Goal: Transaction & Acquisition: Purchase product/service

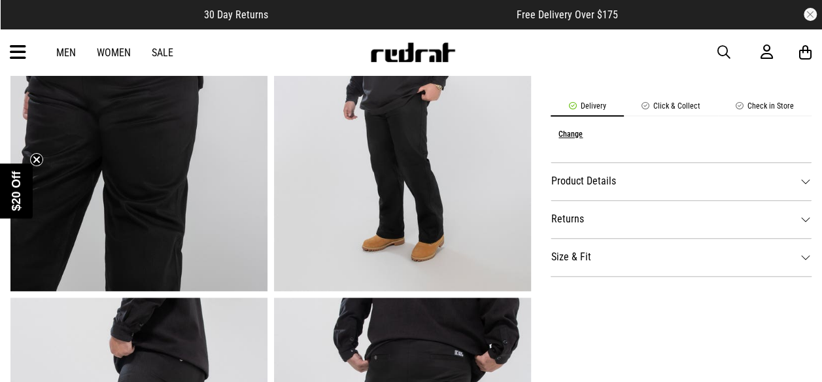
scroll to position [554, 0]
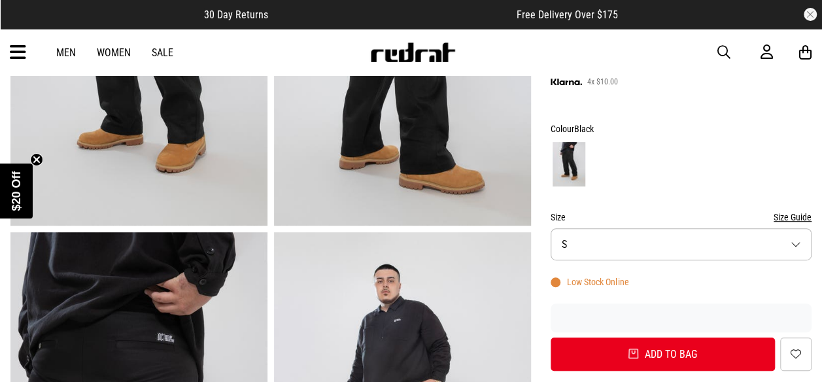
click at [767, 238] on button "Size S" at bounding box center [680, 244] width 261 height 32
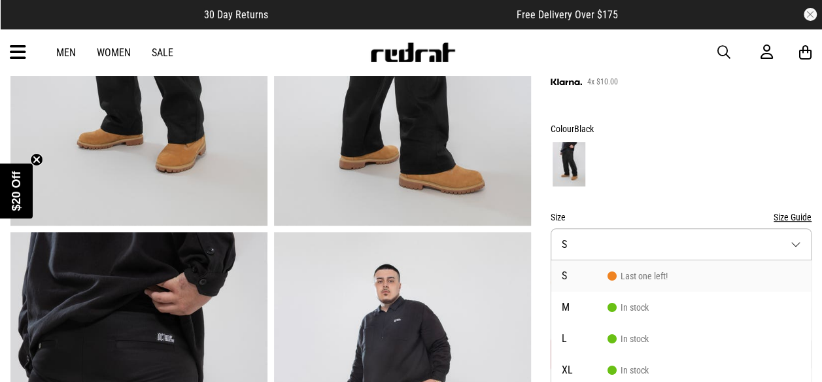
scroll to position [303, 0]
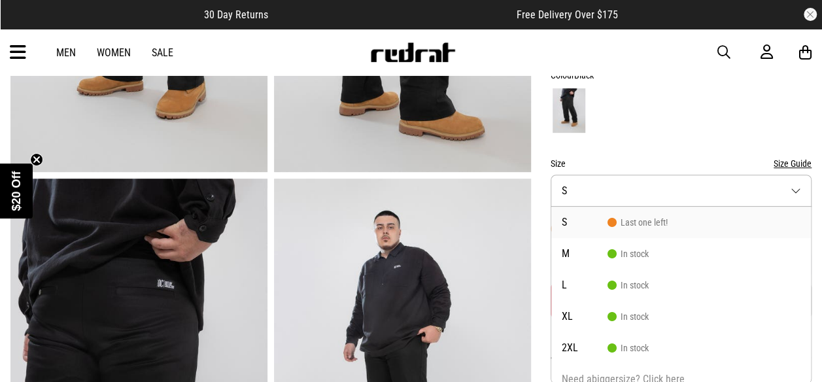
click at [742, 224] on li "S Last one left!" at bounding box center [680, 222] width 259 height 31
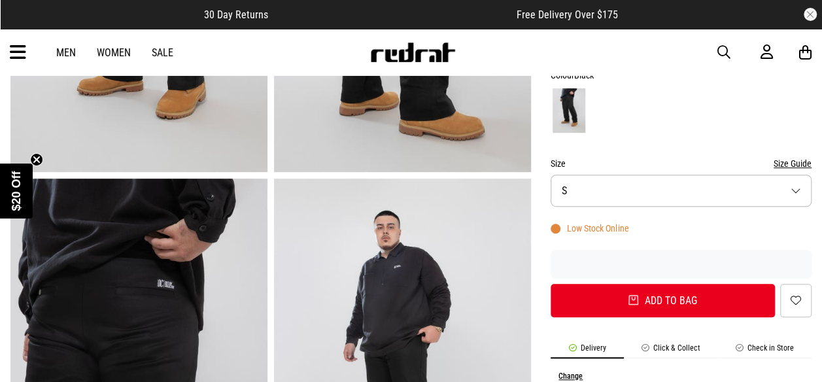
click at [726, 115] on div at bounding box center [680, 110] width 261 height 48
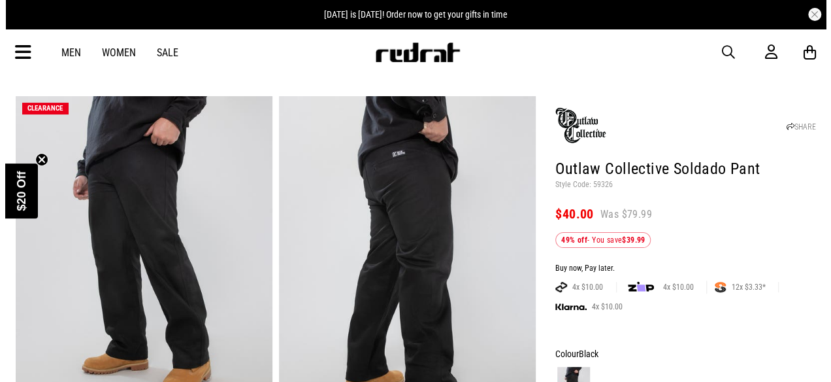
scroll to position [0, 0]
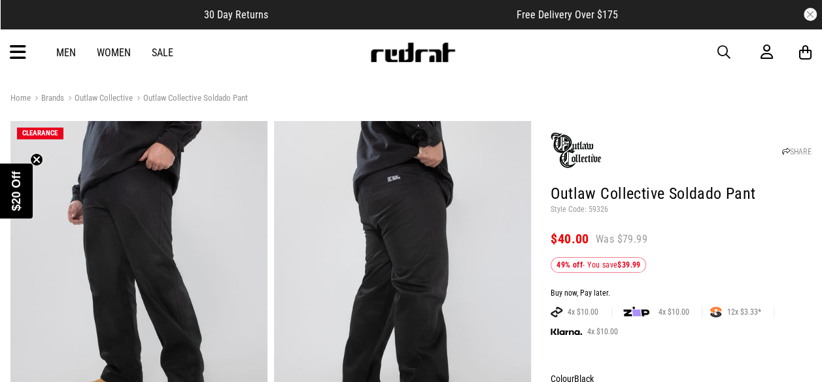
click at [723, 54] on span "button" at bounding box center [723, 52] width 13 height 16
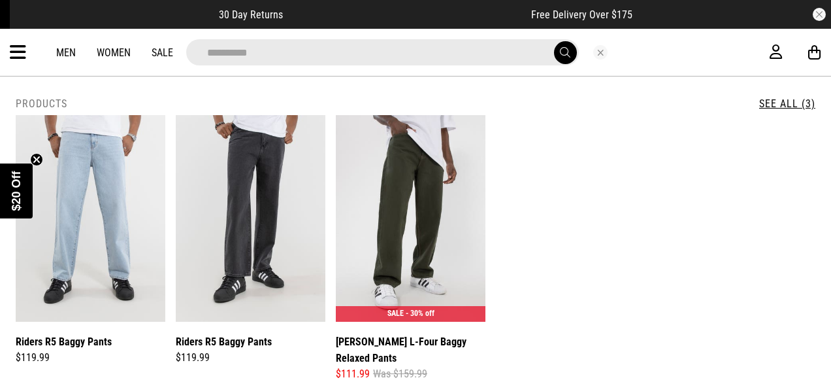
scroll to position [9, 0]
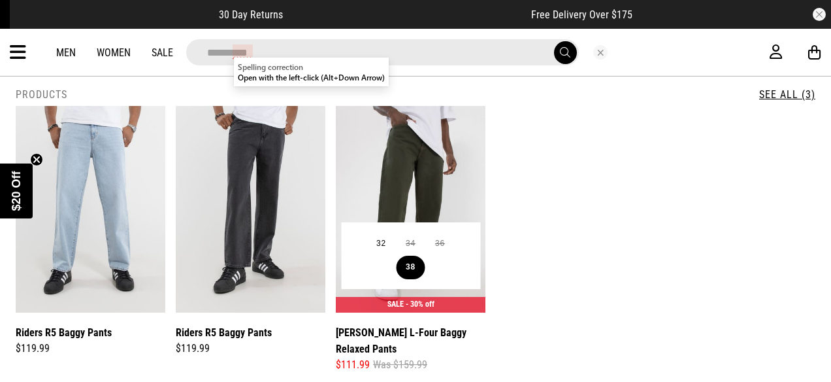
type input "**********"
click at [418, 269] on button "38" at bounding box center [410, 268] width 29 height 24
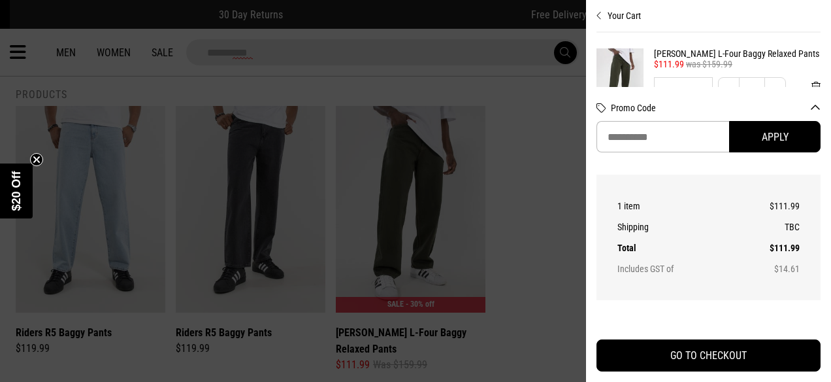
click at [533, 261] on div at bounding box center [415, 191] width 831 height 382
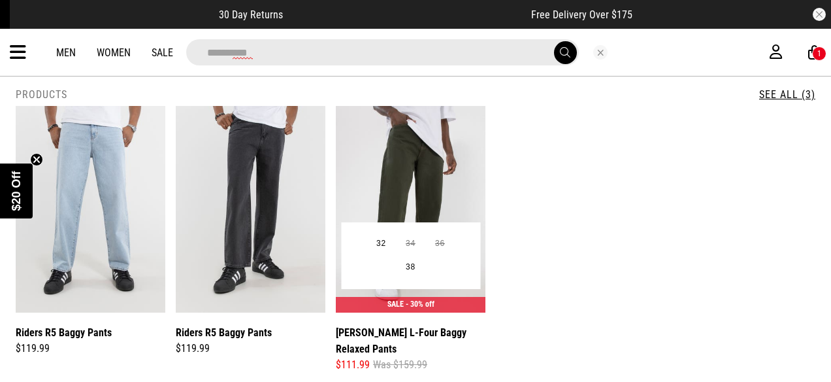
click at [439, 194] on img at bounding box center [411, 209] width 150 height 207
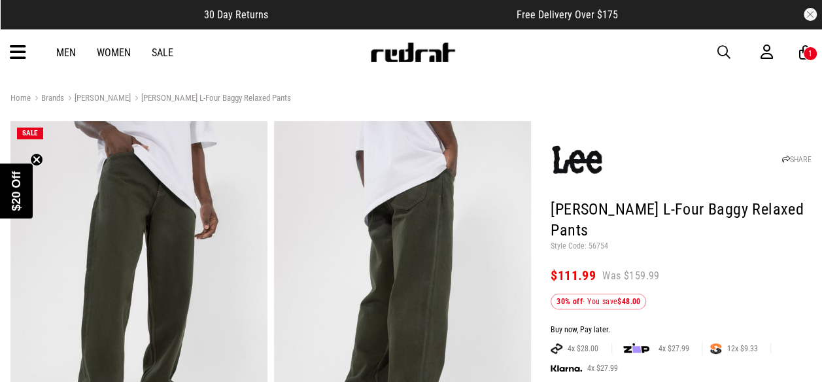
click at [809, 54] on div "1" at bounding box center [810, 53] width 4 height 9
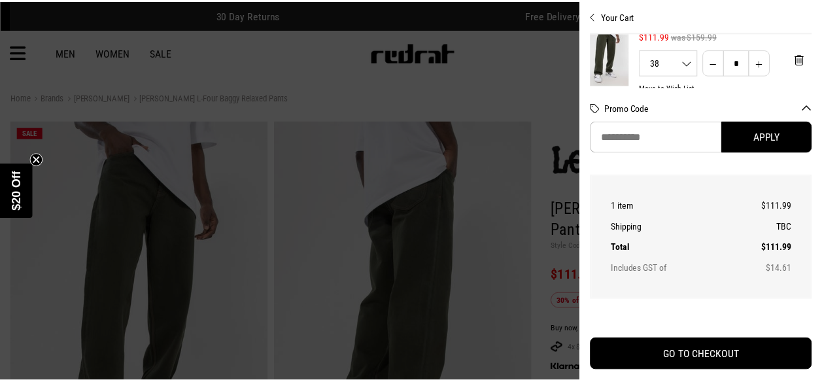
scroll to position [12, 8]
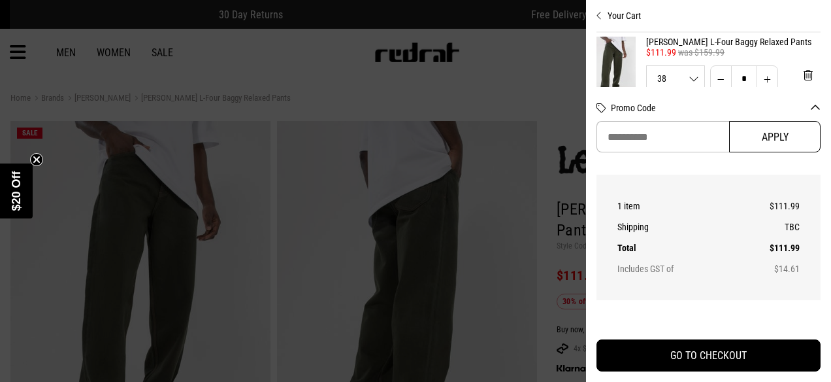
click at [736, 152] on button "Apply" at bounding box center [775, 136] width 92 height 31
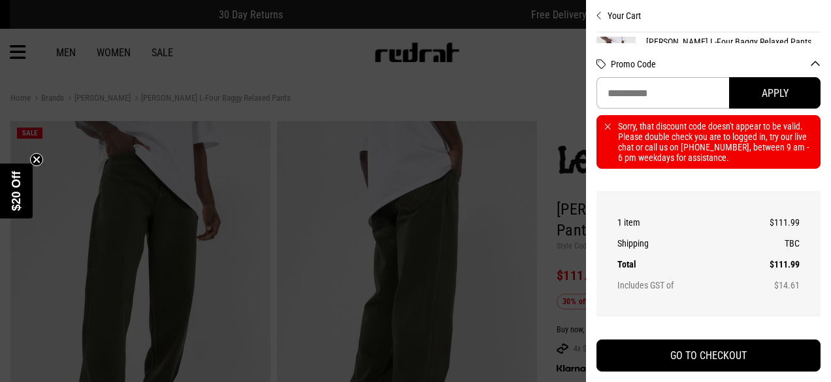
click at [607, 122] on div "Sorry, that discount code doesn't appear to be valid. Please double check you a…" at bounding box center [709, 142] width 224 height 54
click at [599, 17] on icon "Close cart preview" at bounding box center [600, 15] width 6 height 10
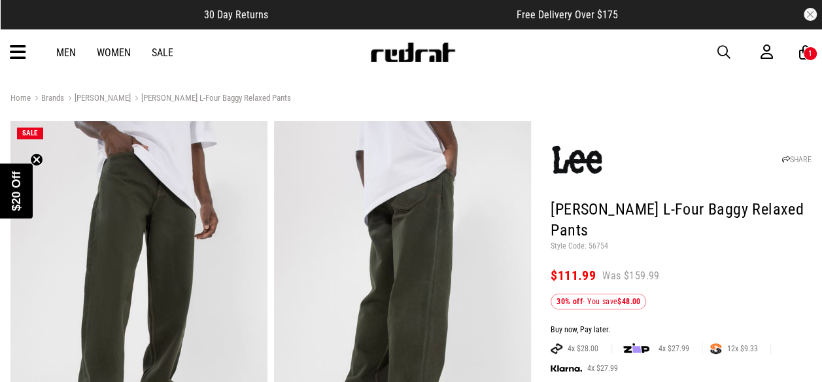
click at [799, 58] on icon at bounding box center [805, 52] width 12 height 16
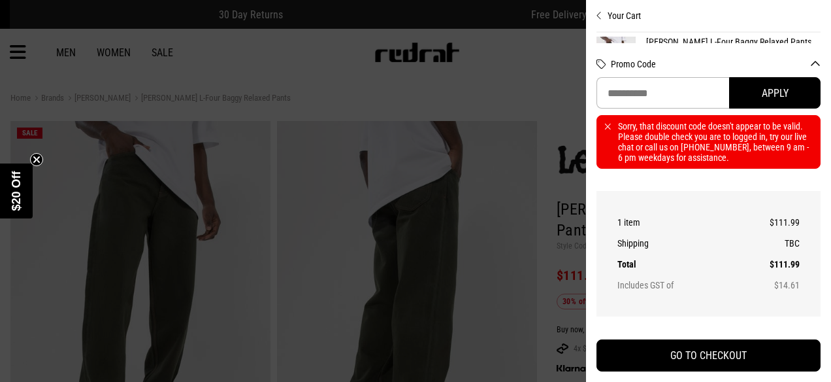
click at [599, 16] on icon "Close cart preview" at bounding box center [600, 15] width 6 height 10
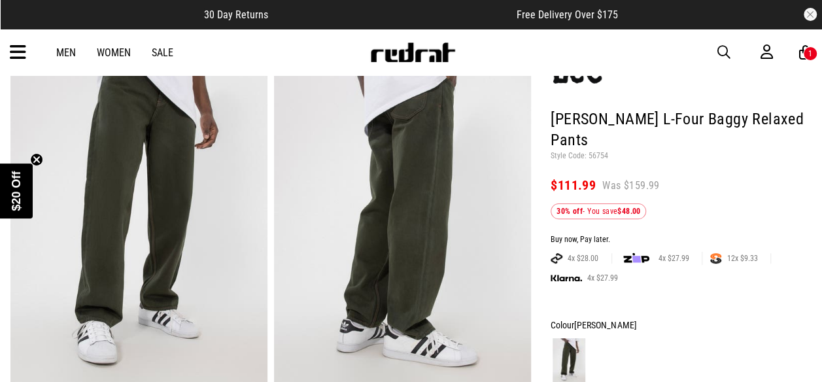
scroll to position [92, 0]
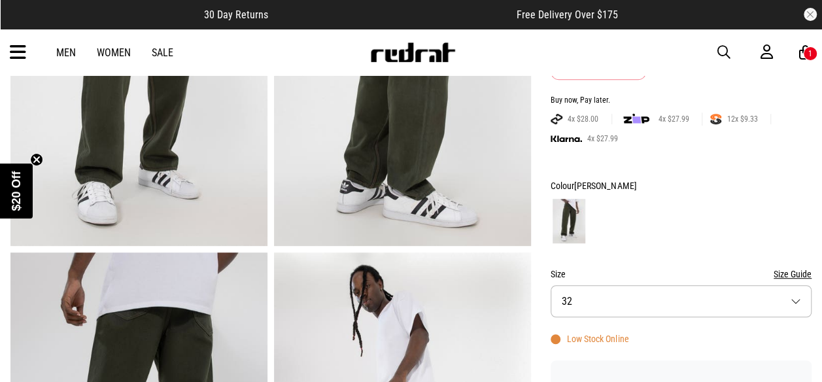
click at [642, 288] on button "Size 32" at bounding box center [680, 301] width 261 height 32
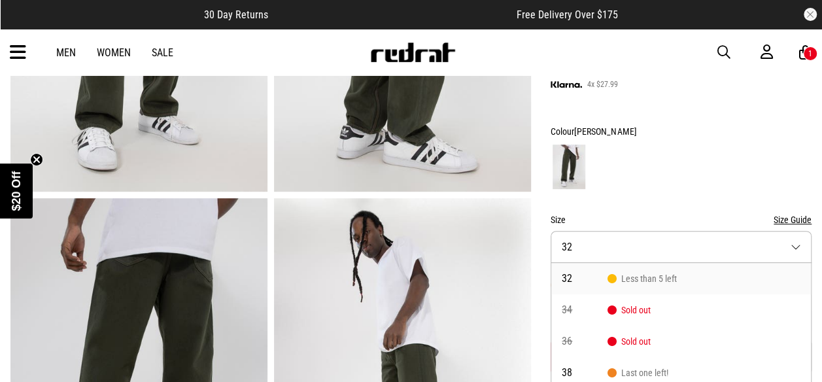
scroll to position [282, 0]
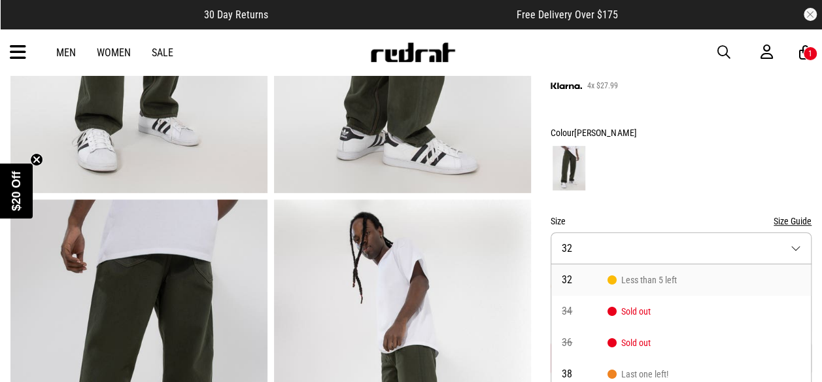
click at [809, 14] on button "button" at bounding box center [809, 14] width 13 height 13
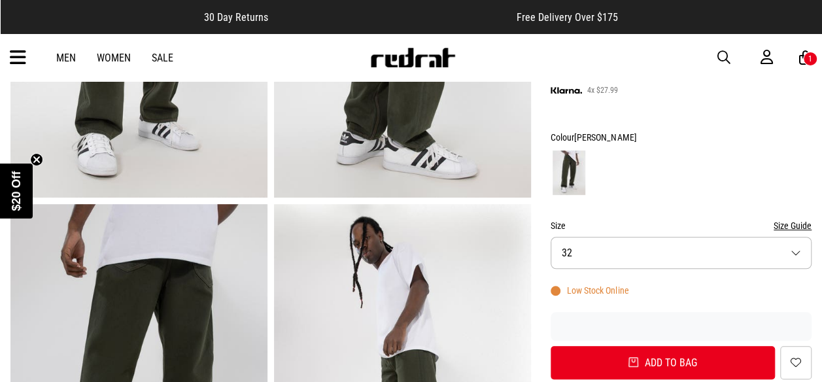
click at [72, 61] on link "Men" at bounding box center [66, 58] width 20 height 12
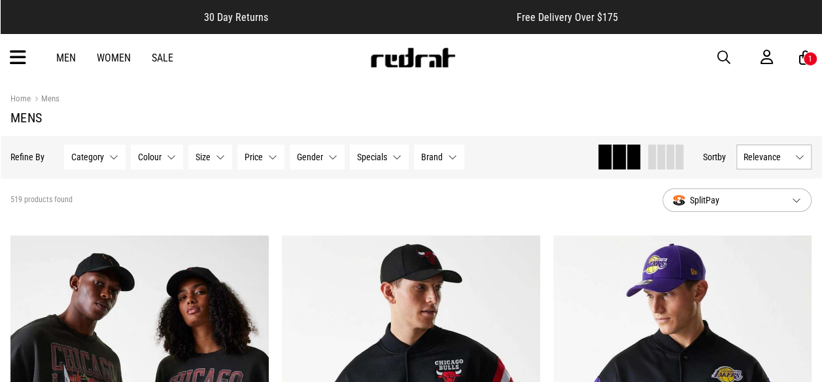
click at [90, 157] on span "Category" at bounding box center [87, 157] width 33 height 10
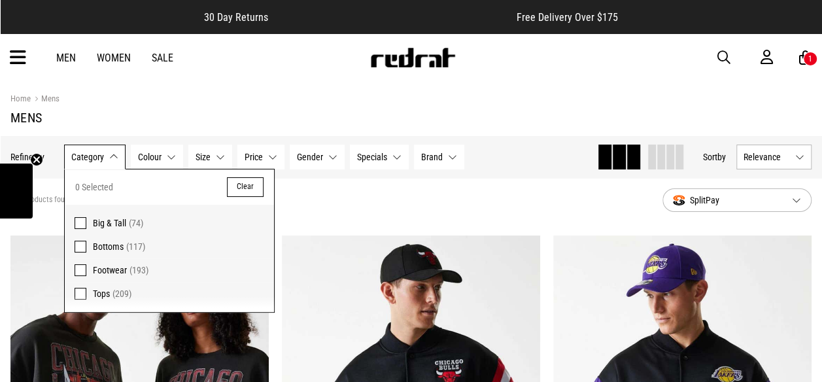
click at [81, 246] on span at bounding box center [81, 247] width 12 height 12
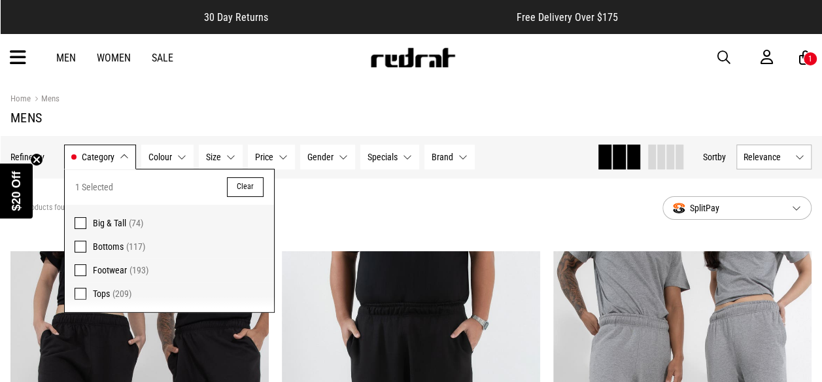
click at [220, 160] on button "Size None selected" at bounding box center [221, 156] width 44 height 25
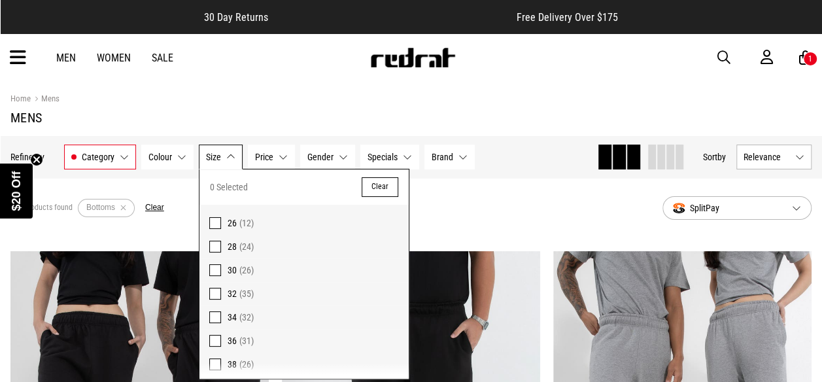
click at [210, 246] on span at bounding box center [215, 247] width 12 height 12
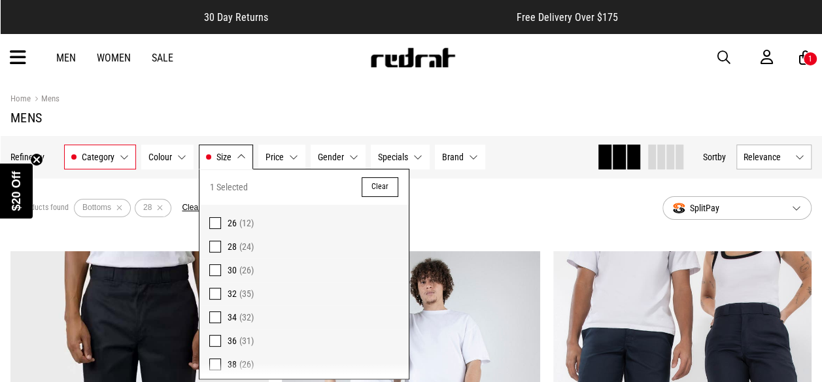
click at [536, 103] on div "Home Mens" at bounding box center [410, 99] width 801 height 14
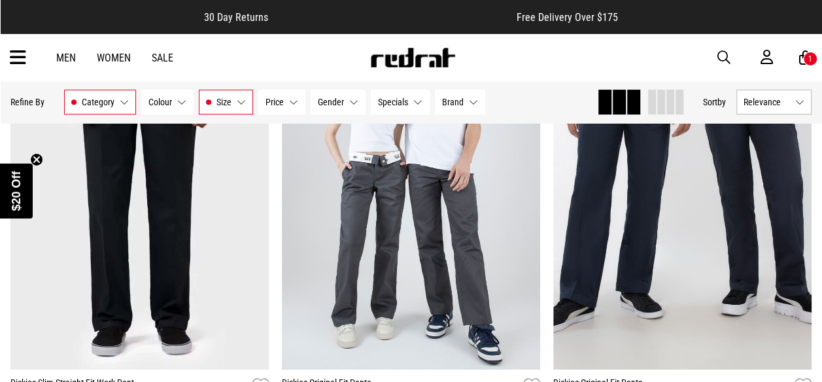
scroll to position [241, 0]
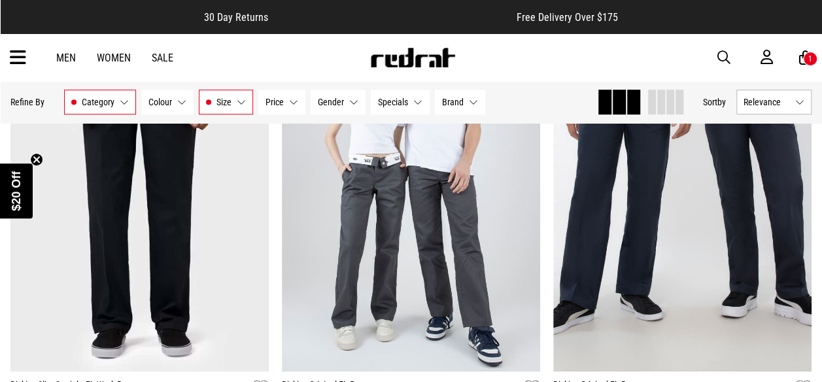
click at [339, 105] on span "Gender" at bounding box center [331, 102] width 26 height 10
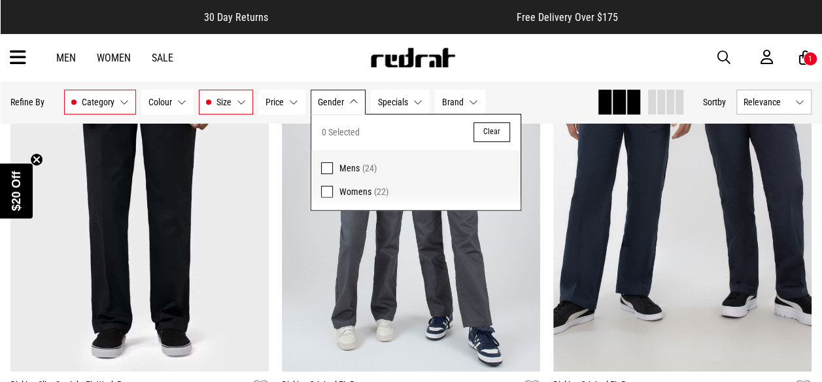
click at [324, 167] on span at bounding box center [327, 168] width 12 height 12
click at [546, 100] on div "Hide Refine s Refine By Filters Category Bottoms Category 1 Selected Clear Bott…" at bounding box center [298, 102] width 576 height 29
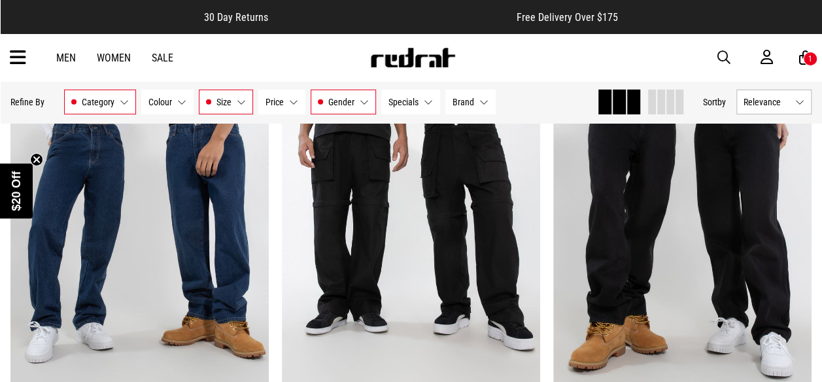
scroll to position [2033, 0]
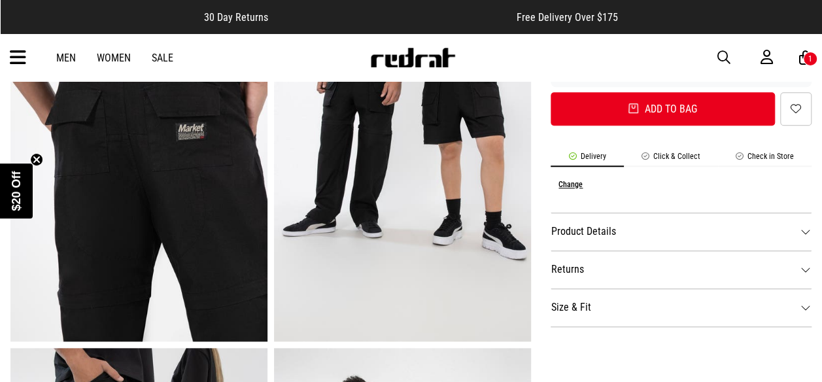
scroll to position [500, 0]
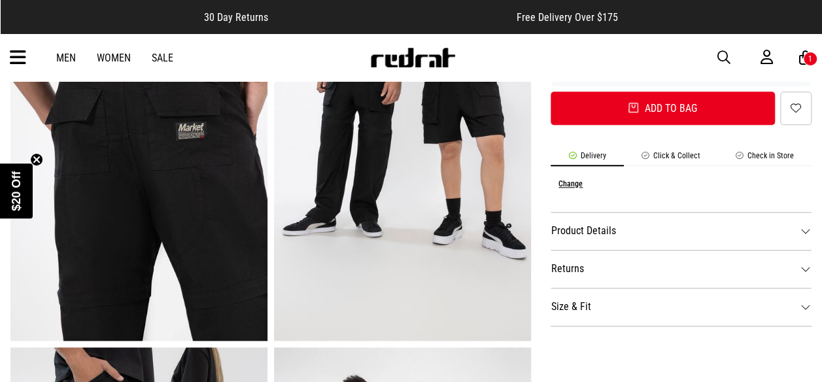
click at [669, 233] on dt "Product Details" at bounding box center [680, 231] width 261 height 38
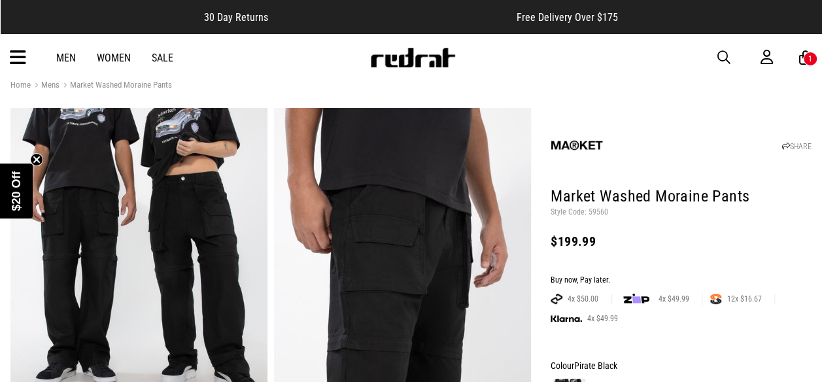
scroll to position [0, 0]
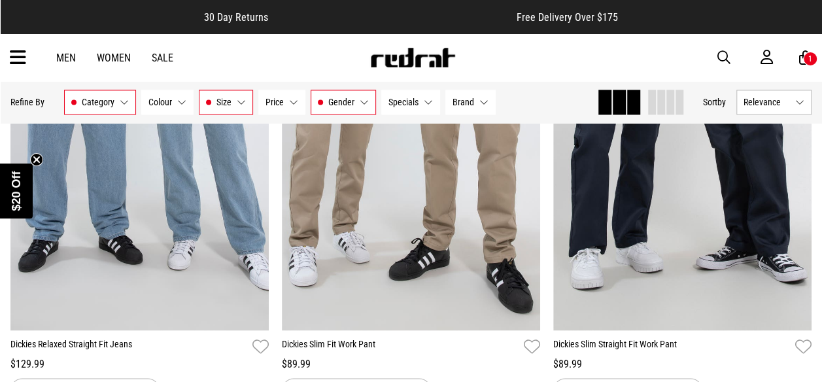
scroll to position [3492, 0]
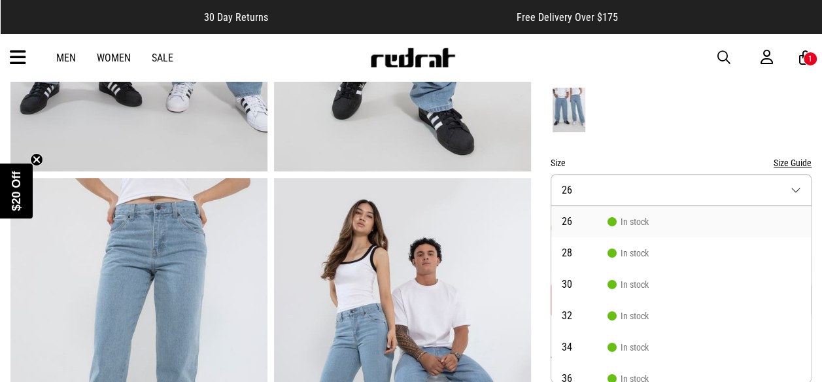
scroll to position [309, 0]
click at [644, 259] on li "28 In stock" at bounding box center [680, 252] width 259 height 31
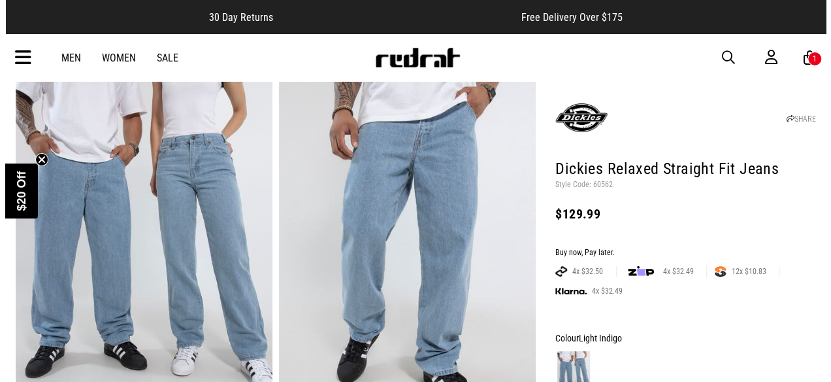
scroll to position [41, 0]
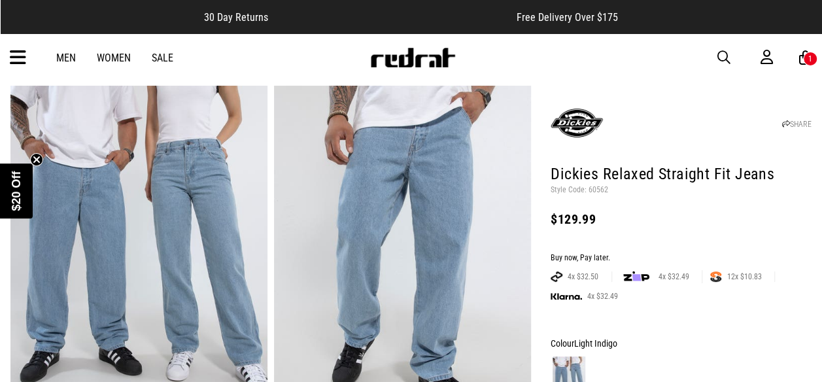
click at [808, 62] on div "1" at bounding box center [810, 58] width 4 height 9
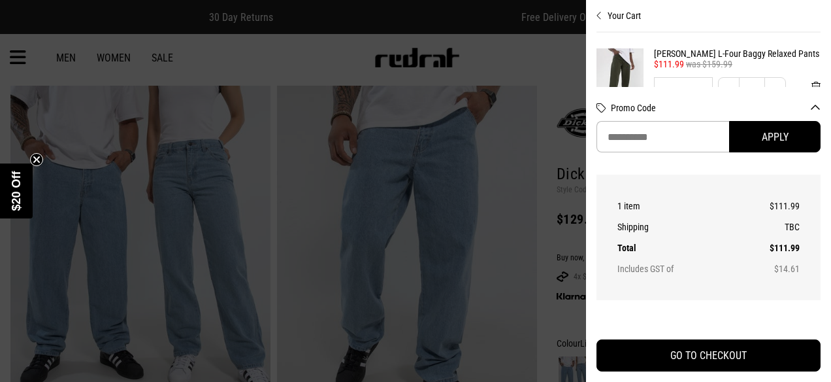
click at [720, 58] on link "[PERSON_NAME] L-Four Baggy Relaxed Pants" at bounding box center [737, 53] width 167 height 10
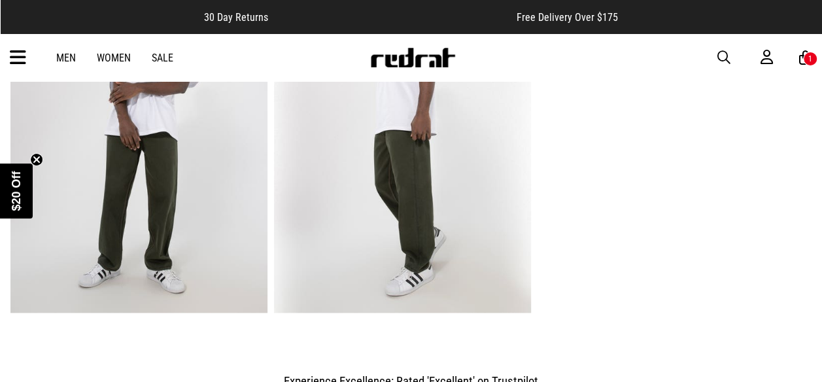
scroll to position [890, 0]
click at [119, 182] on img at bounding box center [138, 135] width 257 height 354
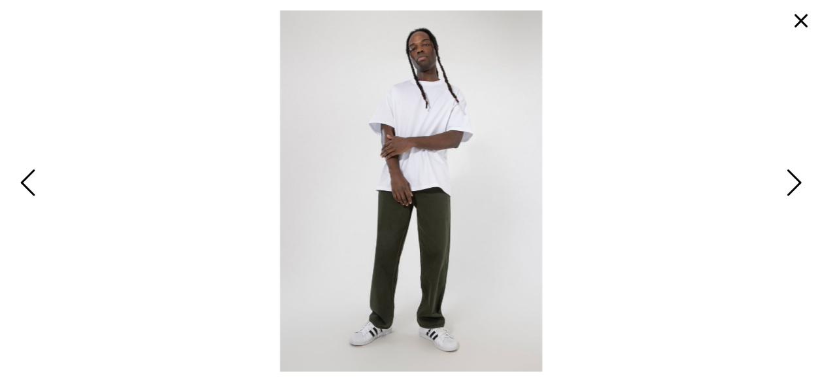
click at [799, 191] on span "Next" at bounding box center [792, 184] width 20 height 38
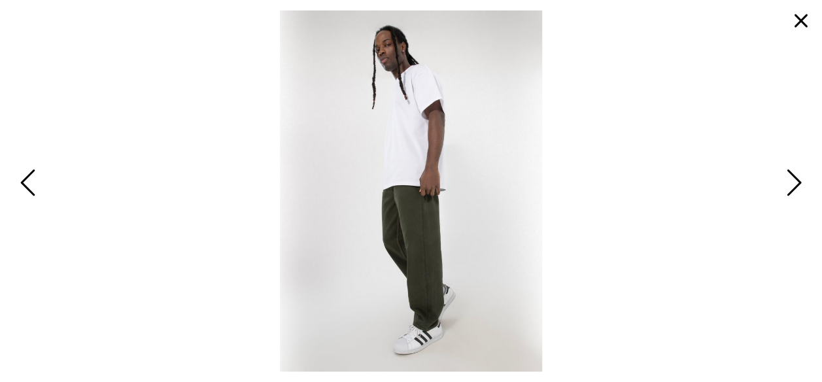
click at [795, 190] on span "Next" at bounding box center [792, 184] width 20 height 38
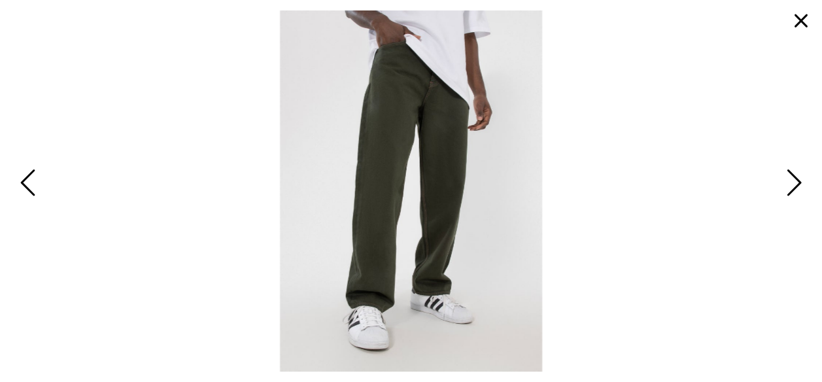
click at [798, 188] on span "Next" at bounding box center [792, 184] width 20 height 38
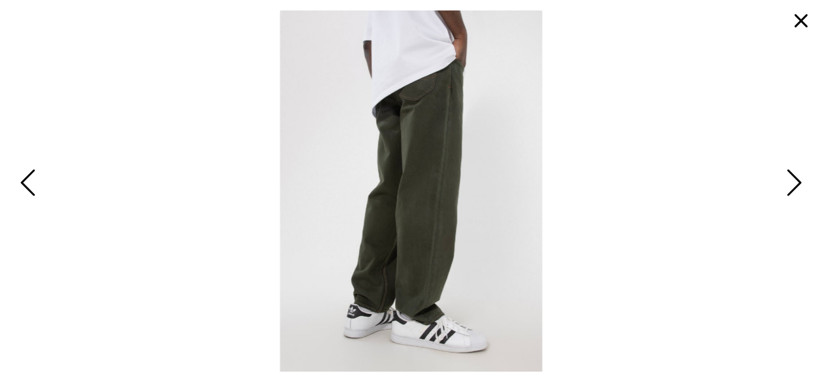
click at [799, 181] on span "Next" at bounding box center [792, 184] width 20 height 38
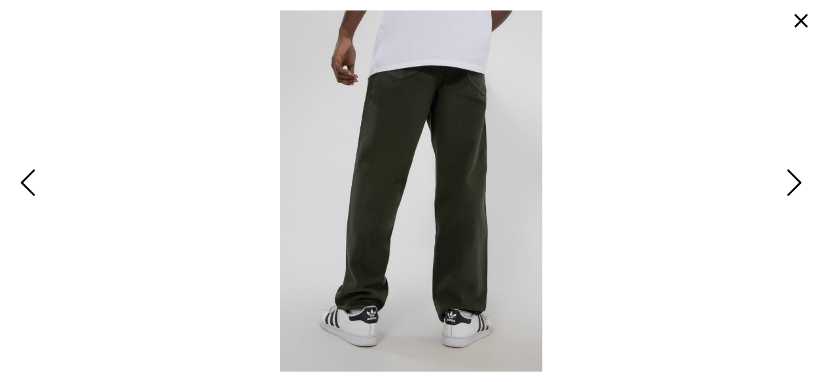
click at [800, 176] on span "Next" at bounding box center [792, 184] width 20 height 38
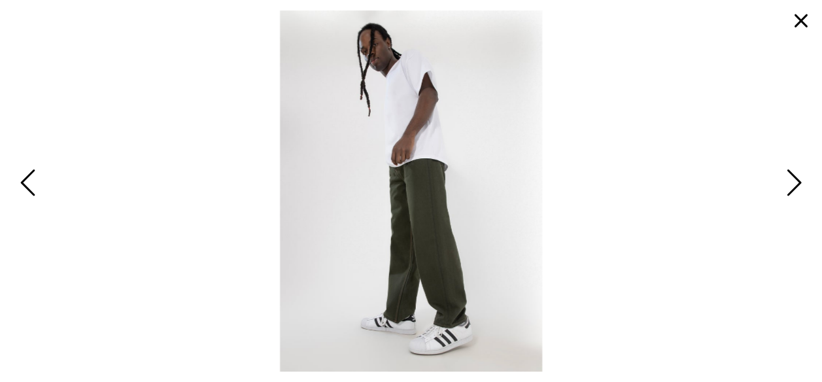
click at [801, 26] on button "button" at bounding box center [800, 20] width 31 height 31
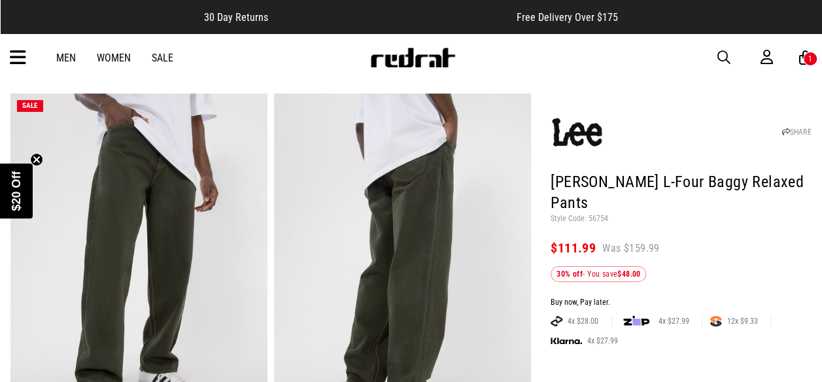
scroll to position [37, 0]
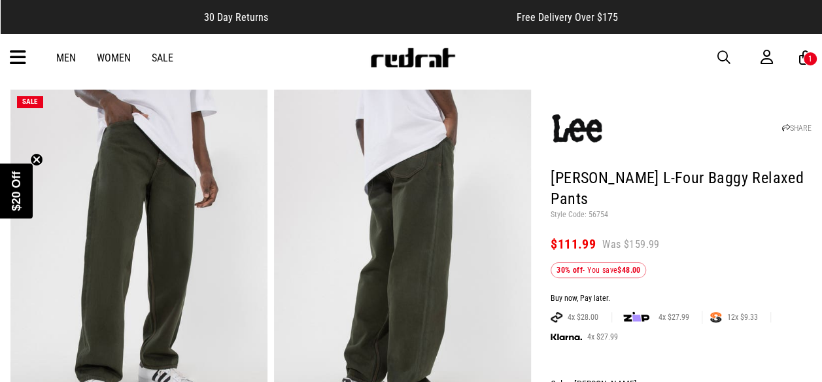
click at [809, 59] on div "1" at bounding box center [810, 58] width 4 height 9
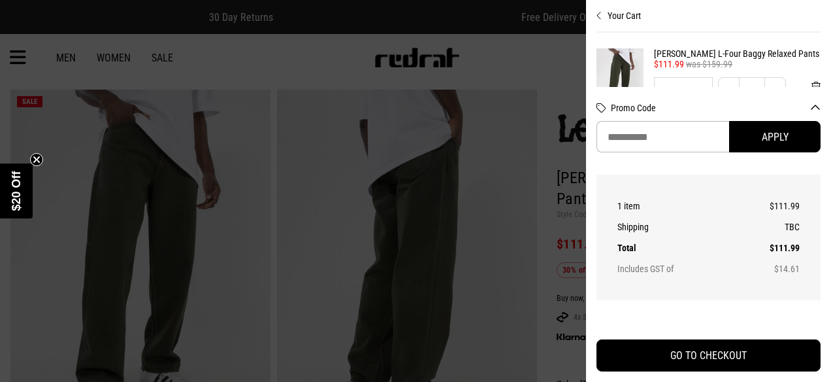
click at [597, 20] on icon "Close cart preview" at bounding box center [600, 15] width 6 height 10
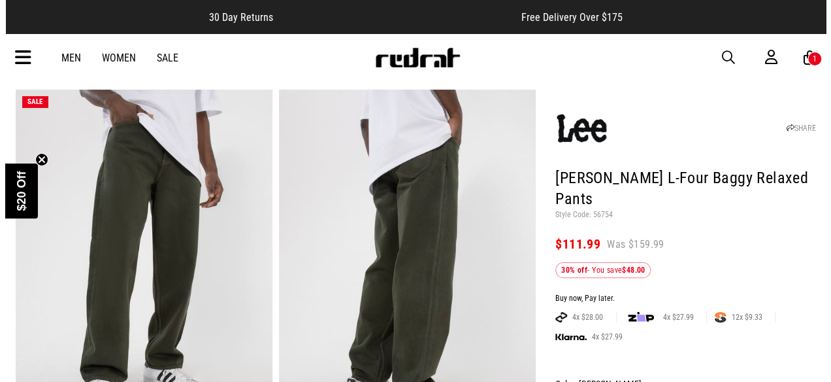
scroll to position [0, 0]
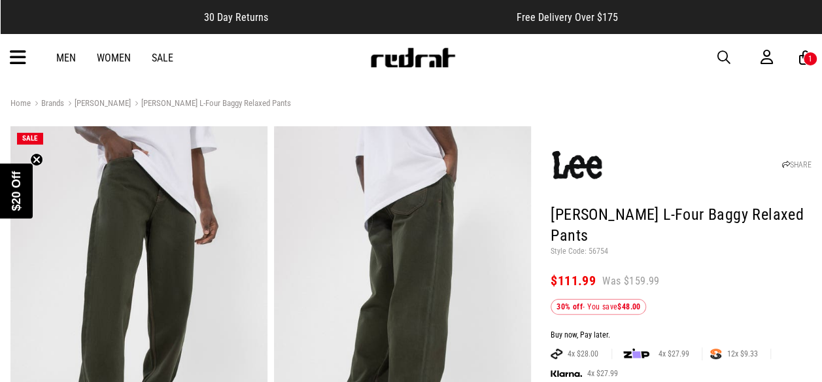
click at [722, 54] on span "button" at bounding box center [723, 58] width 13 height 16
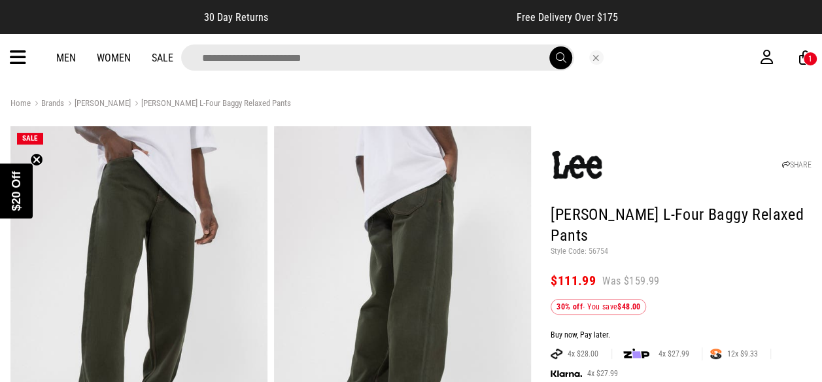
click at [329, 52] on input "search" at bounding box center [377, 57] width 393 height 26
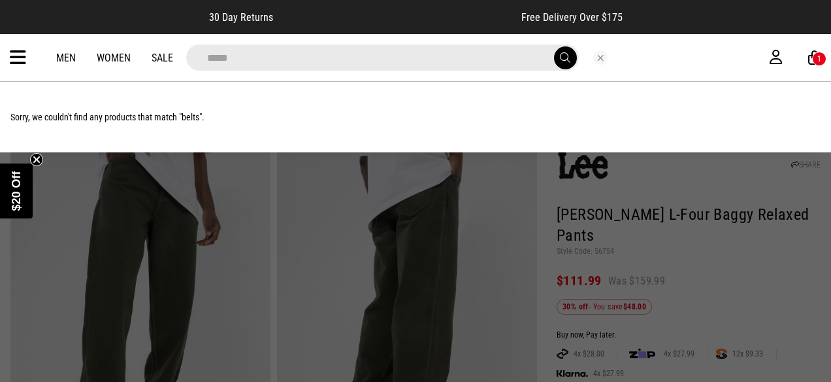
type input "*****"
click at [554, 46] on button "submit" at bounding box center [565, 57] width 23 height 23
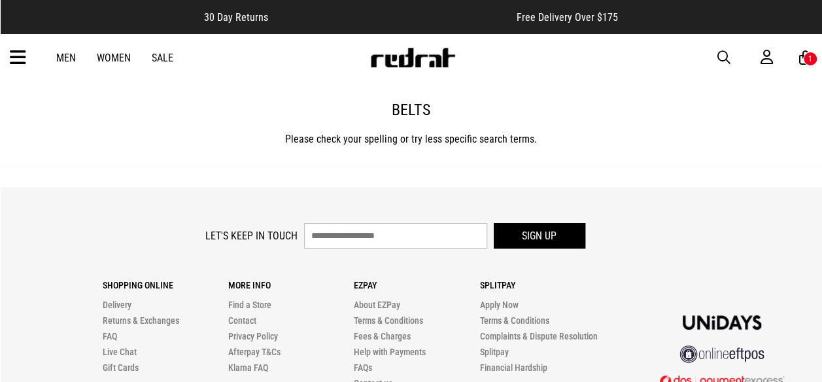
click at [726, 56] on span "button" at bounding box center [723, 58] width 13 height 16
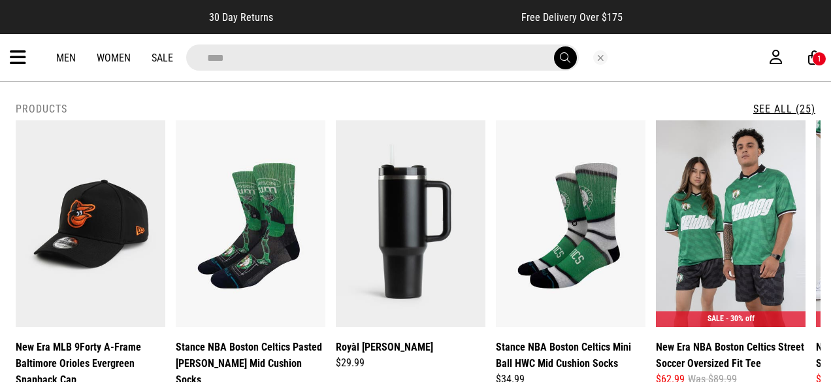
type input "****"
click at [556, 55] on button "submit" at bounding box center [565, 57] width 23 height 23
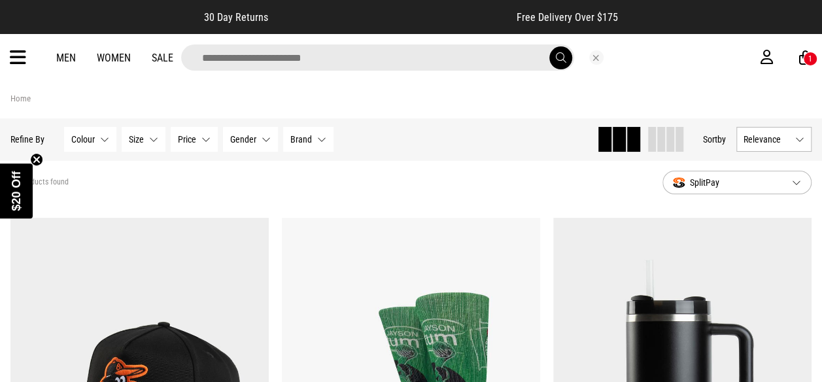
click at [390, 61] on input "search" at bounding box center [377, 57] width 393 height 26
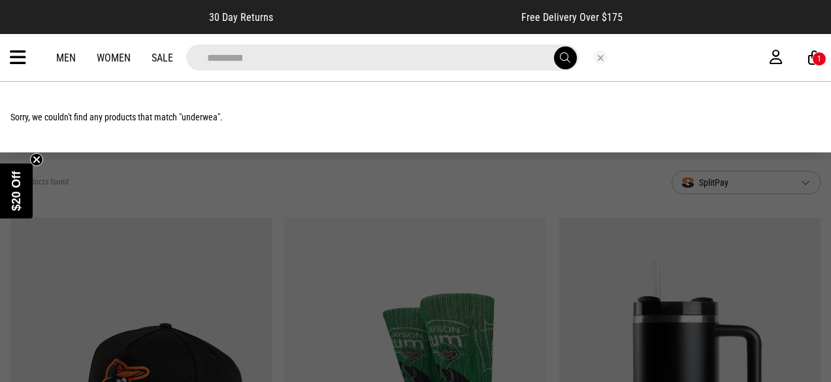
type input "*********"
click at [554, 46] on button "submit" at bounding box center [565, 57] width 23 height 23
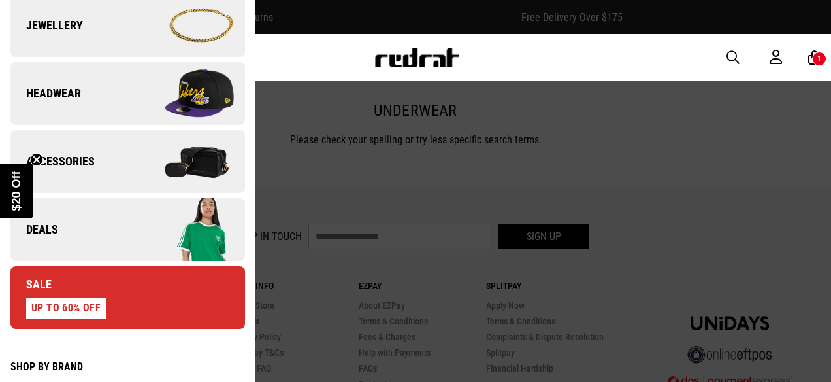
click at [76, 174] on link "Accessories" at bounding box center [127, 161] width 235 height 63
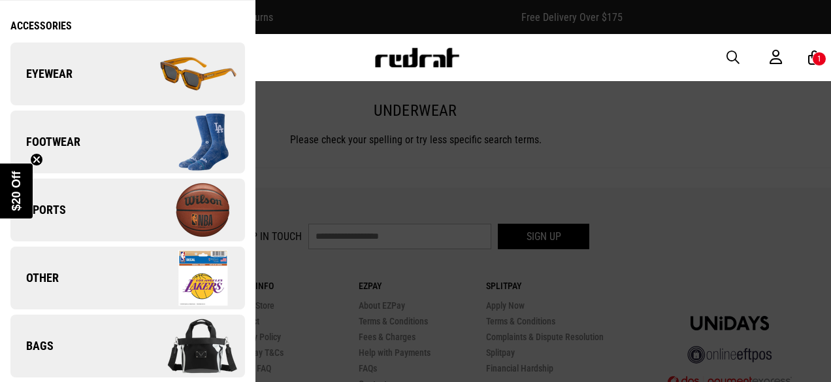
click at [86, 288] on link "Other" at bounding box center [127, 277] width 235 height 63
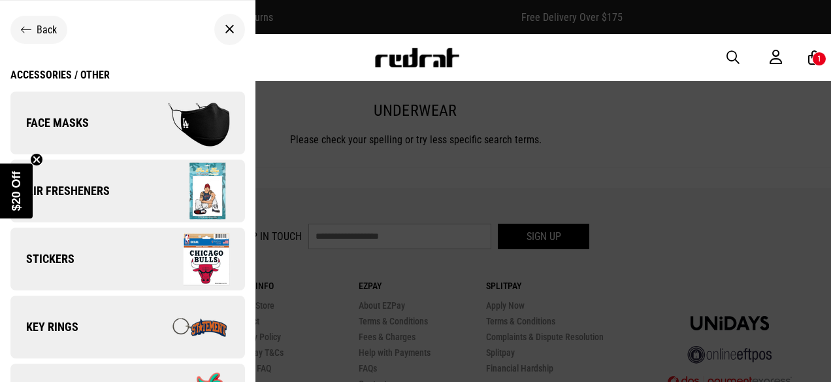
click at [34, 29] on div "Back" at bounding box center [39, 30] width 36 height 12
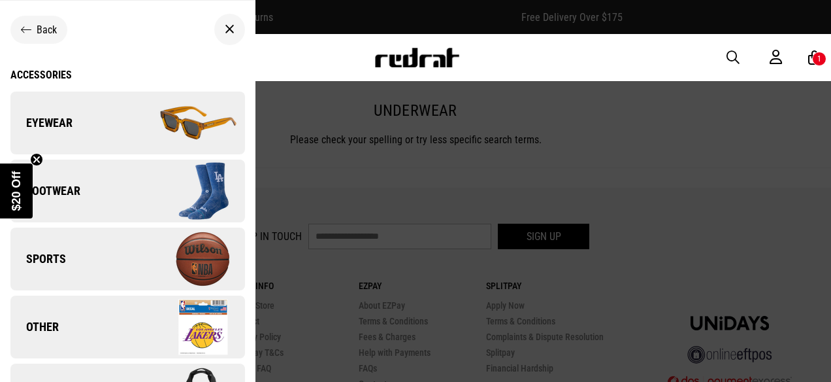
click at [26, 27] on icon at bounding box center [26, 30] width 10 height 12
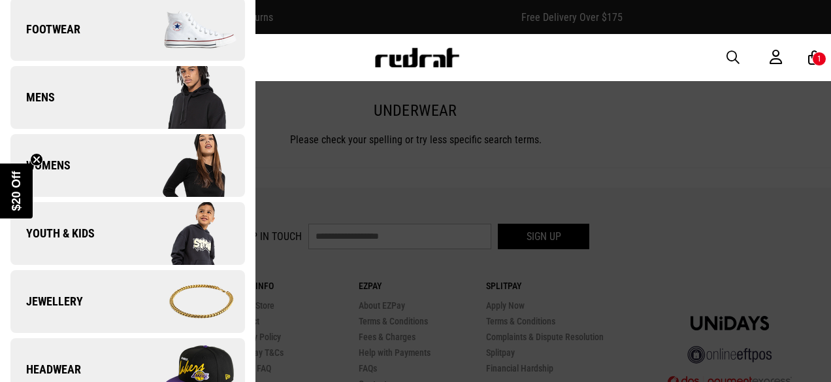
scroll to position [150, 0]
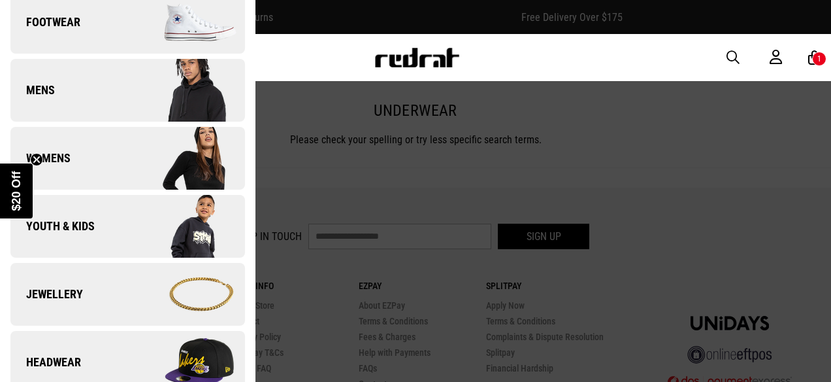
click at [48, 84] on span "Mens" at bounding box center [32, 90] width 44 height 16
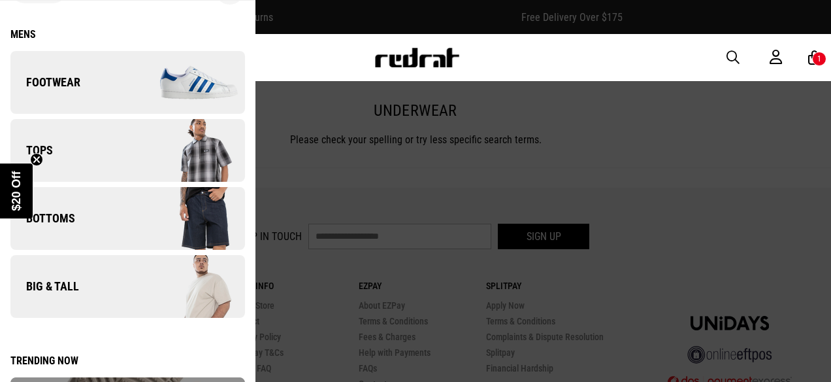
scroll to position [32, 0]
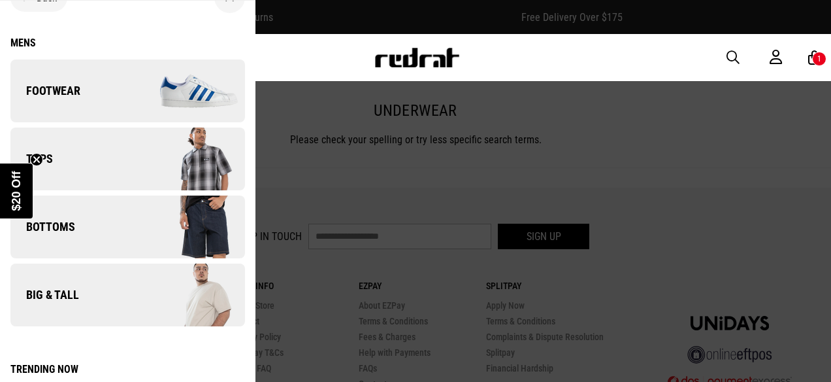
click at [107, 161] on link "Tops" at bounding box center [127, 158] width 235 height 63
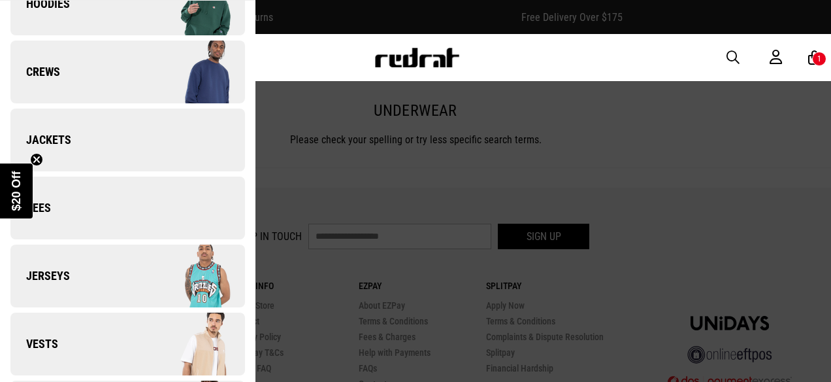
scroll to position [116, 0]
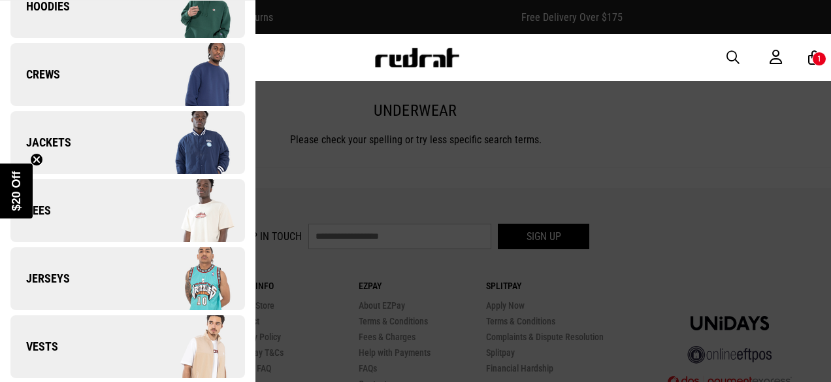
click at [89, 200] on link "Tees" at bounding box center [127, 210] width 235 height 63
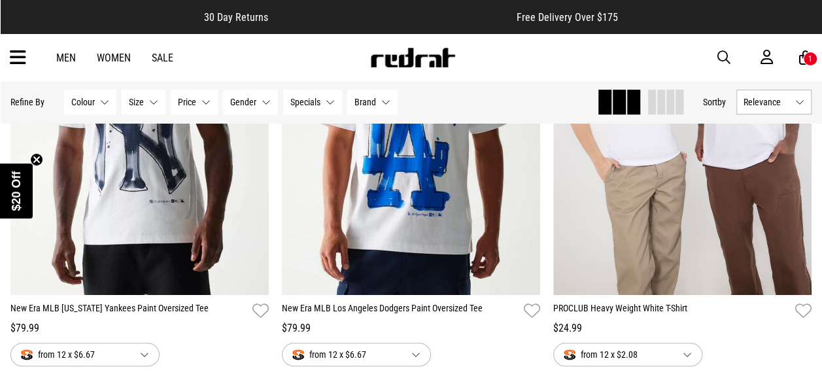
scroll to position [298, 0]
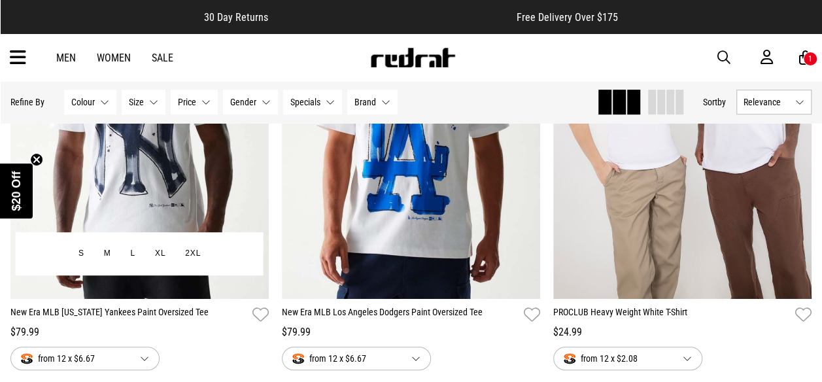
click at [95, 236] on div "S M L XL 2XL" at bounding box center [140, 253] width 248 height 43
click at [82, 254] on button "S" at bounding box center [81, 254] width 25 height 24
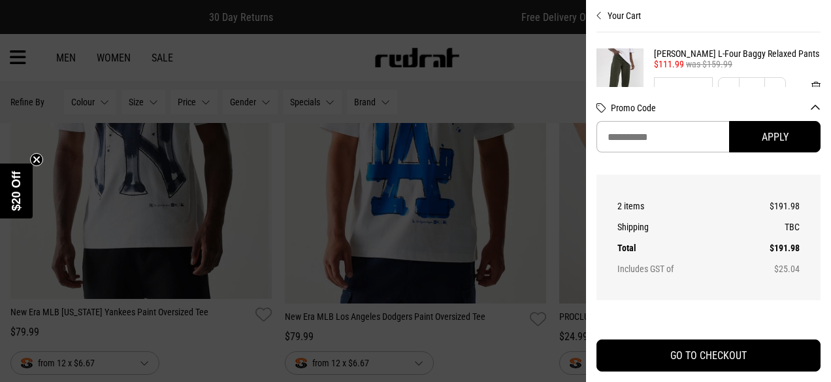
click at [39, 162] on icon "Close teaser" at bounding box center [36, 159] width 5 height 5
click at [254, 52] on div at bounding box center [415, 191] width 831 height 382
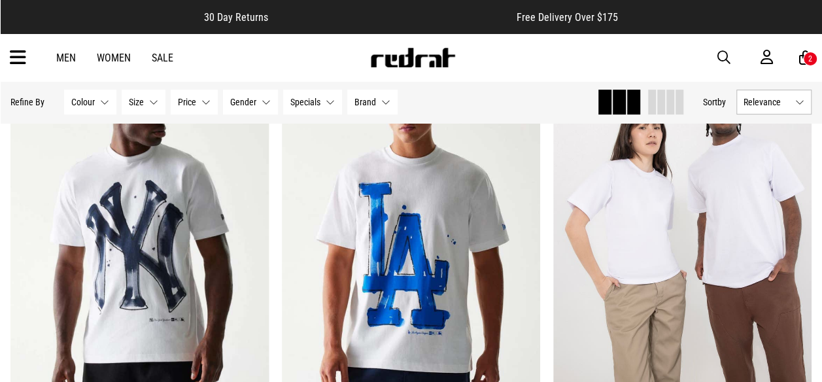
scroll to position [184, 0]
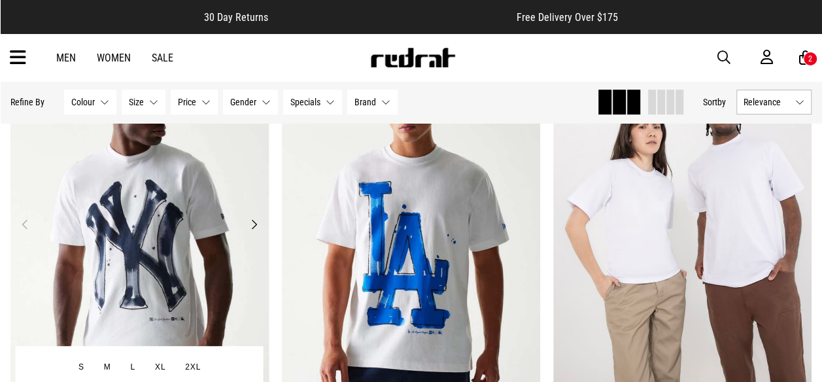
click at [98, 247] on img at bounding box center [139, 231] width 258 height 361
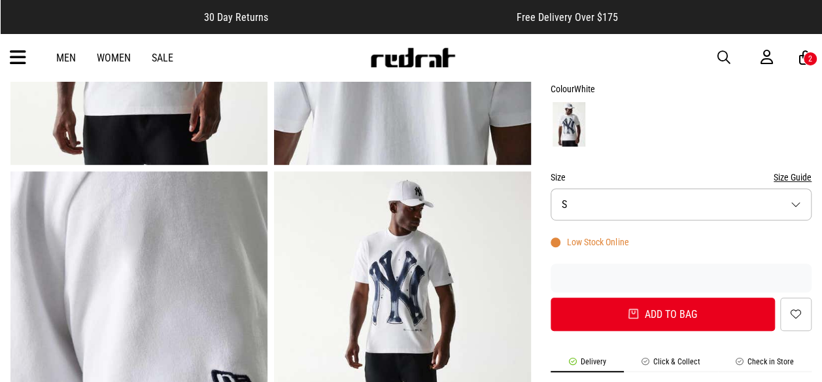
click at [782, 208] on button "Size S" at bounding box center [680, 204] width 261 height 32
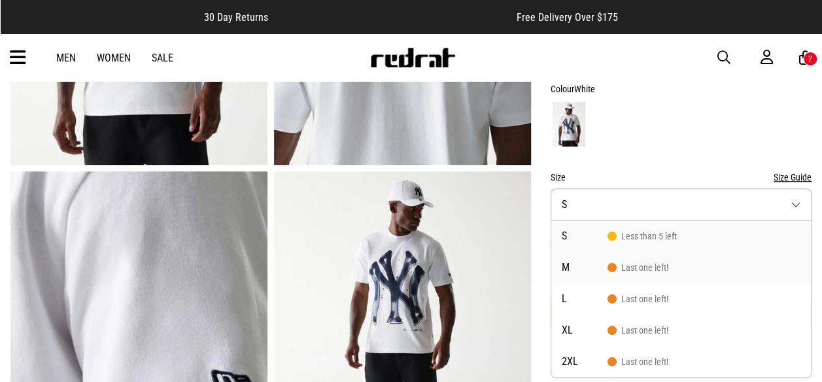
click at [705, 263] on li "M Last one left!" at bounding box center [680, 267] width 259 height 31
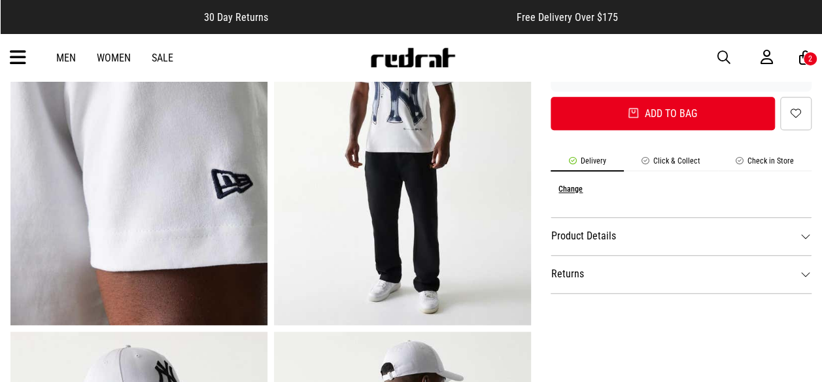
scroll to position [520, 0]
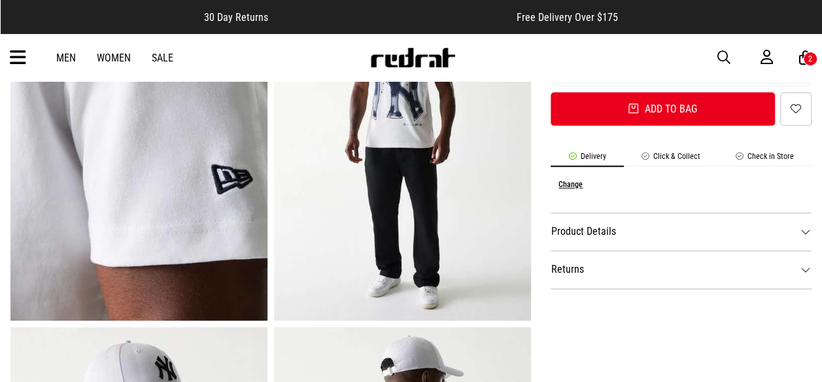
click at [739, 235] on dt "Product Details" at bounding box center [680, 231] width 261 height 38
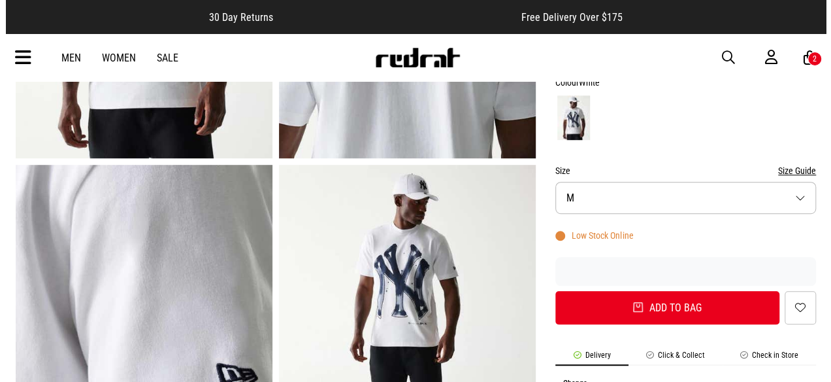
scroll to position [334, 0]
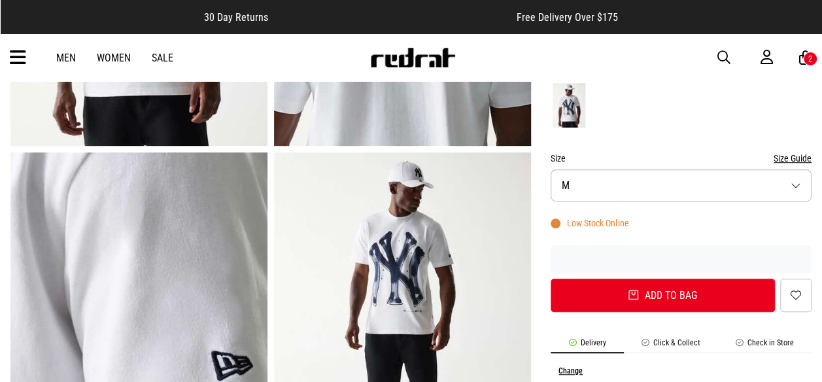
click at [810, 60] on div "2" at bounding box center [810, 58] width 4 height 9
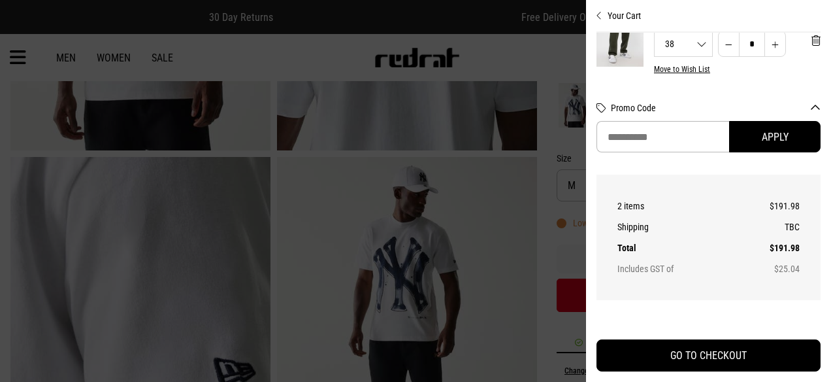
scroll to position [36, 0]
click at [689, 59] on div "38 32 38" at bounding box center [684, 54] width 58 height 9
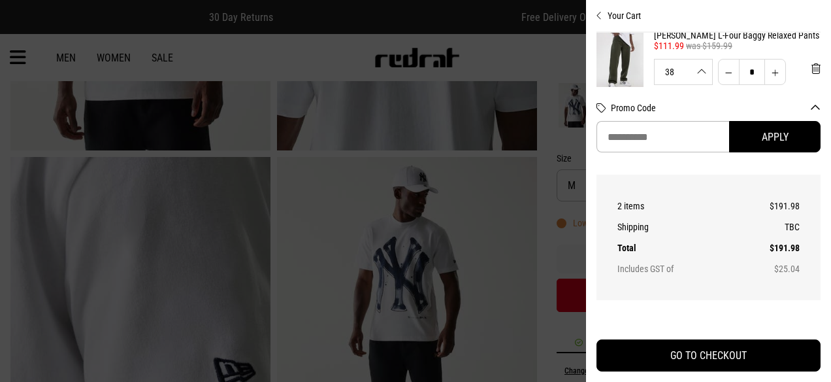
scroll to position [16, 0]
click at [812, 72] on span "'Remove from cart" at bounding box center [816, 71] width 9 height 12
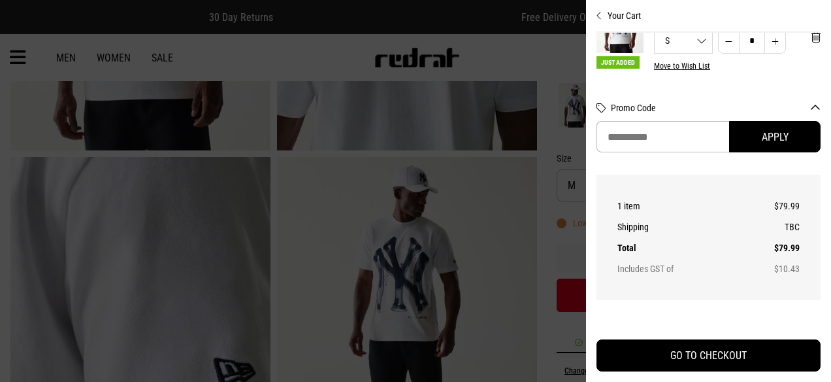
scroll to position [63, 0]
click at [685, 40] on div "S S M L XL 2XL" at bounding box center [684, 37] width 58 height 9
click at [676, 67] on li "M" at bounding box center [684, 61] width 58 height 37
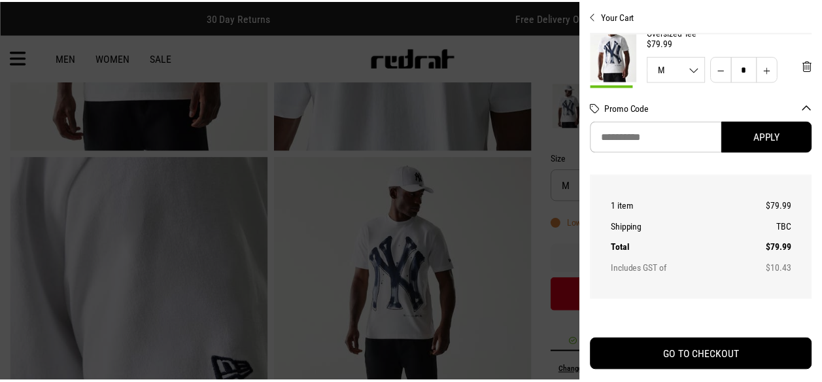
scroll to position [30, 0]
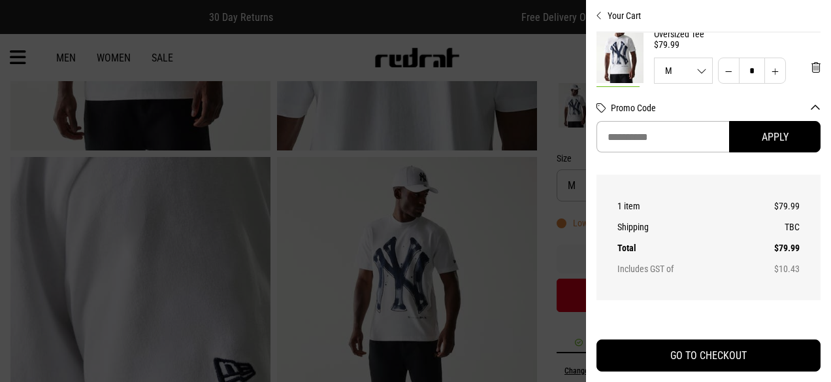
click at [601, 17] on icon "Close cart preview" at bounding box center [600, 15] width 6 height 10
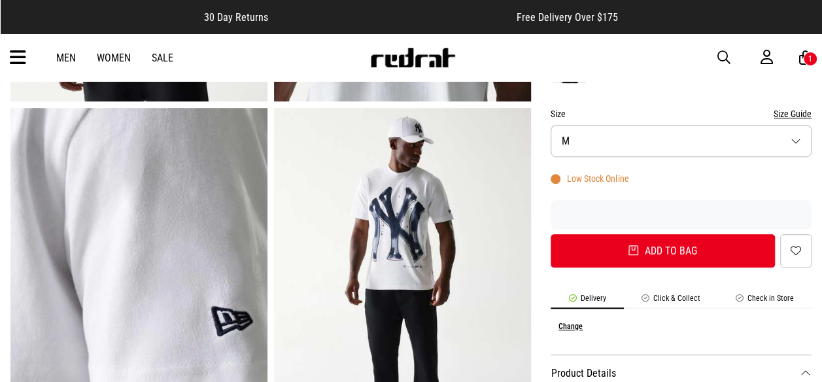
scroll to position [373, 0]
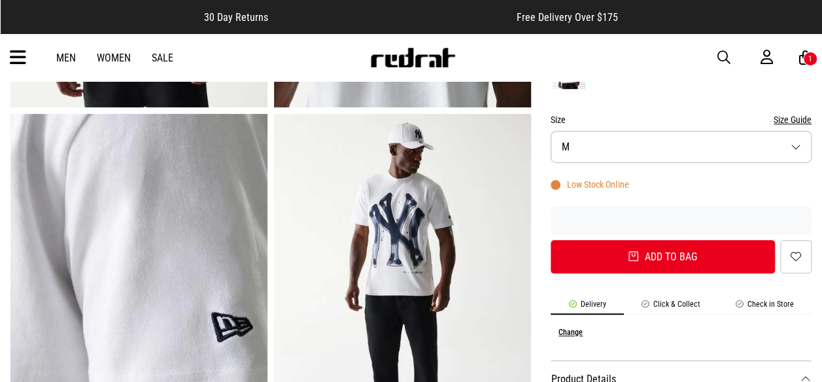
click at [792, 114] on button "Size Guide" at bounding box center [792, 120] width 38 height 16
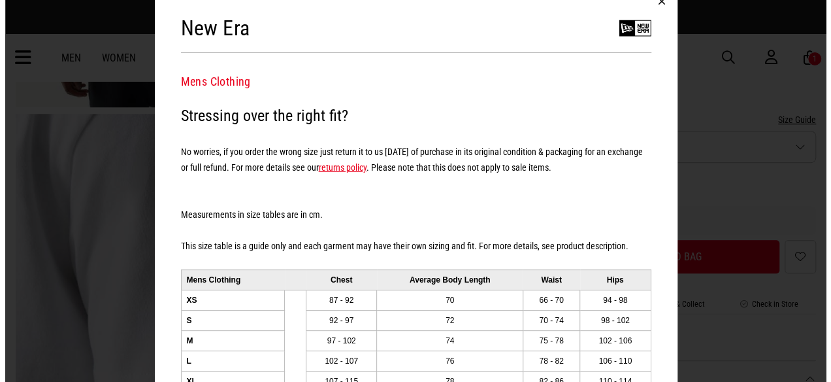
scroll to position [0, 0]
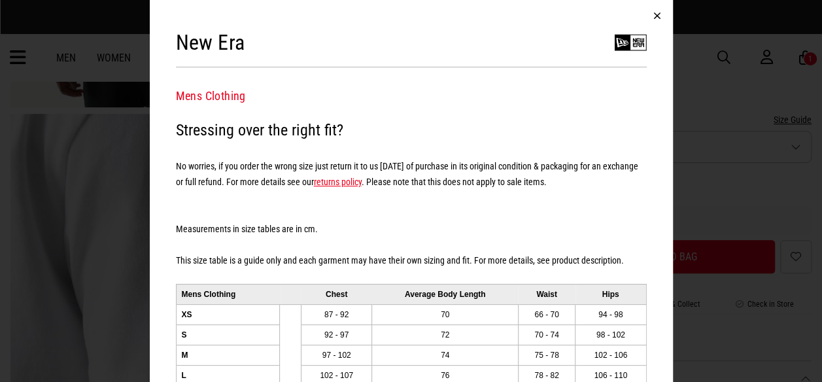
click at [656, 19] on button "button" at bounding box center [656, 15] width 31 height 31
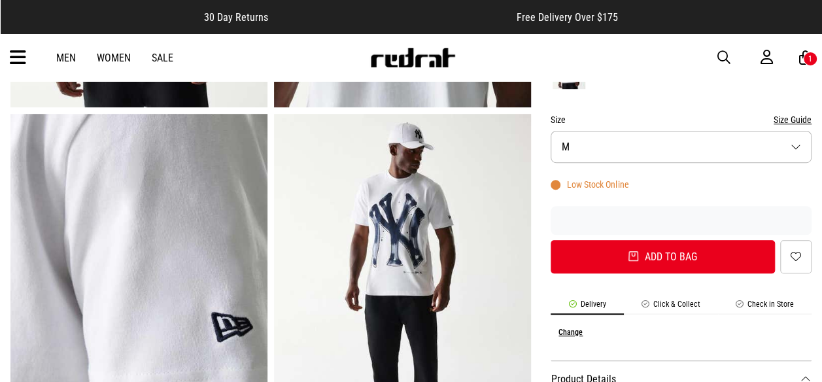
click at [804, 58] on div "1" at bounding box center [810, 59] width 14 height 14
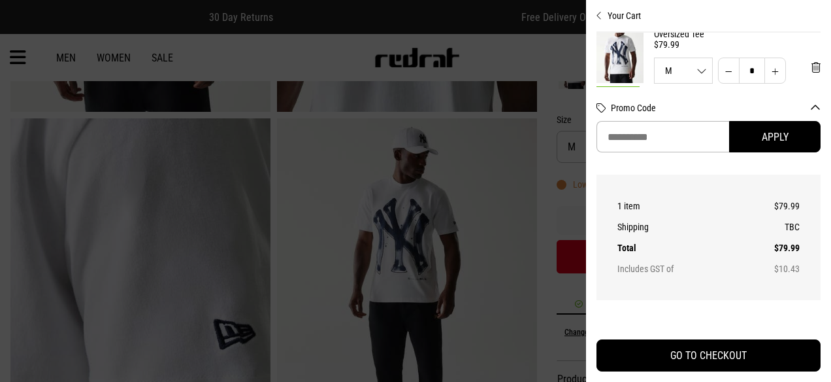
click at [693, 71] on div "M S M L XL 2XL" at bounding box center [684, 70] width 58 height 9
click at [685, 75] on div "M S M L XL 2XL" at bounding box center [684, 70] width 58 height 9
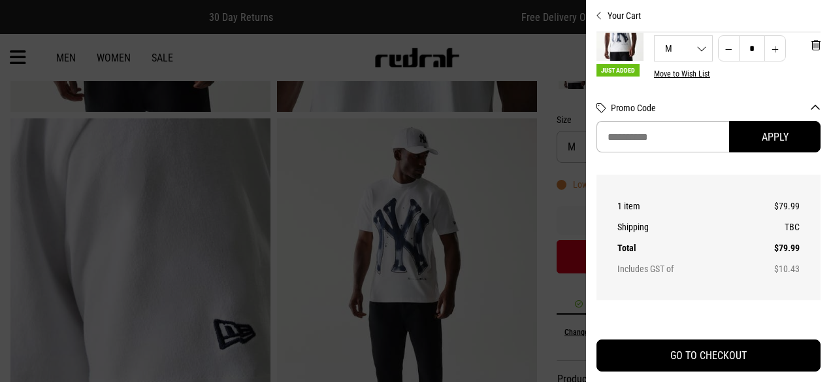
scroll to position [54, 0]
click at [688, 52] on div "M S M L XL 2XL" at bounding box center [684, 46] width 58 height 9
click at [684, 74] on li "S" at bounding box center [684, 81] width 58 height 37
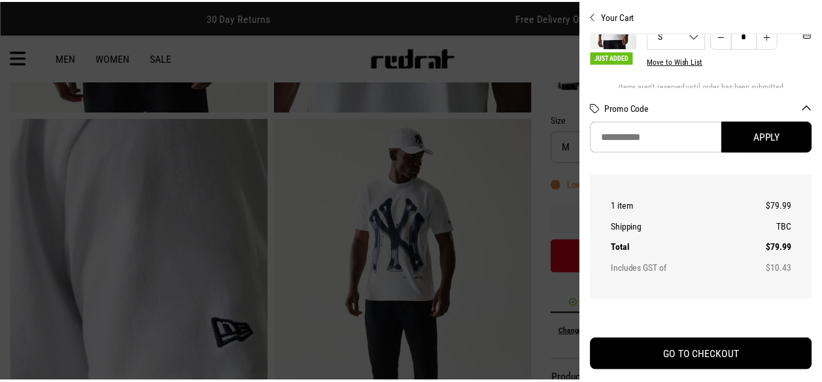
scroll to position [65, 0]
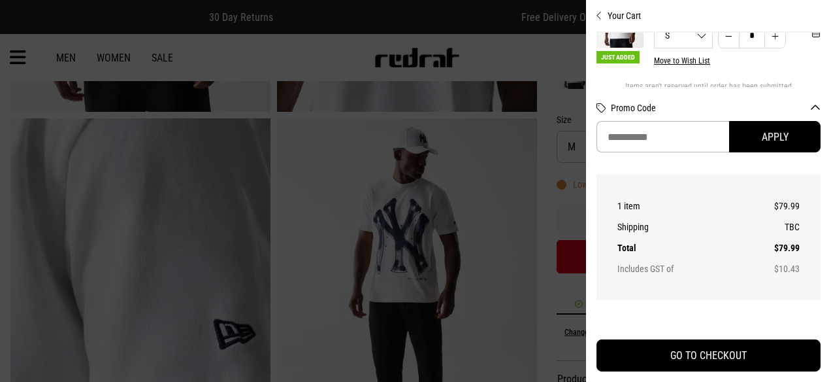
click at [599, 18] on icon "Close cart preview" at bounding box center [600, 15] width 6 height 10
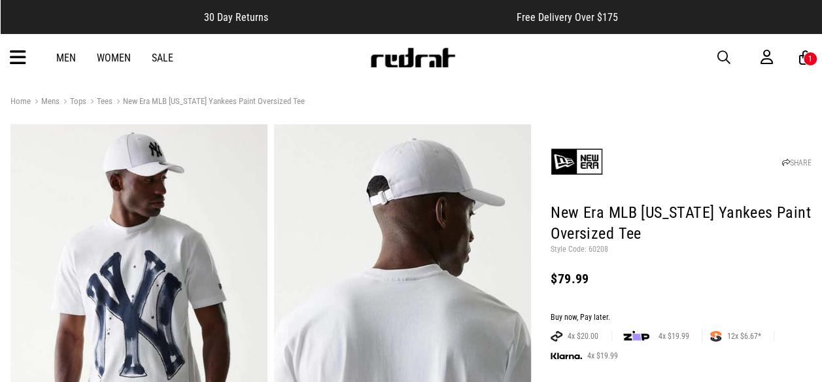
scroll to position [0, 0]
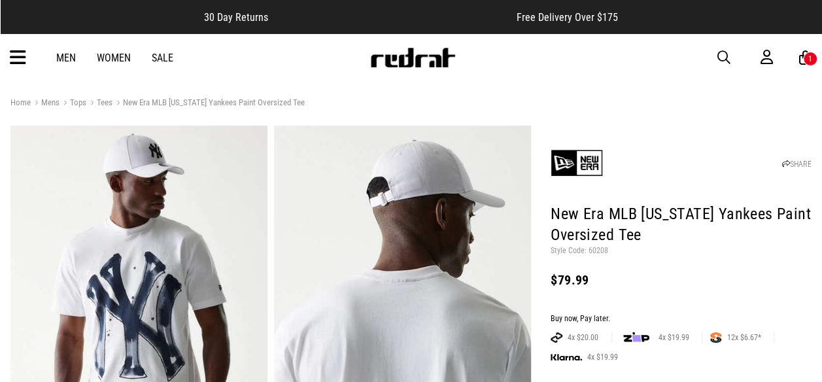
click at [69, 60] on link "Men" at bounding box center [66, 58] width 20 height 12
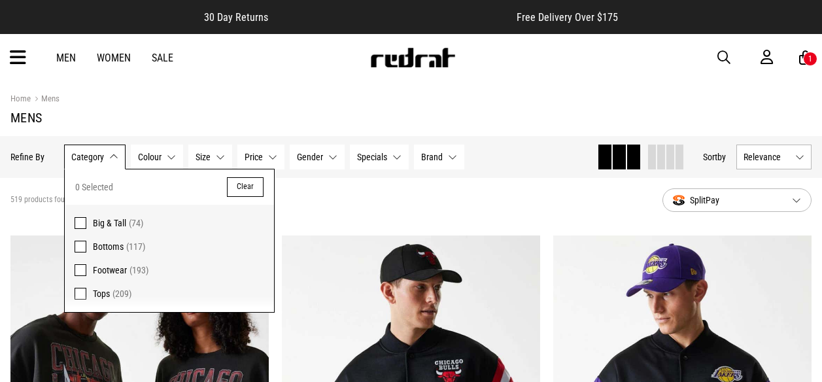
click at [82, 241] on span at bounding box center [81, 247] width 12 height 12
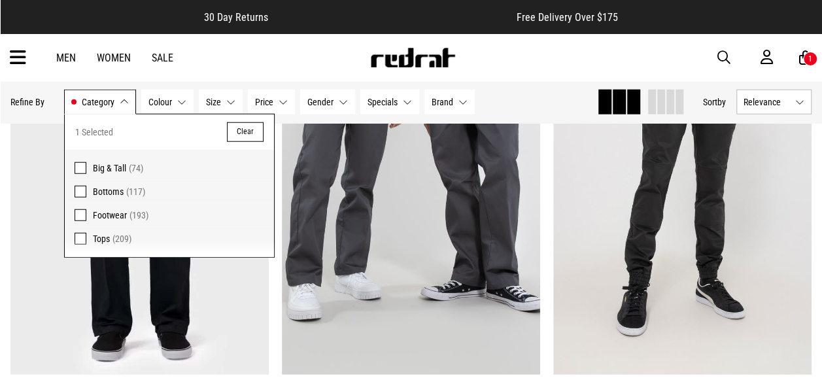
click at [216, 103] on span "Size" at bounding box center [213, 102] width 15 height 10
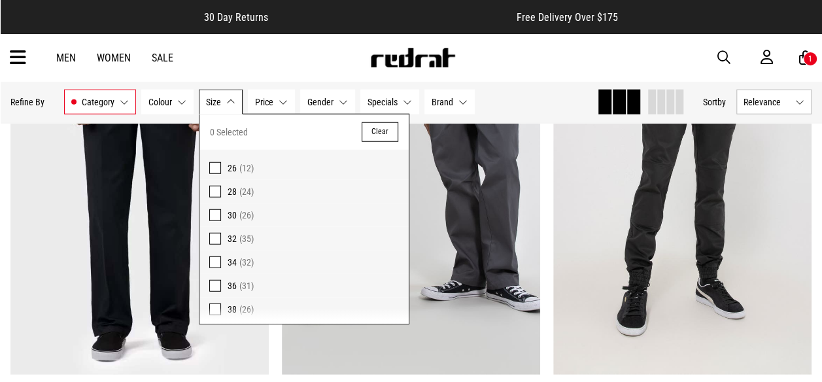
click at [212, 193] on span at bounding box center [215, 192] width 12 height 12
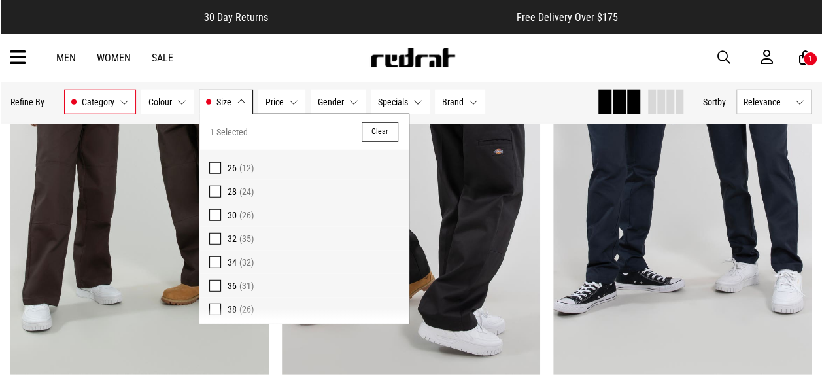
click at [226, 65] on div "Men Women Sale Sign in New Back Footwear Back Mens Back Womens Back Youth & Kid…" at bounding box center [411, 57] width 822 height 47
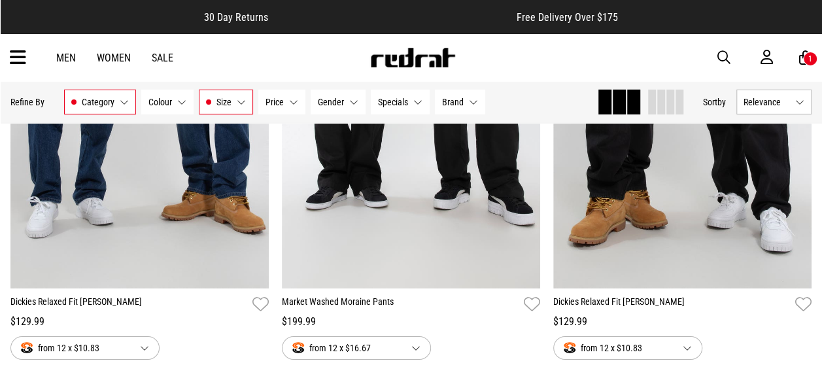
scroll to position [2160, 0]
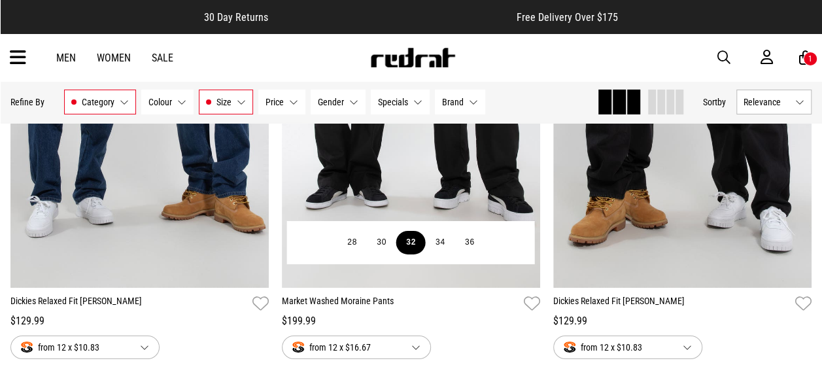
click at [425, 244] on button "32" at bounding box center [410, 243] width 29 height 24
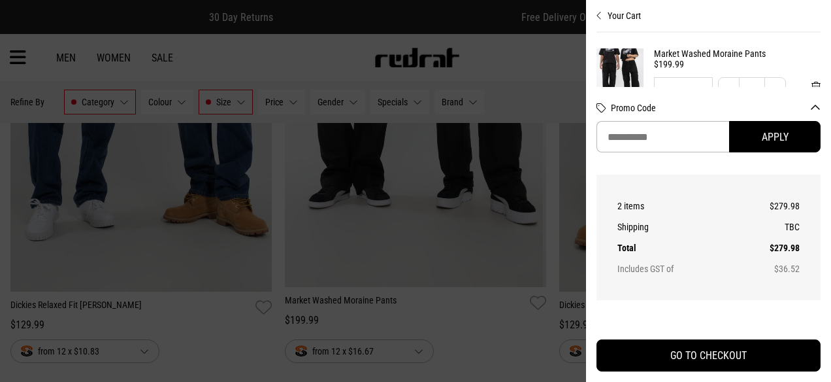
click at [358, 244] on div at bounding box center [415, 191] width 831 height 382
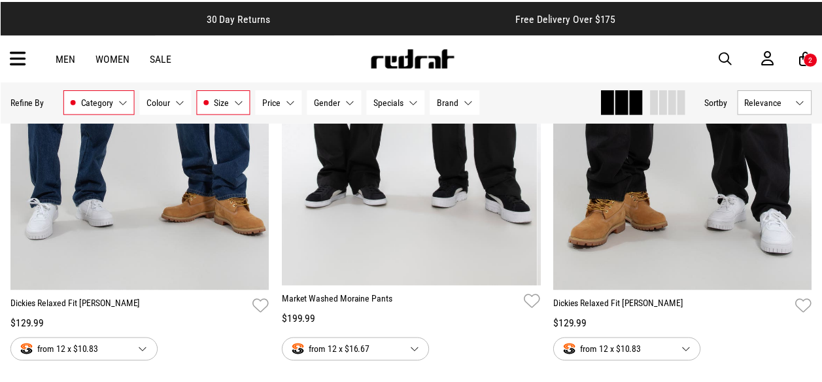
scroll to position [2160, 0]
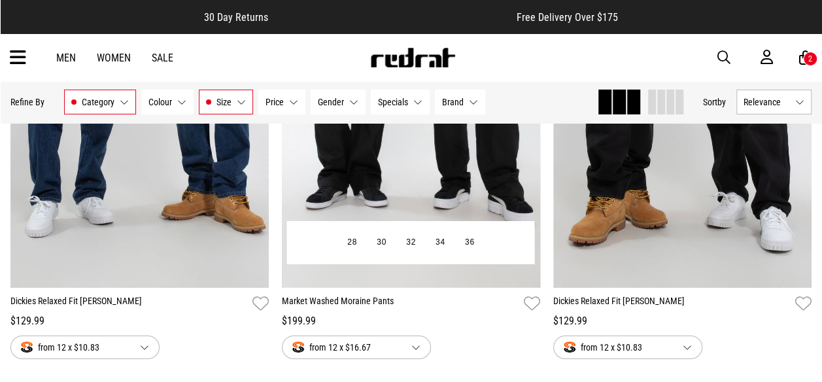
click at [408, 217] on img at bounding box center [411, 106] width 258 height 361
click at [456, 176] on img at bounding box center [411, 106] width 258 height 361
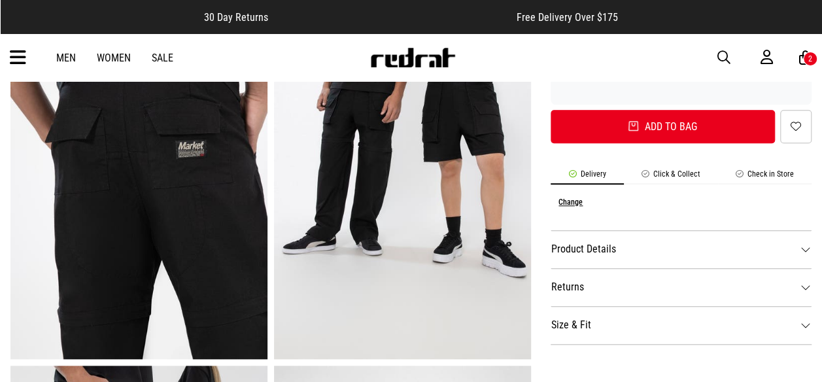
click at [742, 254] on dt "Product Details" at bounding box center [680, 249] width 261 height 38
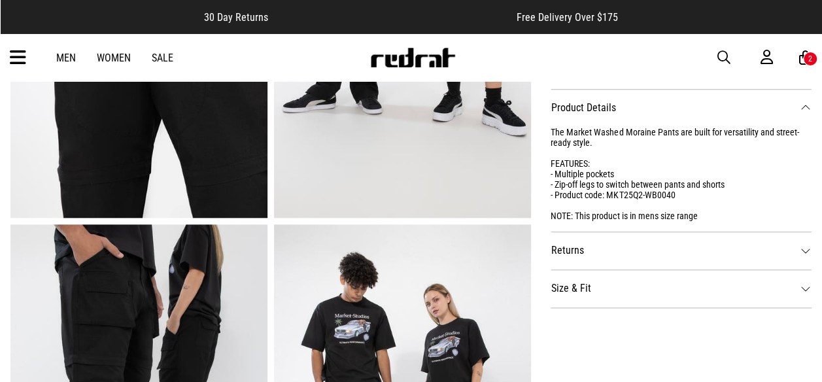
click at [746, 254] on dt "Returns" at bounding box center [680, 250] width 261 height 38
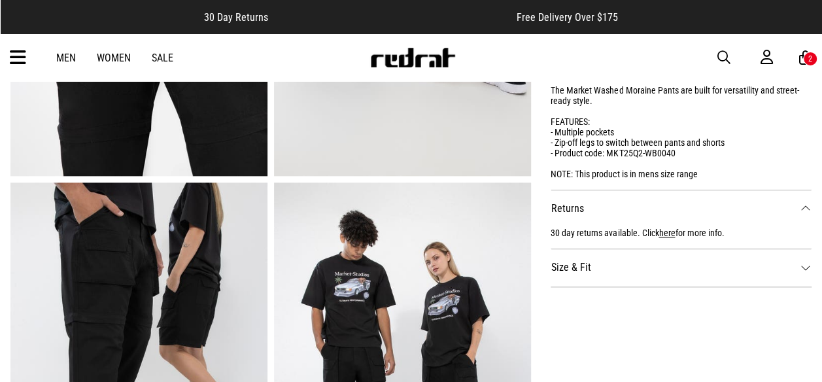
click at [739, 271] on dt "Size & Fit" at bounding box center [680, 267] width 261 height 38
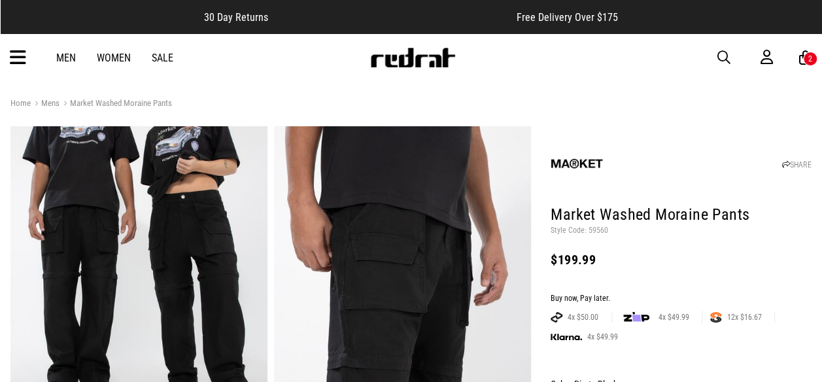
click at [18, 56] on icon at bounding box center [18, 58] width 16 height 22
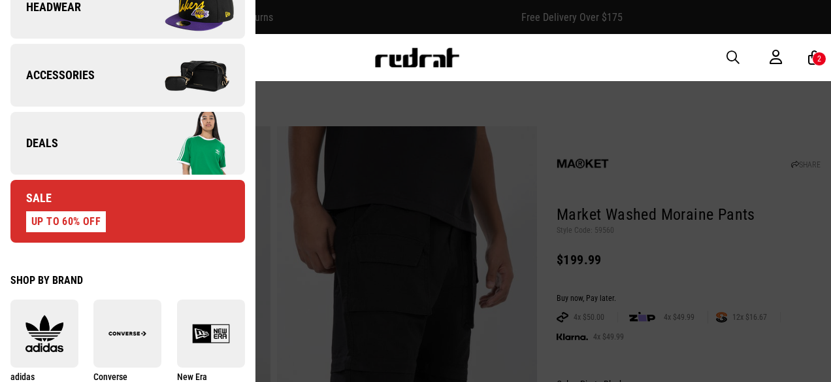
scroll to position [506, 0]
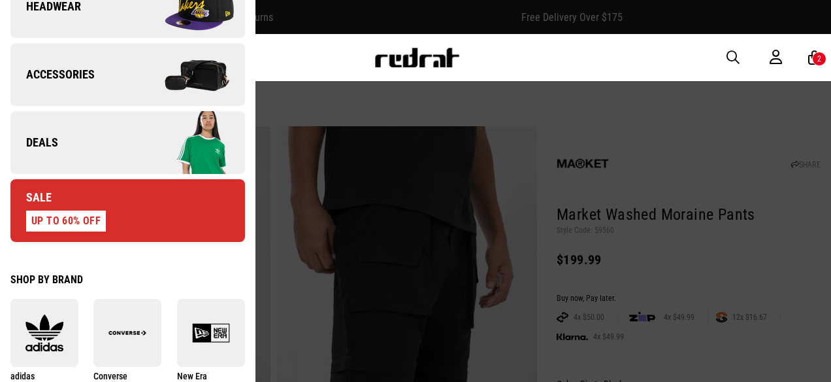
click at [57, 216] on div "UP TO 60% OFF" at bounding box center [66, 220] width 80 height 21
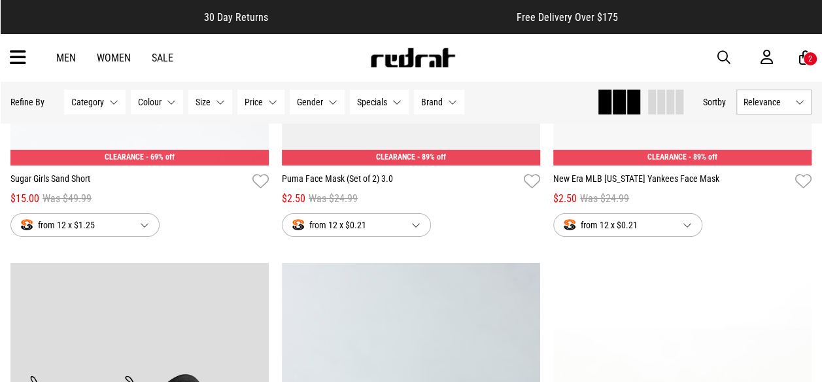
scroll to position [2234, 0]
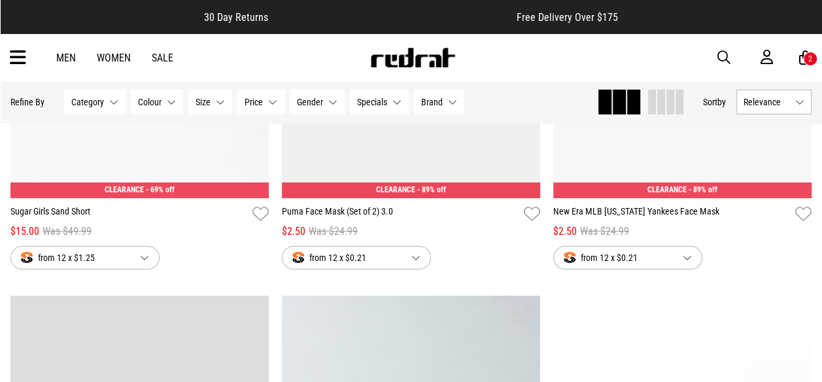
click at [304, 102] on span "Gender" at bounding box center [310, 102] width 26 height 10
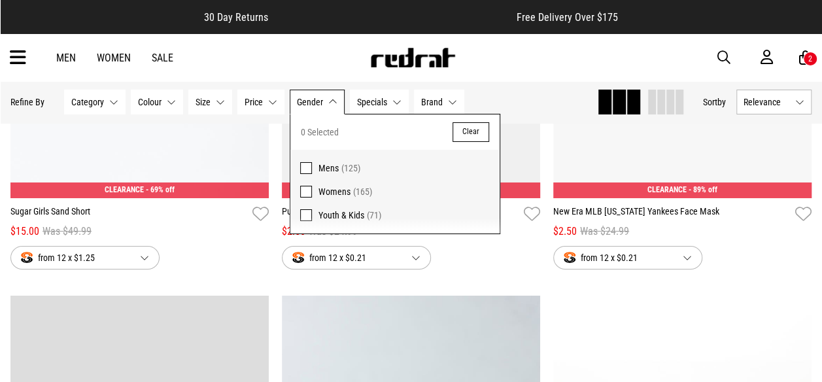
click at [301, 162] on span at bounding box center [306, 168] width 12 height 12
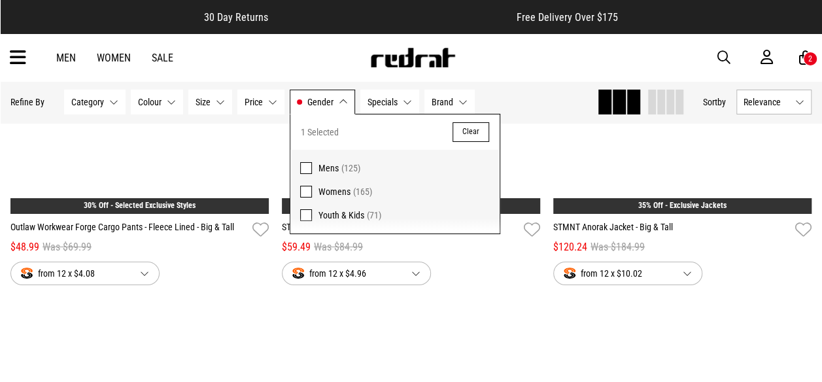
scroll to position [2250, 0]
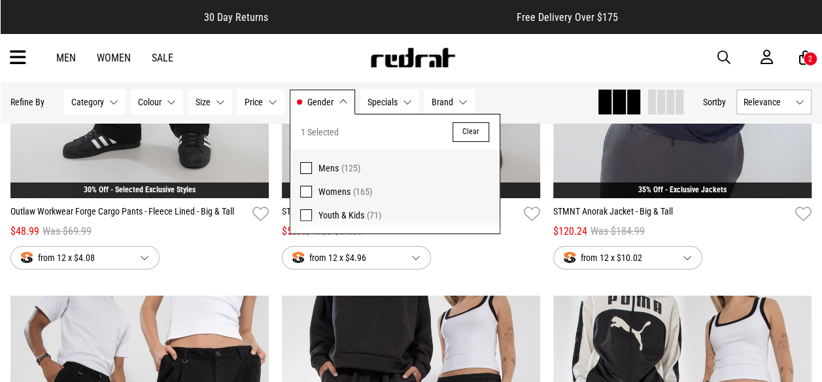
click at [92, 107] on span "Category" at bounding box center [87, 102] width 33 height 10
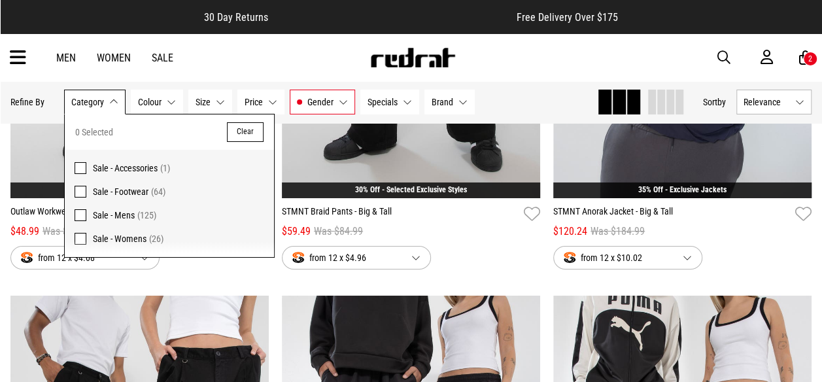
click at [81, 210] on span at bounding box center [81, 215] width 12 height 12
click at [216, 98] on span "Size" at bounding box center [213, 102] width 15 height 10
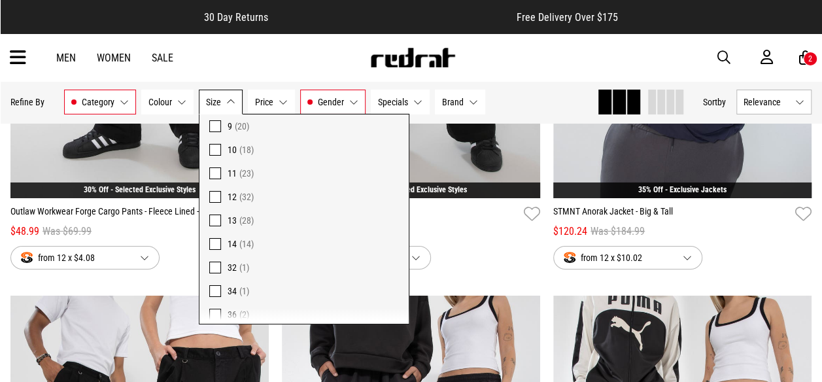
scroll to position [136, 0]
click at [319, 102] on span "Gender" at bounding box center [331, 102] width 26 height 10
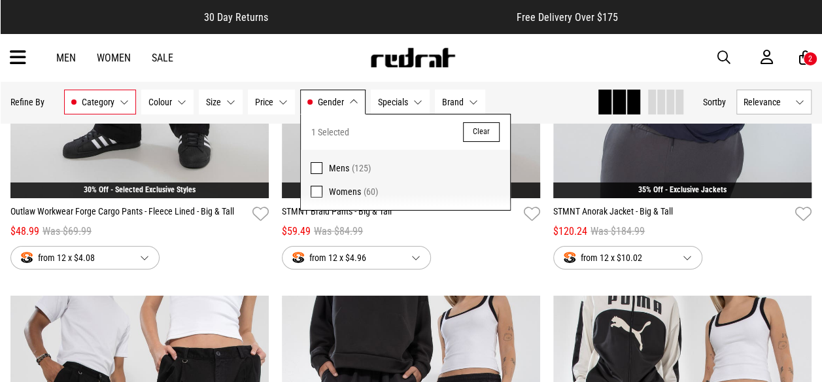
click at [214, 105] on span "Size" at bounding box center [213, 102] width 15 height 10
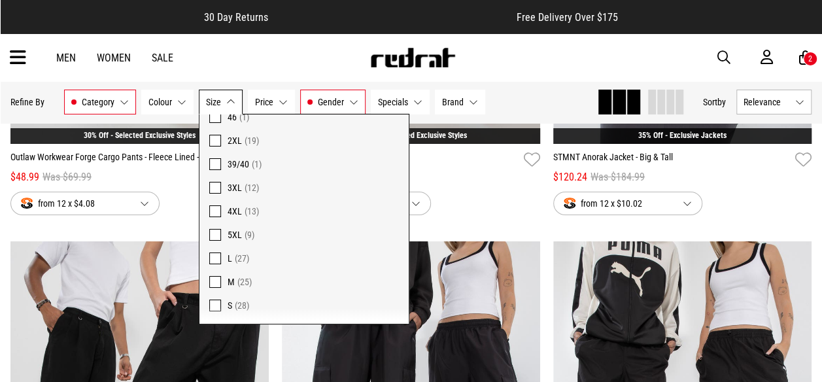
scroll to position [474, 0]
click at [209, 282] on span at bounding box center [215, 282] width 12 height 12
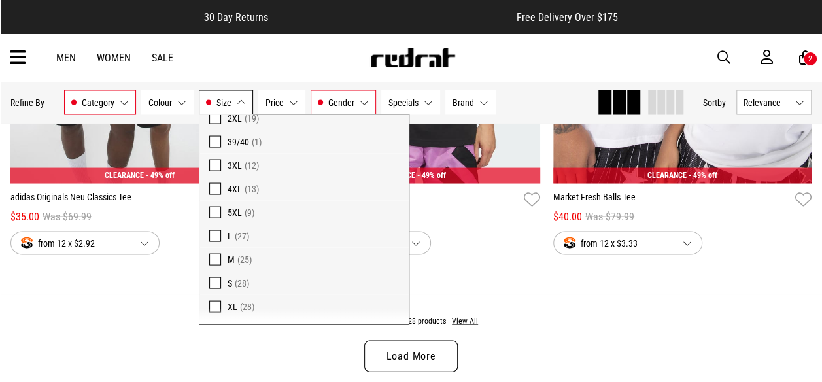
scroll to position [3646, 0]
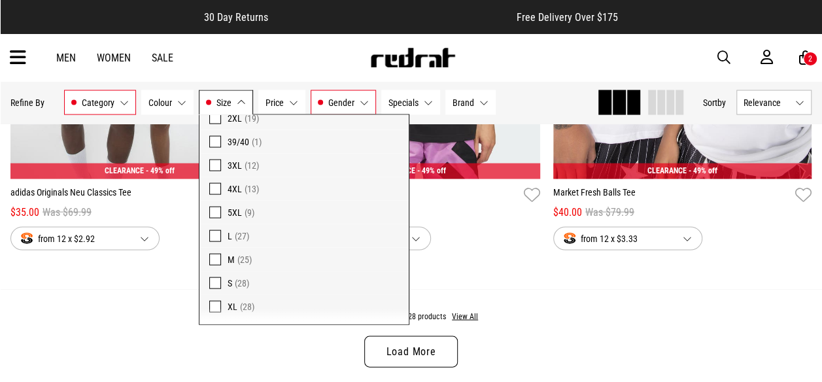
click at [548, 54] on div "Men Women Sale Sign in New Back Footwear Back Mens Back Womens Back Youth & Kid…" at bounding box center [411, 57] width 822 height 47
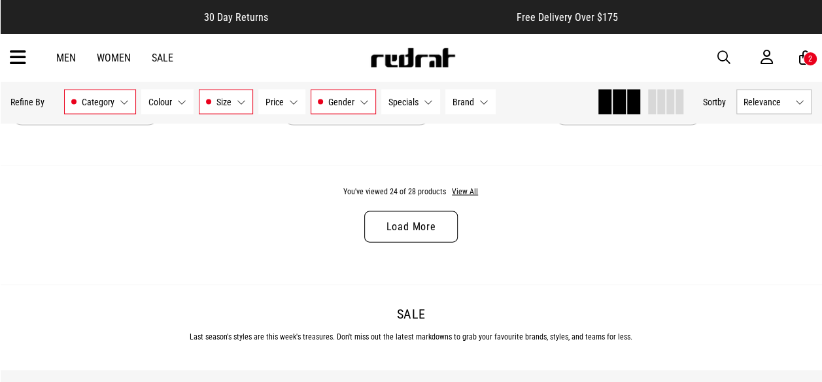
scroll to position [3771, 0]
click at [437, 218] on link "Load More" at bounding box center [410, 225] width 93 height 31
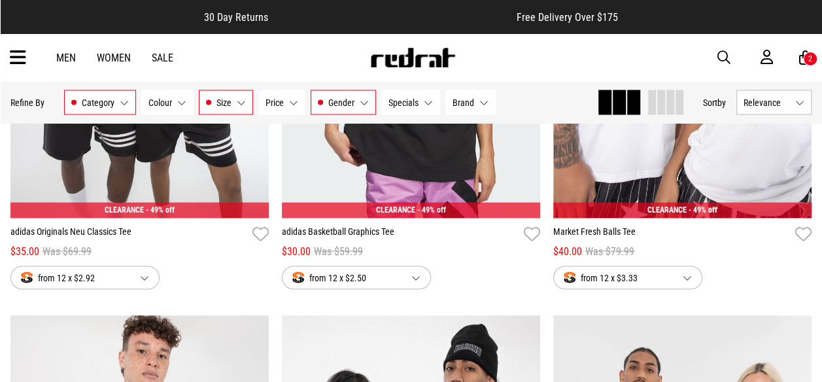
scroll to position [3599, 0]
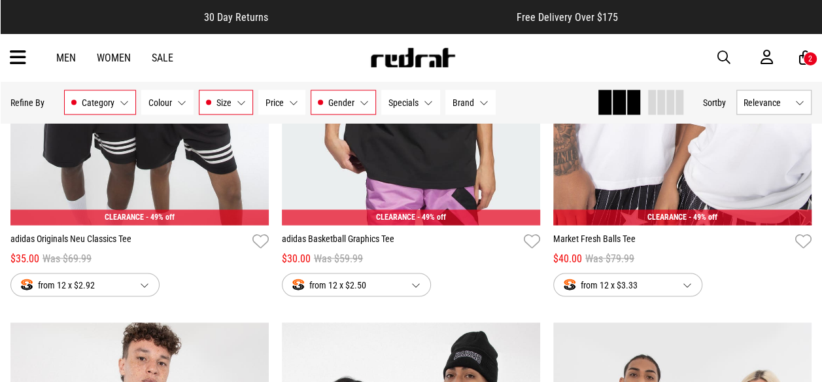
click at [109, 106] on span "Category" at bounding box center [98, 102] width 33 height 10
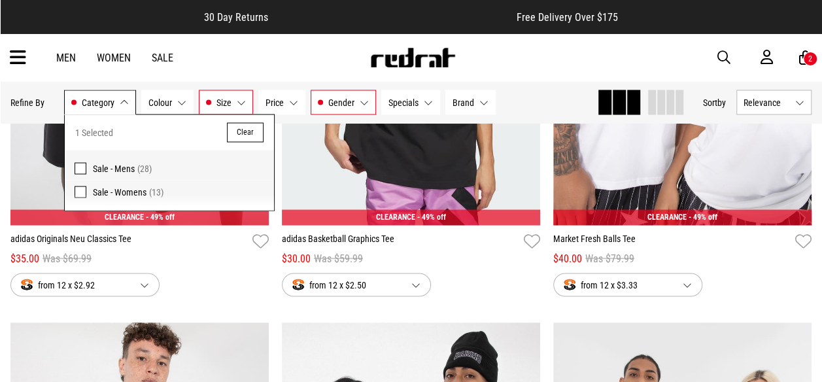
click at [76, 162] on span at bounding box center [81, 168] width 12 height 12
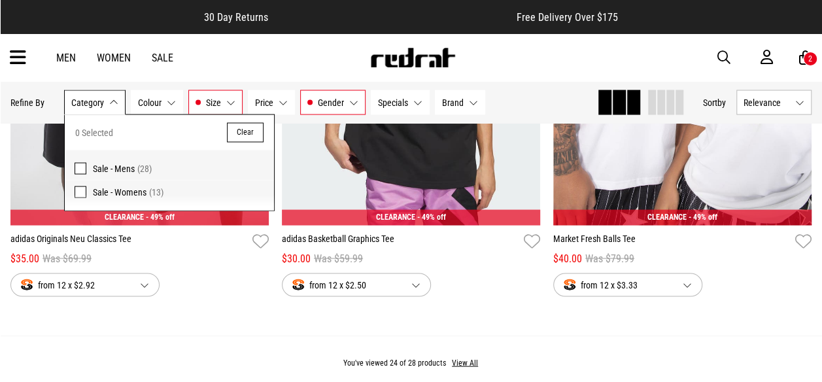
click at [472, 102] on button "Brand None selected" at bounding box center [460, 102] width 50 height 25
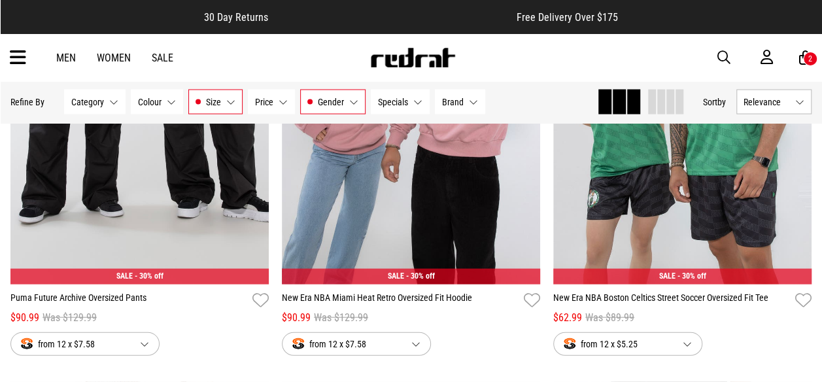
scroll to position [1246, 0]
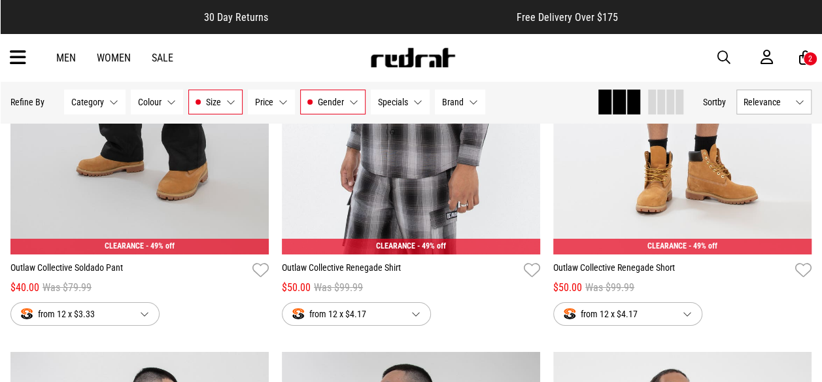
scroll to position [2195, 0]
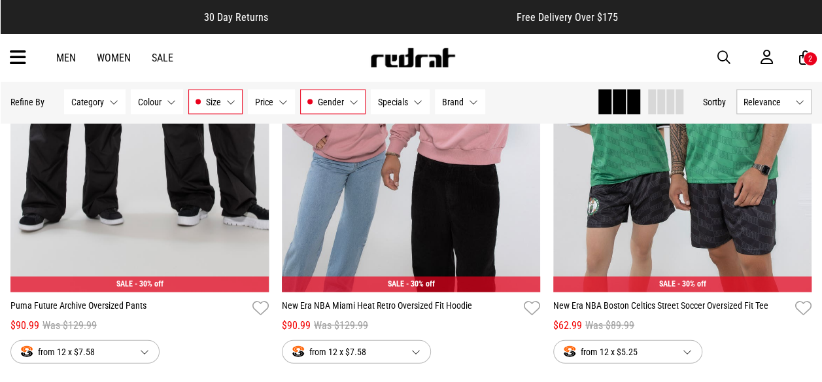
scroll to position [1239, 0]
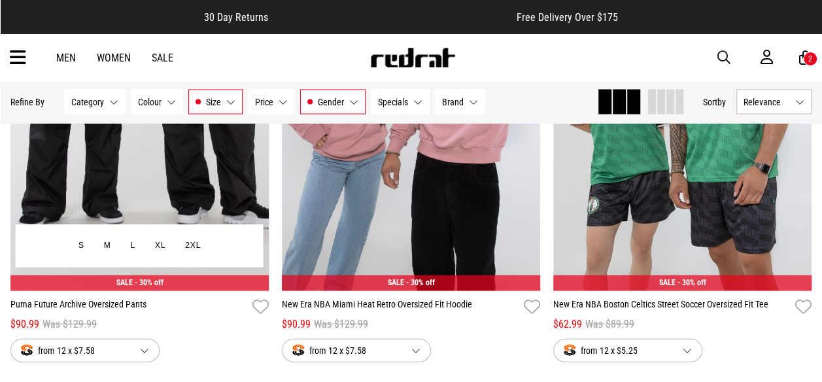
click at [92, 271] on img at bounding box center [139, 109] width 258 height 361
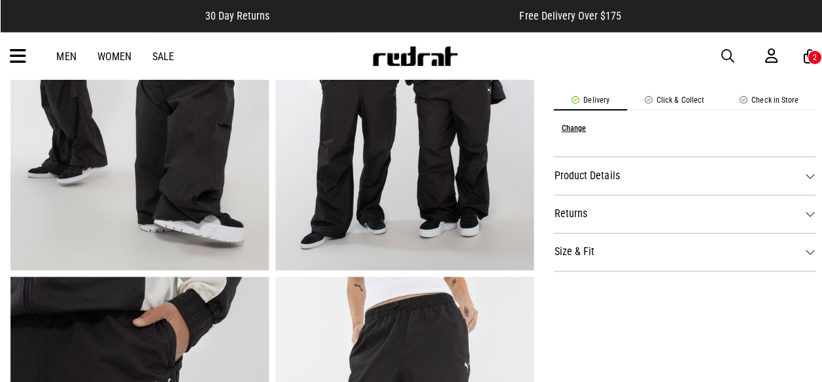
scroll to position [572, 0]
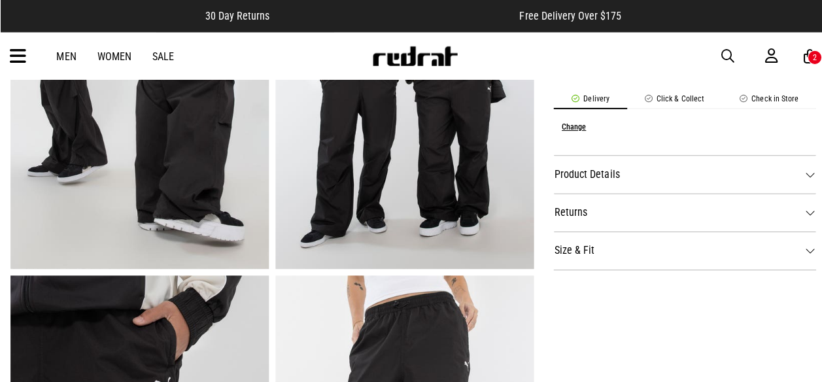
click at [654, 176] on dt "Product Details" at bounding box center [680, 175] width 261 height 38
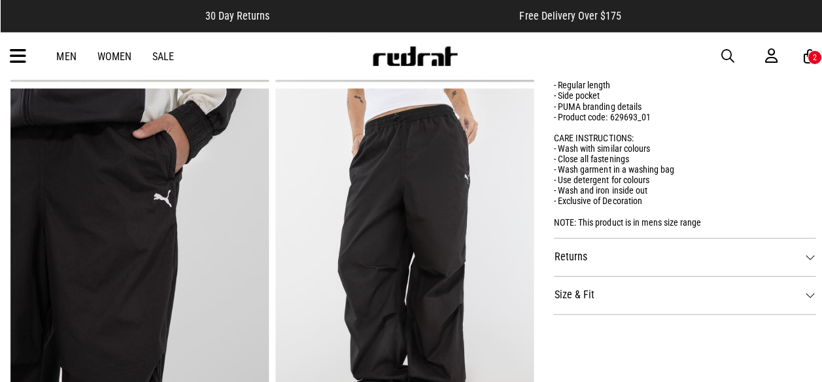
scroll to position [761, 0]
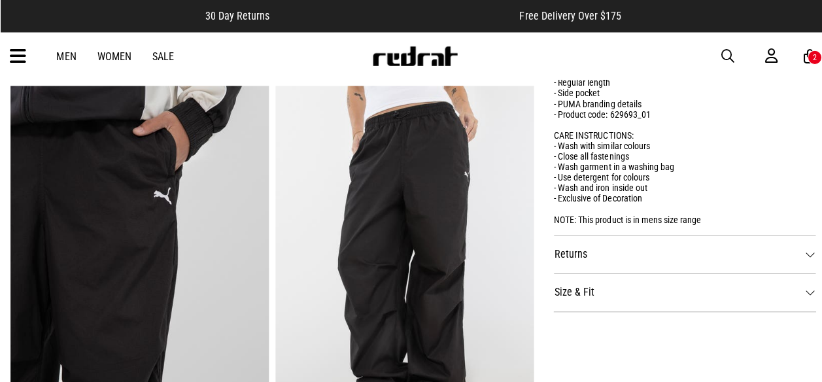
click at [639, 297] on dt "Size & Fit" at bounding box center [680, 292] width 261 height 38
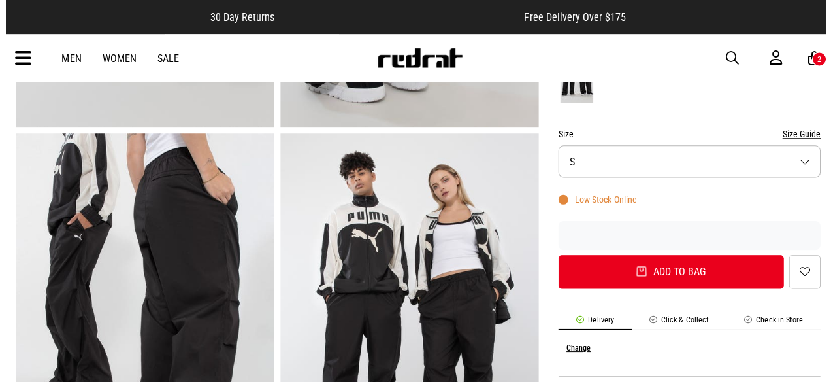
scroll to position [329, 0]
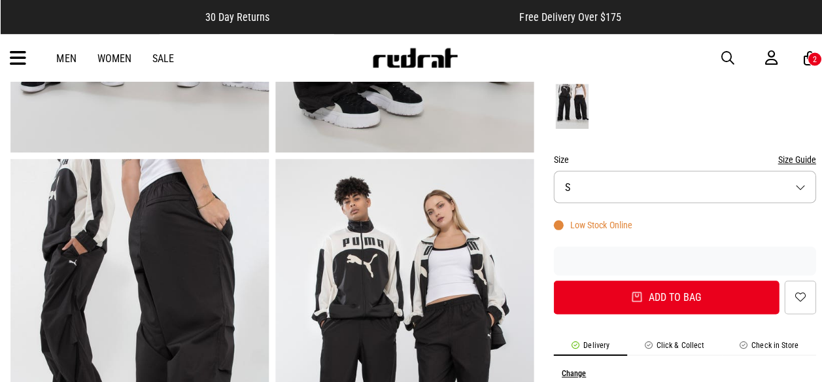
click at [679, 184] on button "Size S" at bounding box center [680, 186] width 261 height 32
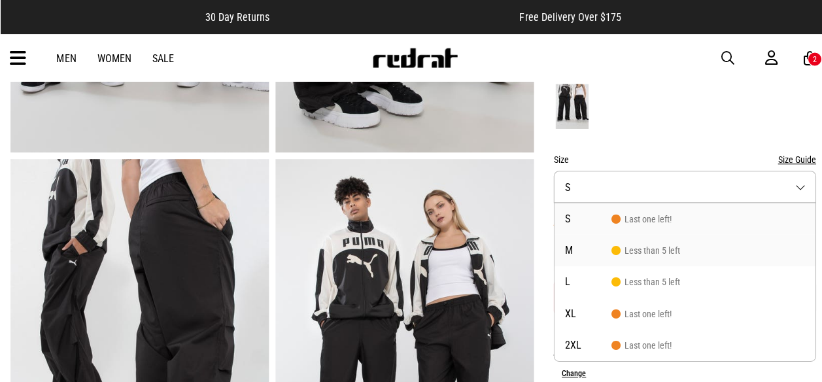
click at [652, 248] on span "Less than 5 left" at bounding box center [641, 249] width 69 height 10
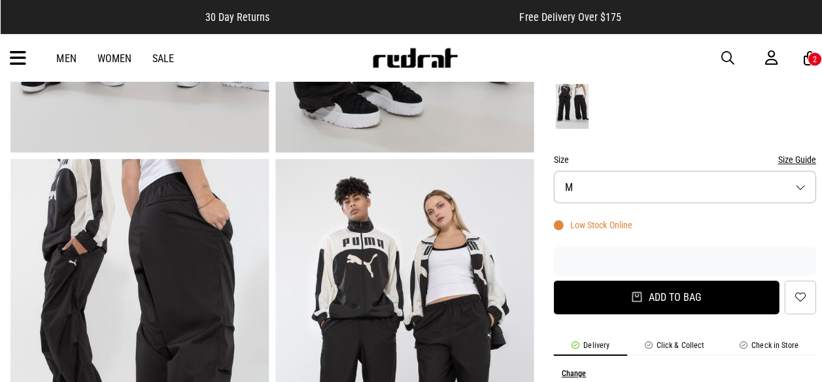
click at [664, 292] on button "Add to bag" at bounding box center [662, 295] width 224 height 33
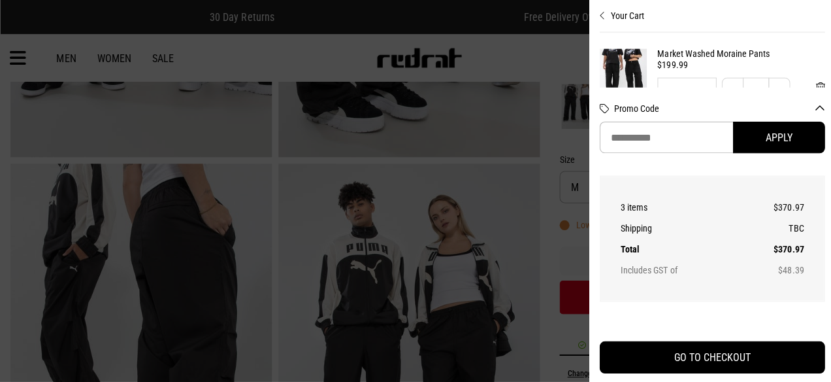
click at [702, 54] on link "Market Washed Moraine Pants" at bounding box center [737, 53] width 167 height 10
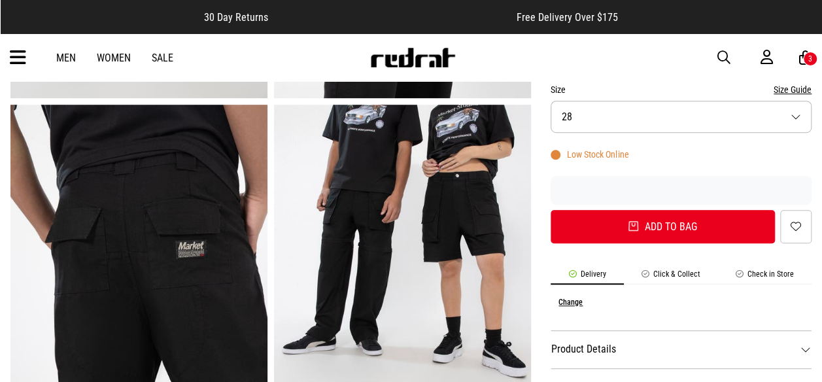
scroll to position [383, 0]
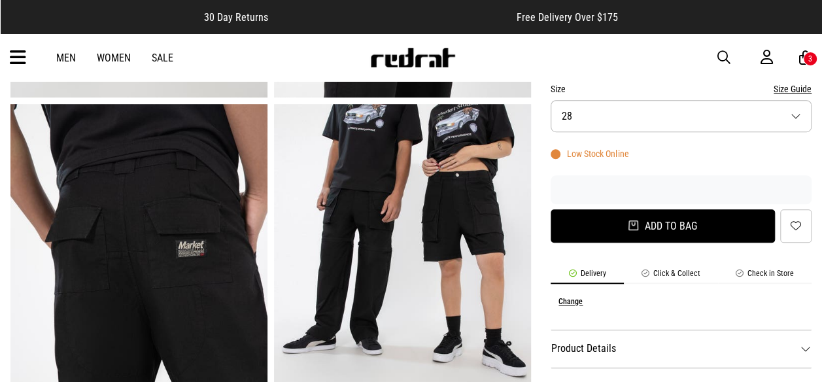
click at [692, 226] on button "Add to bag" at bounding box center [662, 225] width 224 height 33
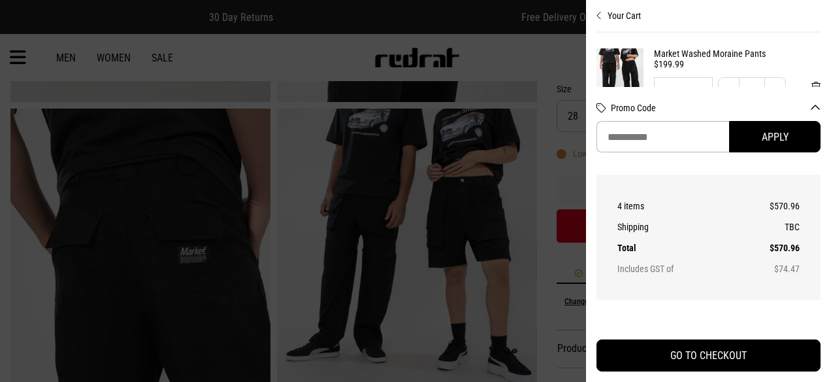
click at [599, 17] on icon "Close cart preview" at bounding box center [600, 15] width 6 height 10
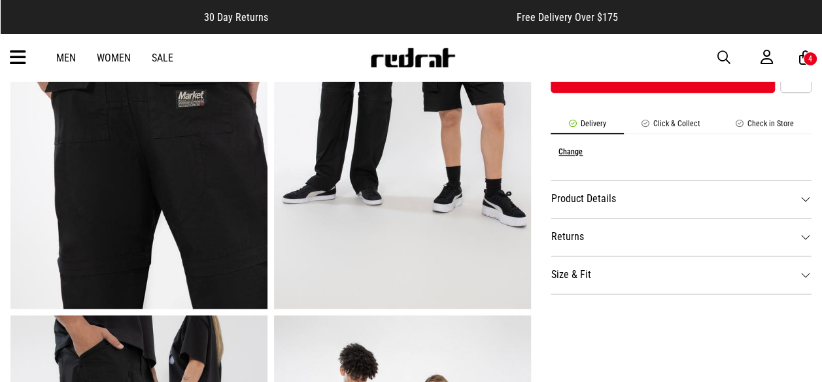
scroll to position [537, 0]
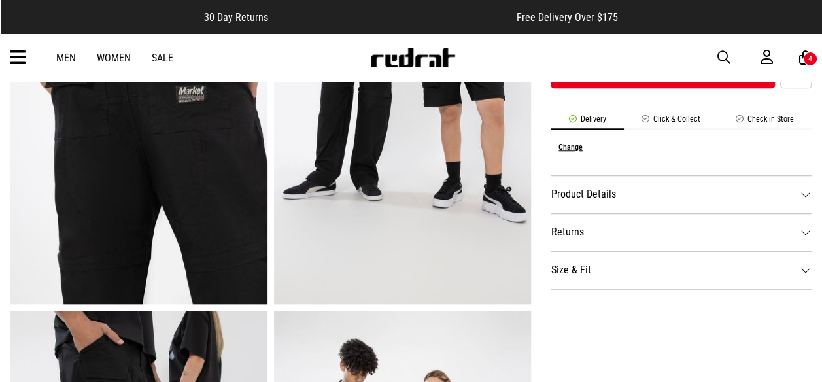
click at [618, 271] on dt "Size & Fit" at bounding box center [680, 270] width 261 height 38
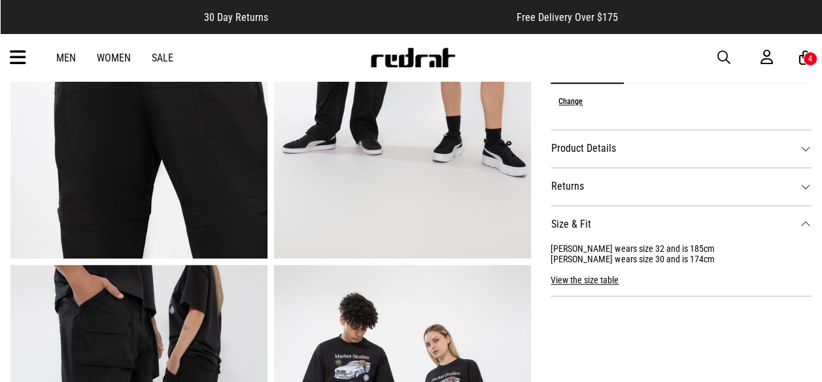
scroll to position [589, 0]
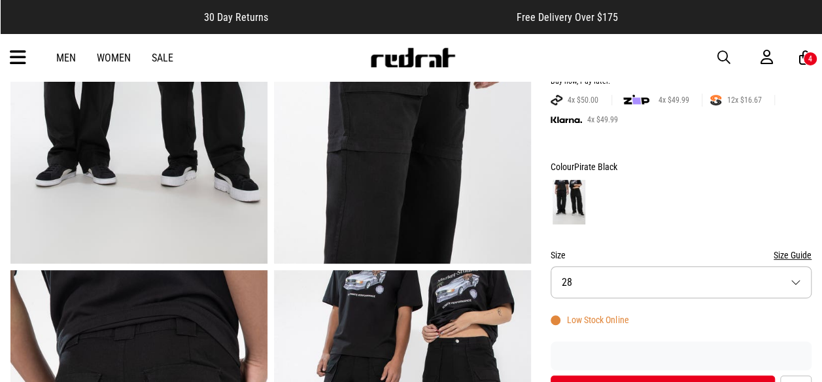
click at [597, 280] on button "Size 28" at bounding box center [680, 282] width 261 height 32
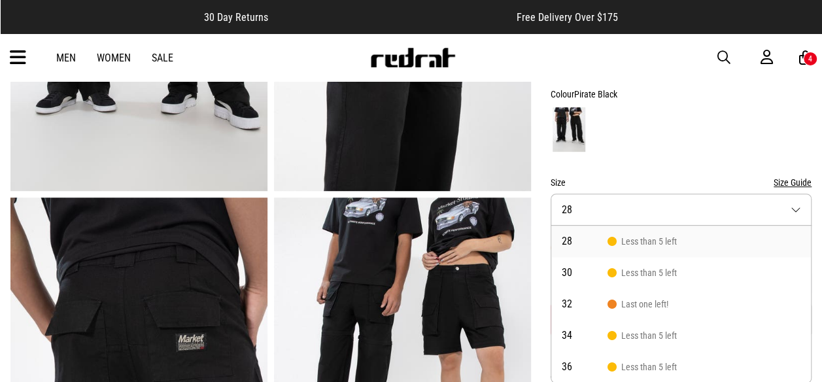
click at [667, 135] on div at bounding box center [680, 129] width 261 height 48
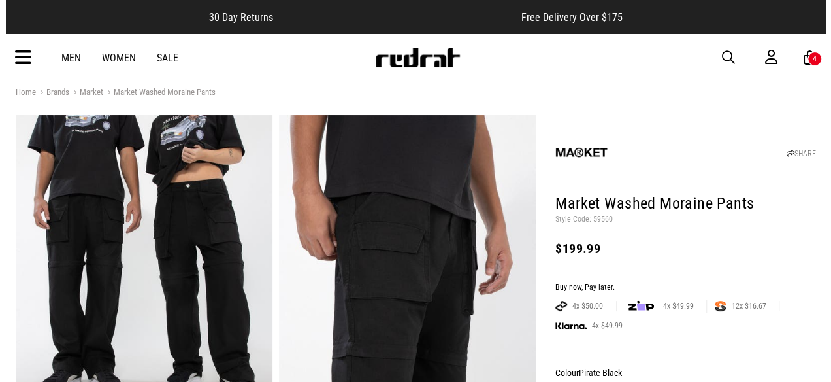
scroll to position [0, 0]
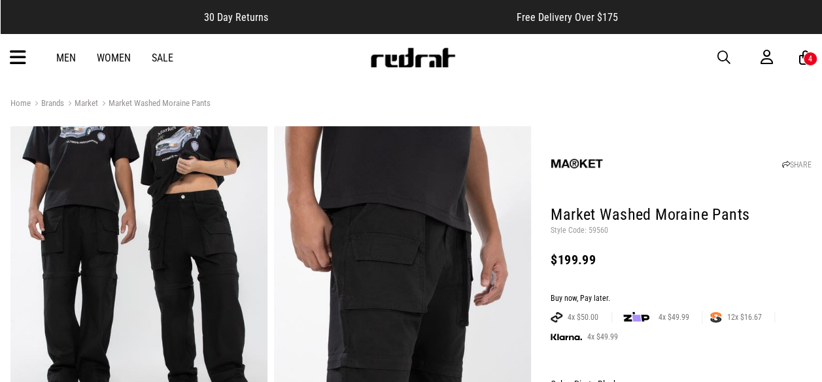
click at [809, 58] on div "4" at bounding box center [810, 58] width 4 height 9
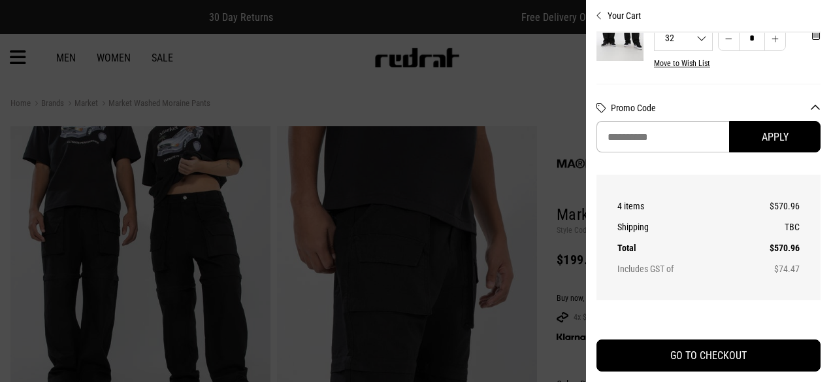
scroll to position [26, 0]
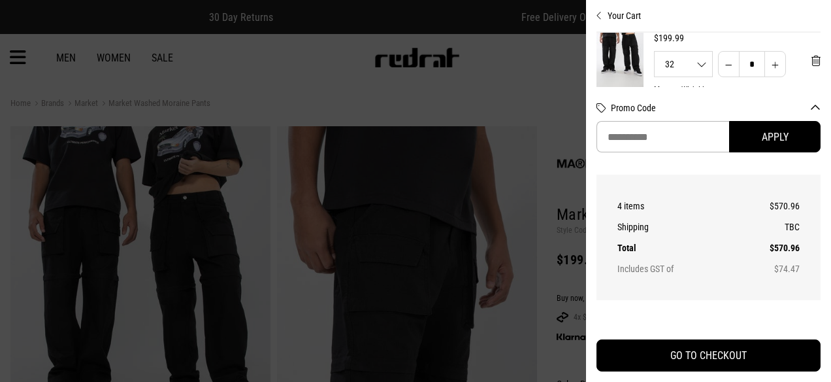
click at [680, 65] on span "32" at bounding box center [684, 63] width 58 height 9
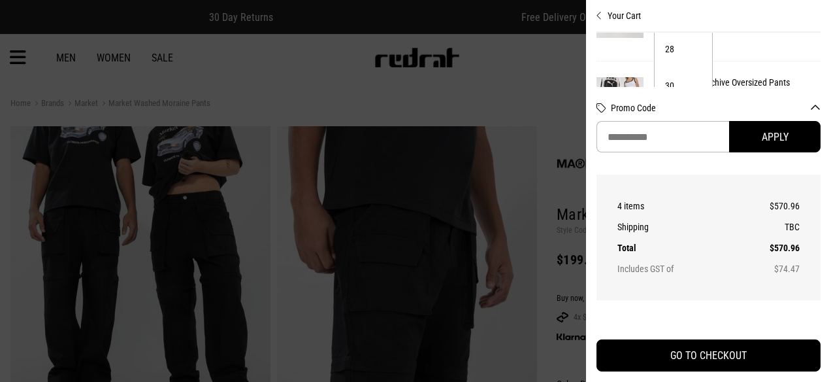
click at [676, 51] on li "28" at bounding box center [684, 49] width 58 height 37
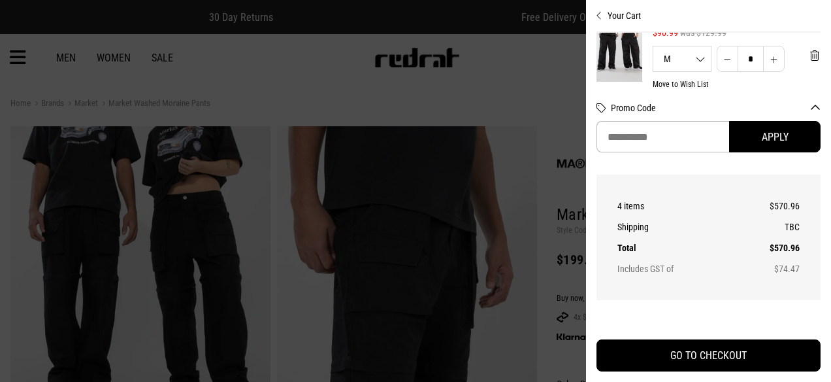
scroll to position [29, 1]
click at [683, 65] on div "M S M L XL 2XL" at bounding box center [683, 61] width 58 height 9
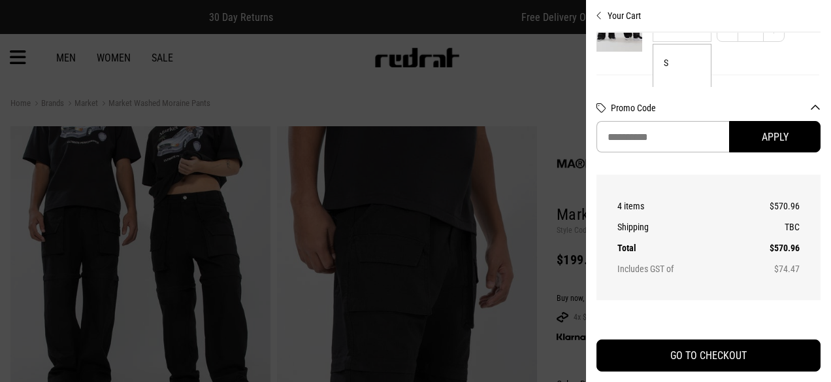
scroll to position [64, 1]
click at [673, 63] on li "S" at bounding box center [683, 60] width 58 height 37
click at [812, 50] on span "'Remove from cart" at bounding box center [816, 50] width 9 height 12
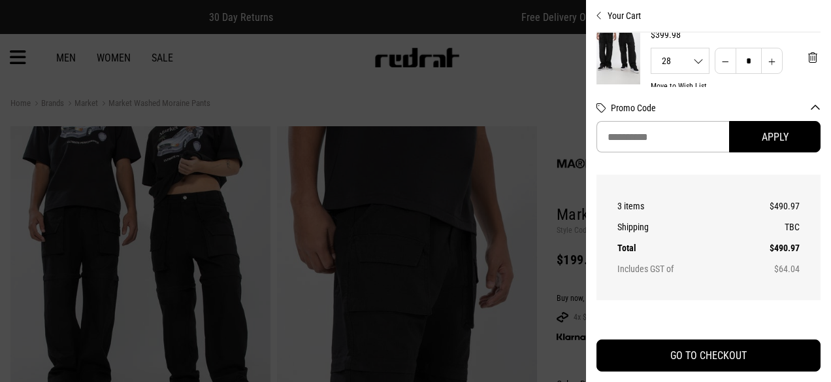
scroll to position [149, 3]
click at [716, 59] on button "Decrease quantity" at bounding box center [726, 56] width 22 height 26
type input "*"
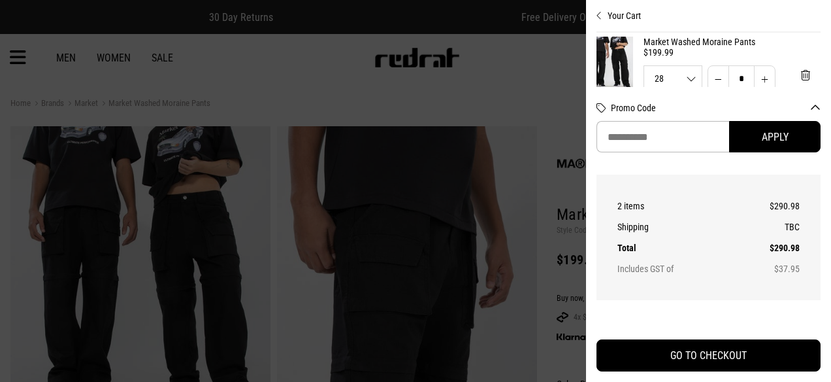
scroll to position [128, 10]
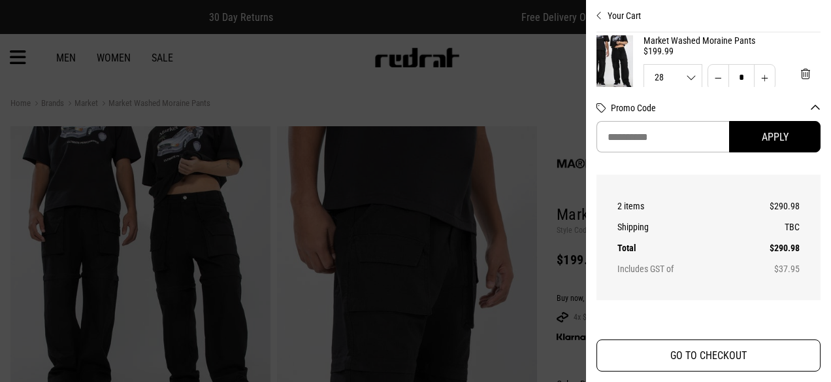
click at [724, 352] on button "GO TO CHECKOUT" at bounding box center [709, 355] width 224 height 32
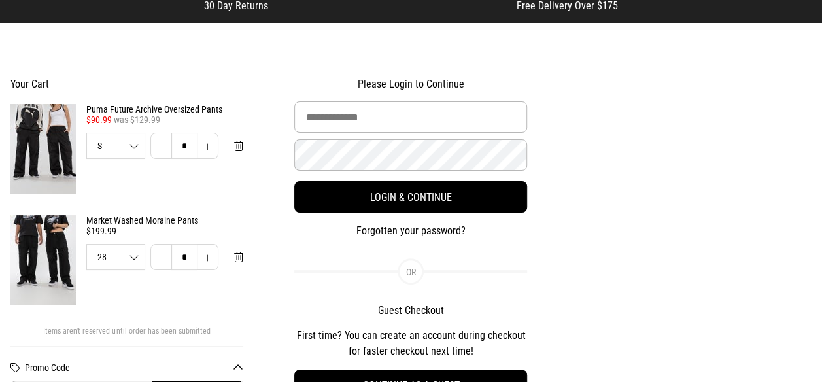
scroll to position [67, 0]
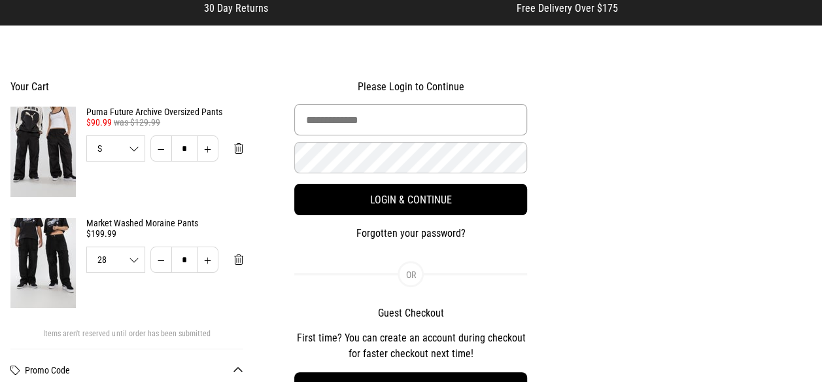
click at [409, 118] on input "Email Address" at bounding box center [410, 119] width 233 height 31
type input "**********"
click at [294, 184] on button "Login & Continue" at bounding box center [410, 199] width 233 height 31
select select "**********"
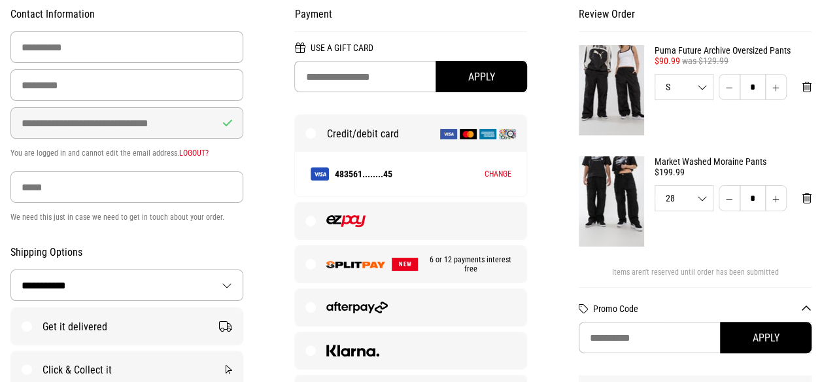
scroll to position [145, 0]
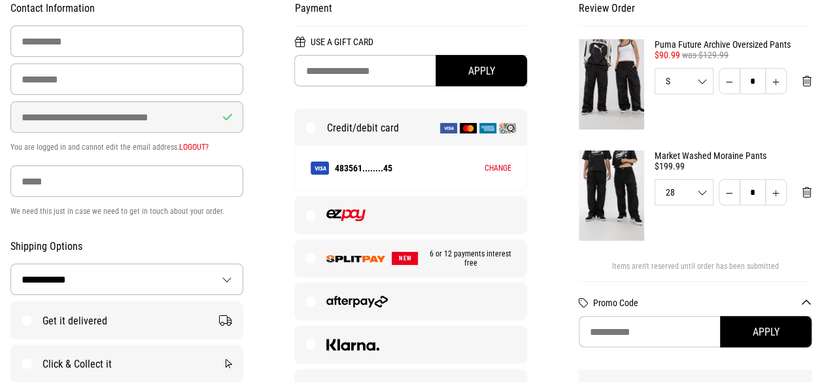
click at [329, 260] on img at bounding box center [355, 258] width 59 height 7
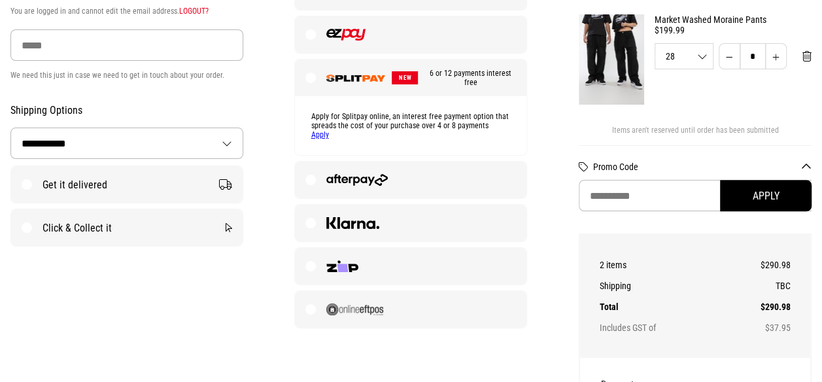
scroll to position [285, 0]
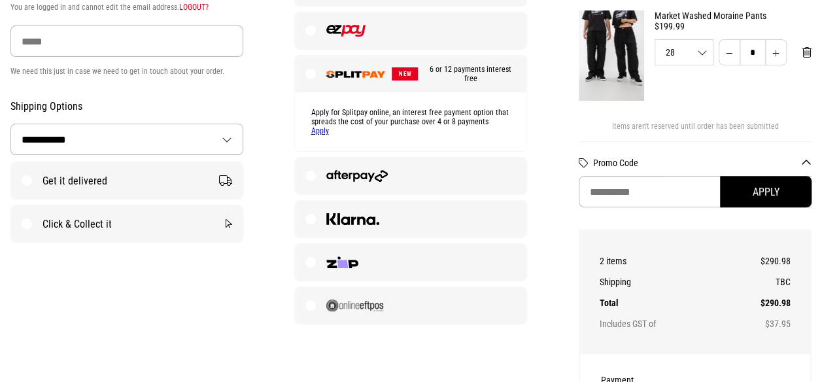
click at [321, 131] on link "Apply" at bounding box center [319, 130] width 18 height 9
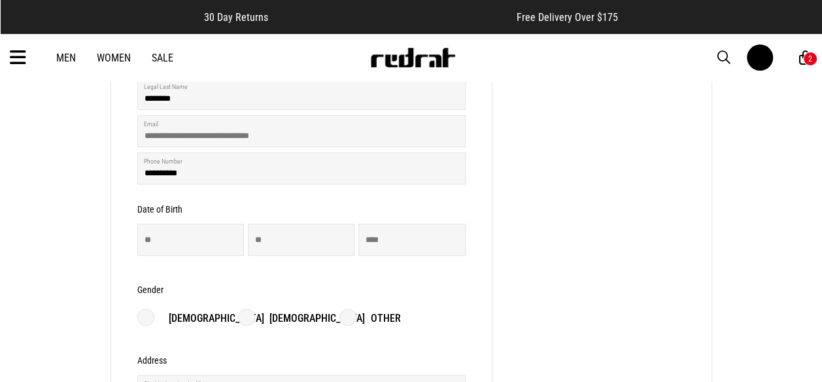
scroll to position [293, 0]
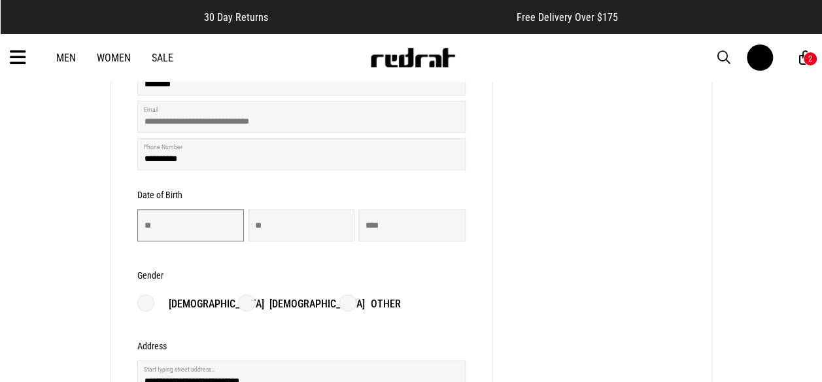
click at [168, 224] on input "number" at bounding box center [190, 225] width 107 height 32
type input "**"
click at [308, 228] on input "number" at bounding box center [301, 225] width 107 height 32
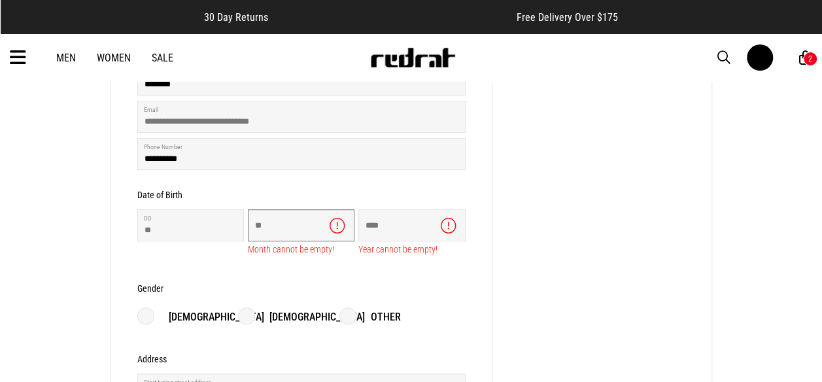
type input "**"
click at [388, 227] on input "number" at bounding box center [411, 225] width 107 height 32
type input "****"
click at [256, 319] on form "**********" at bounding box center [301, 237] width 328 height 588
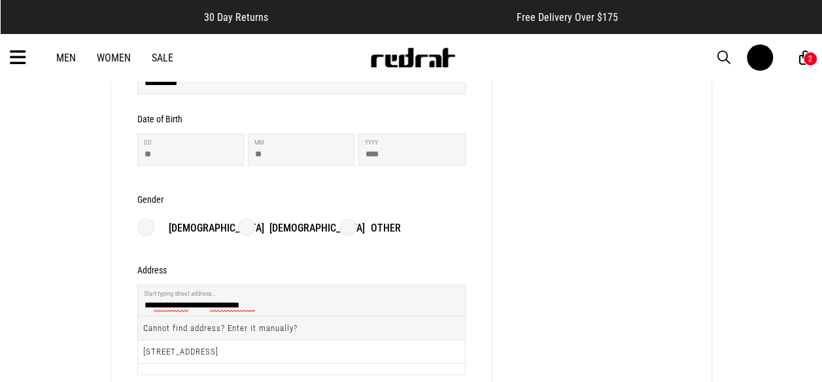
scroll to position [371, 0]
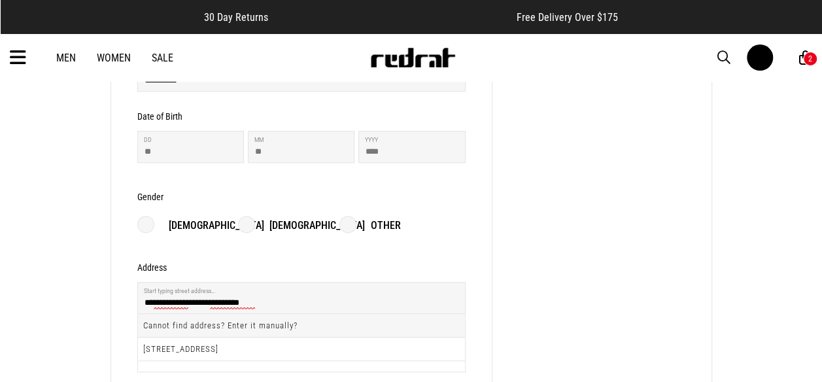
click at [246, 221] on label "[DEMOGRAPHIC_DATA]" at bounding box center [301, 226] width 127 height 16
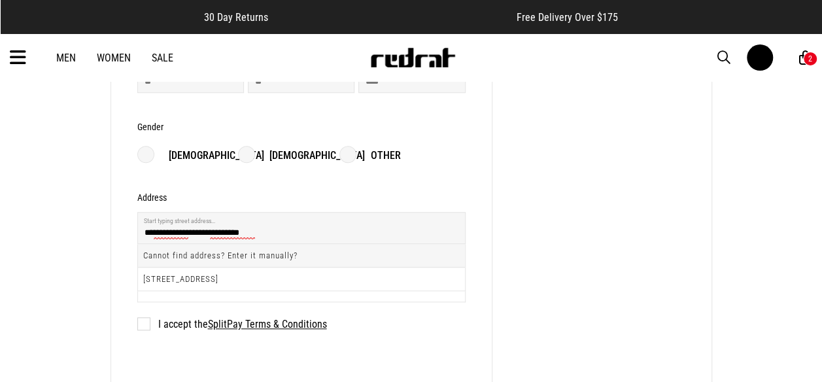
scroll to position [442, 0]
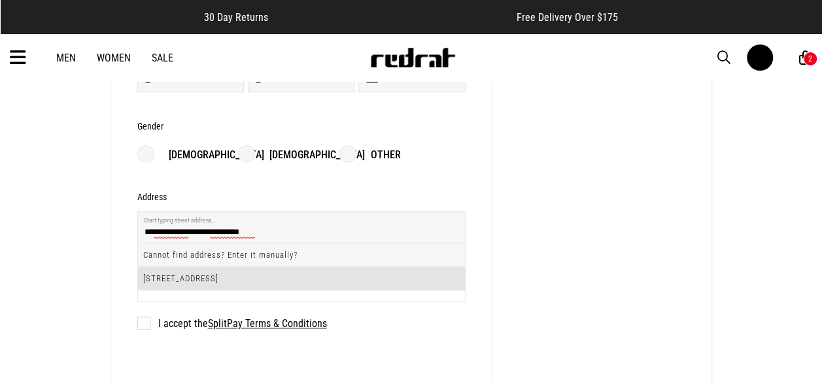
click at [164, 279] on li "[STREET_ADDRESS]" at bounding box center [301, 278] width 327 height 23
type input "**********"
type input "**"
type input "**********"
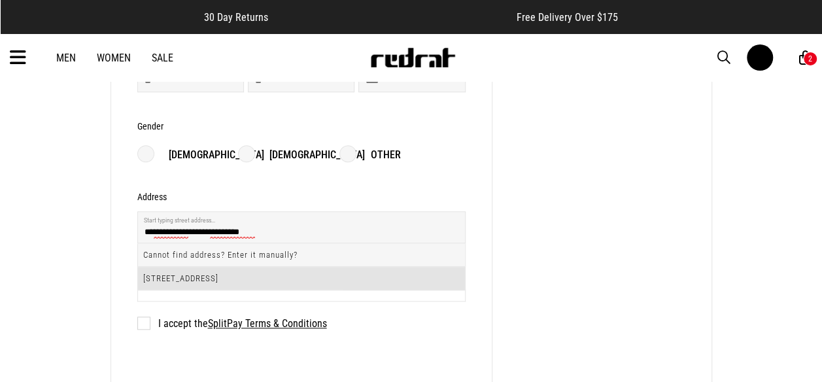
type input "**********"
type input "****"
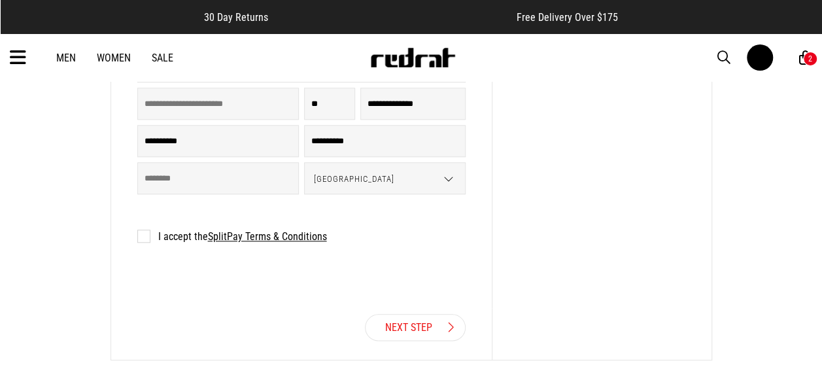
scroll to position [609, 0]
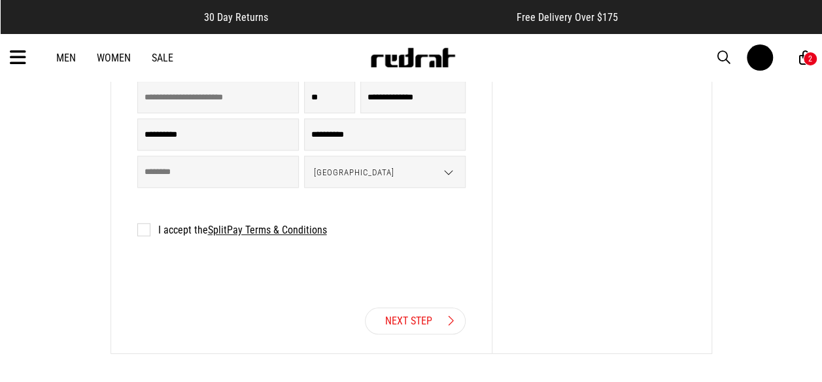
click at [141, 226] on label "I accept the SplitPay Terms & Conditions" at bounding box center [232, 230] width 190 height 12
click at [429, 320] on link "Next Step" at bounding box center [415, 320] width 101 height 27
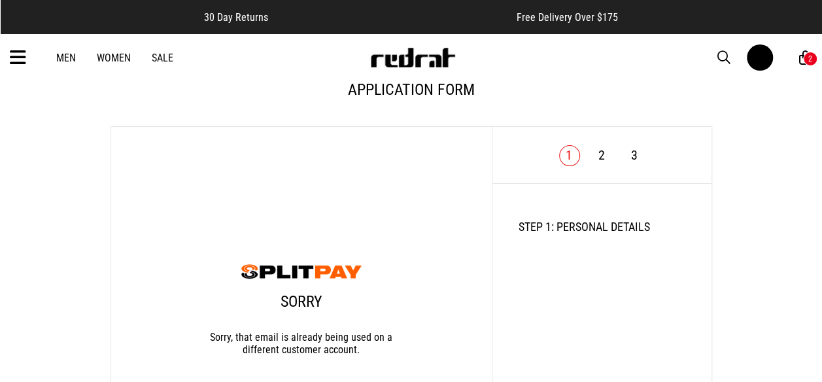
scroll to position [0, 0]
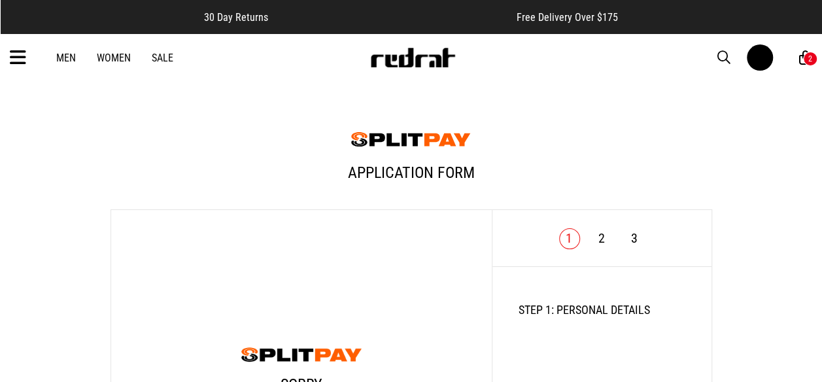
click at [601, 238] on link "2" at bounding box center [601, 238] width 7 height 16
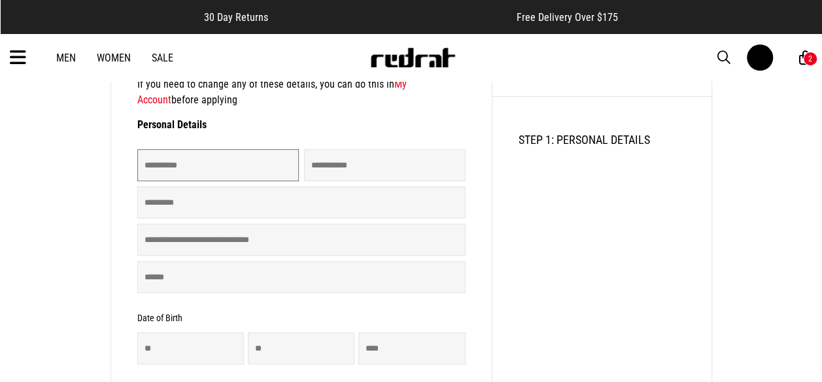
click at [251, 166] on input "text" at bounding box center [217, 165] width 161 height 32
type input "********"
type input "******"
type input "********"
type input "**********"
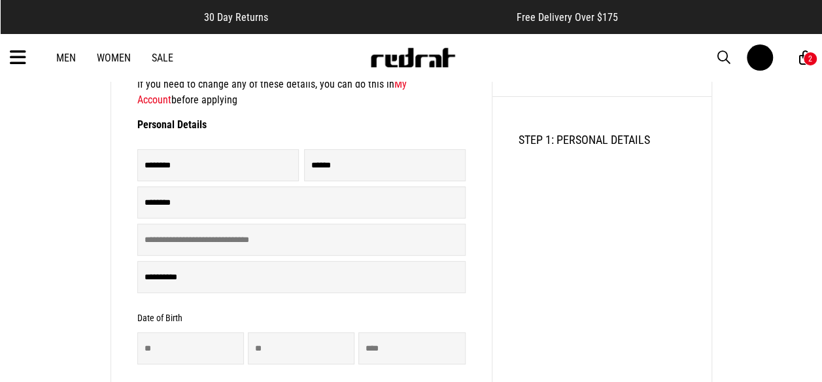
type input "**********"
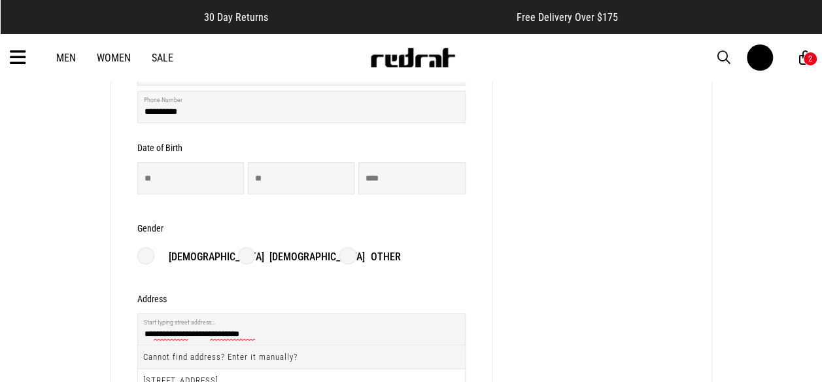
scroll to position [342, 0]
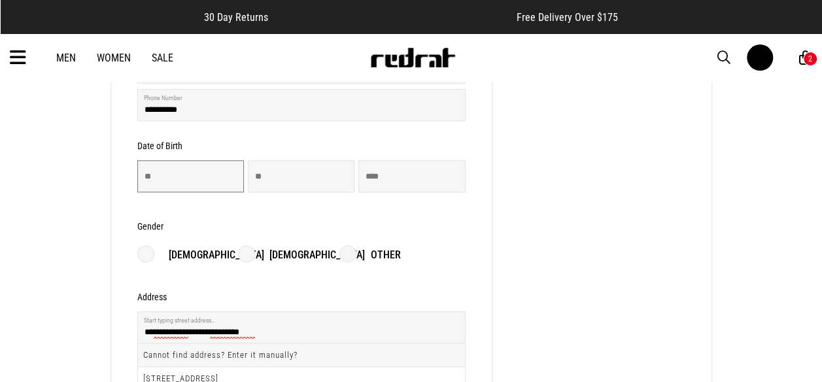
click at [152, 171] on input "number" at bounding box center [190, 176] width 107 height 32
type input "**"
click at [290, 173] on input "number" at bounding box center [301, 176] width 107 height 32
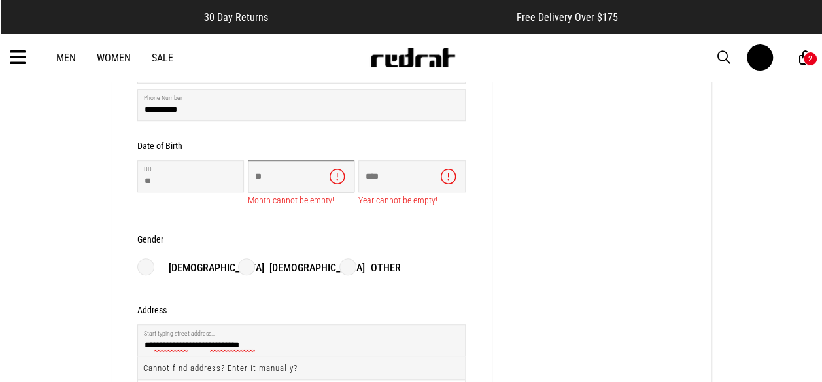
scroll to position [0, 0]
type input "**"
click at [391, 178] on input "number" at bounding box center [411, 176] width 107 height 32
type input "****"
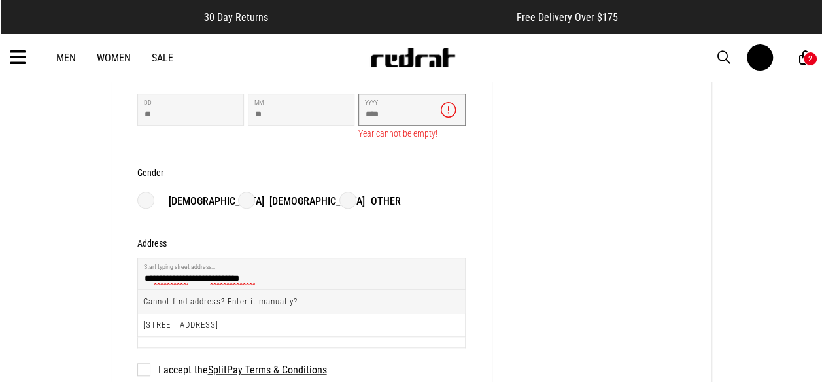
scroll to position [441, 0]
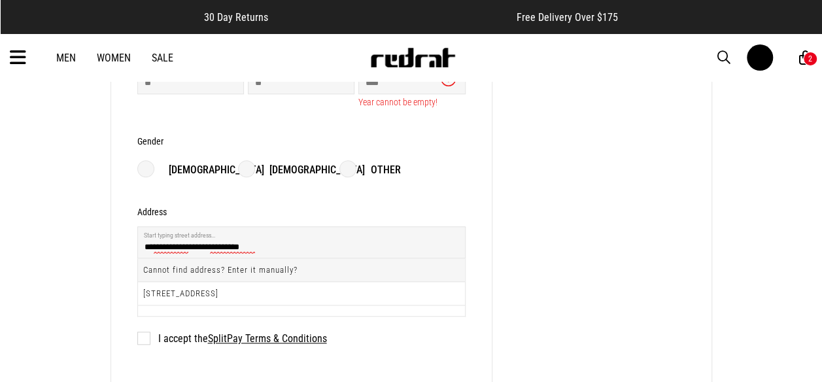
click at [247, 171] on form "**********" at bounding box center [301, 90] width 328 height 588
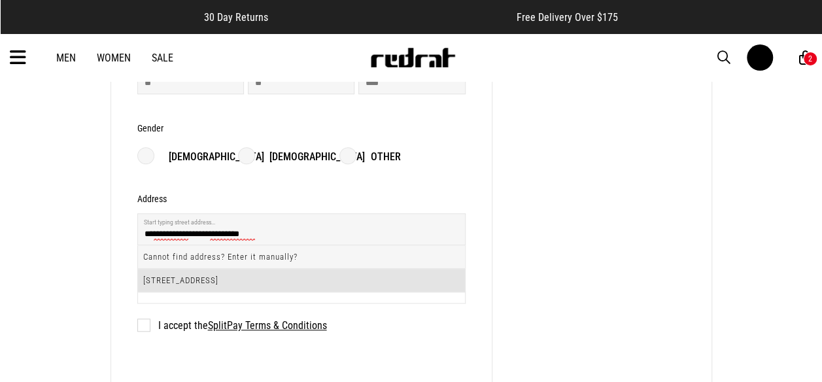
click at [351, 282] on li "18 Eastview Grove, Normandale, Lower Hutt 5010" at bounding box center [301, 280] width 327 height 23
type input "**********"
type input "**"
type input "**********"
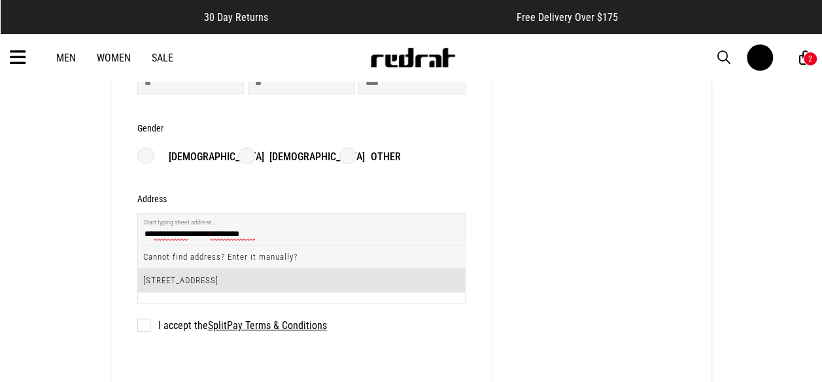
type input "**********"
type input "****"
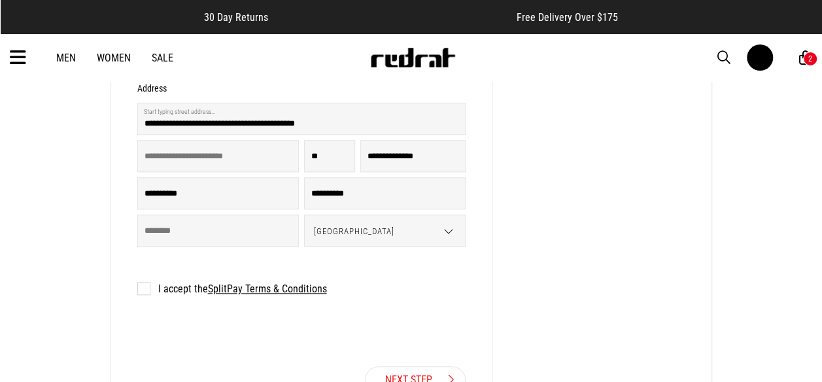
scroll to position [575, 0]
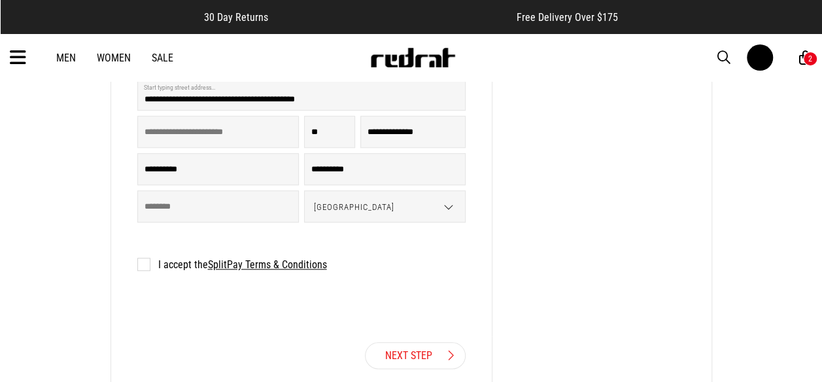
click at [148, 265] on label "I accept the SplitPay Terms & Conditions" at bounding box center [232, 264] width 190 height 12
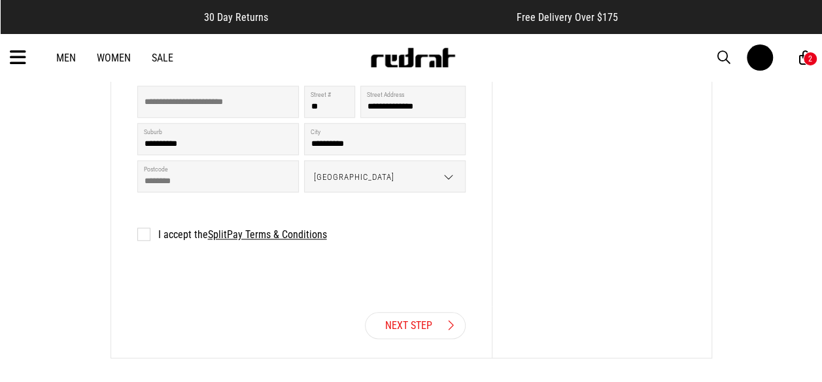
scroll to position [657, 0]
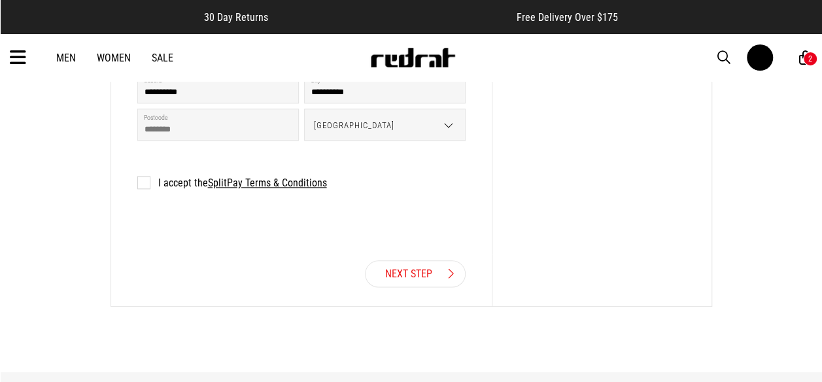
click at [424, 277] on link "Next Step" at bounding box center [415, 273] width 101 height 27
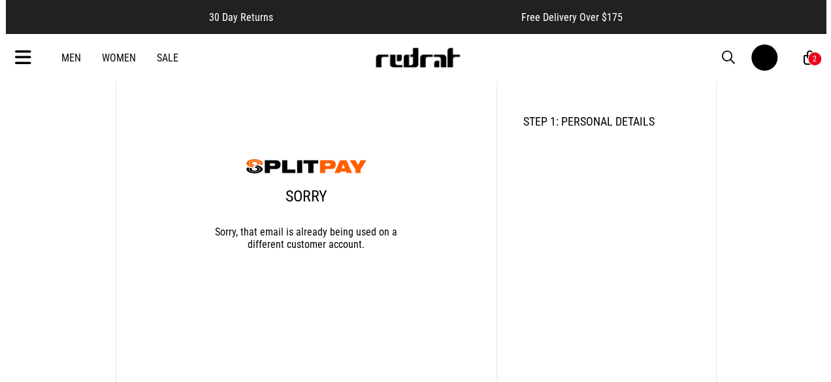
scroll to position [188, 0]
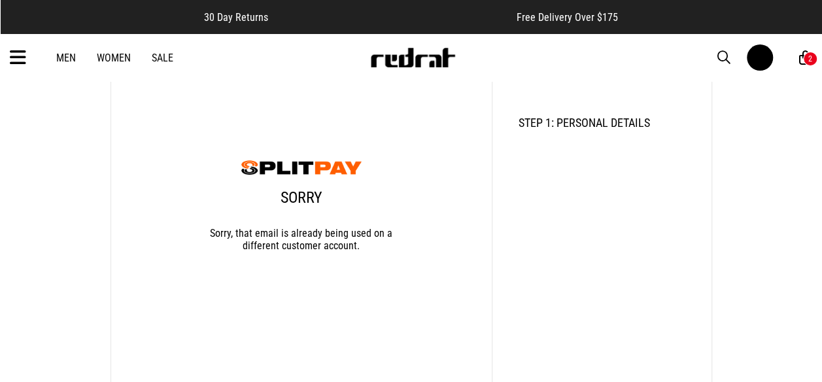
click at [805, 60] on div "2" at bounding box center [810, 59] width 14 height 14
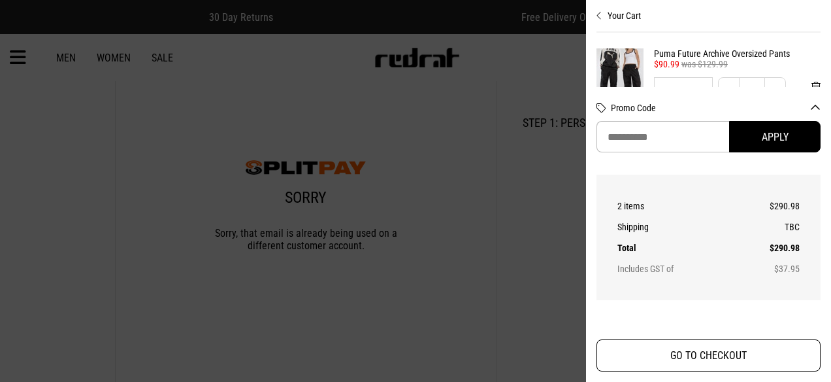
click at [741, 354] on button "GO TO CHECKOUT" at bounding box center [709, 355] width 224 height 32
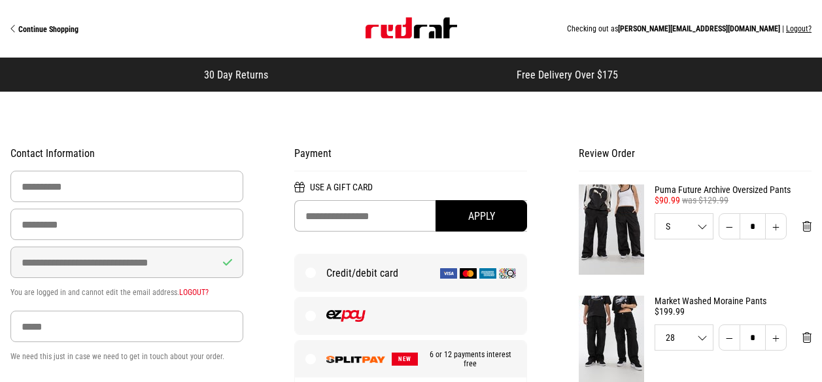
select select "**********"
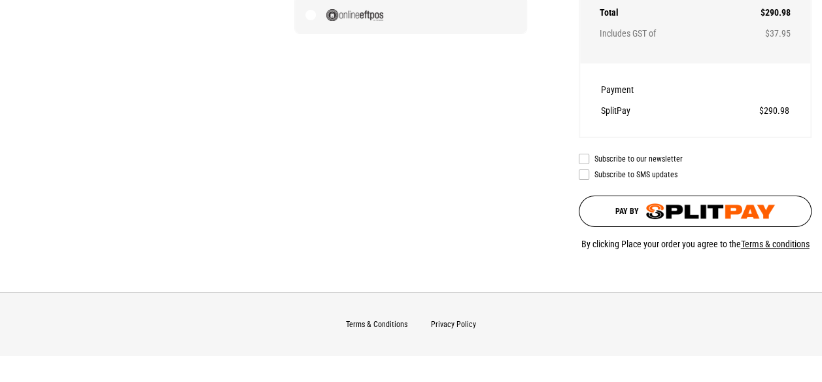
click at [671, 212] on img "submit" at bounding box center [710, 211] width 129 height 16
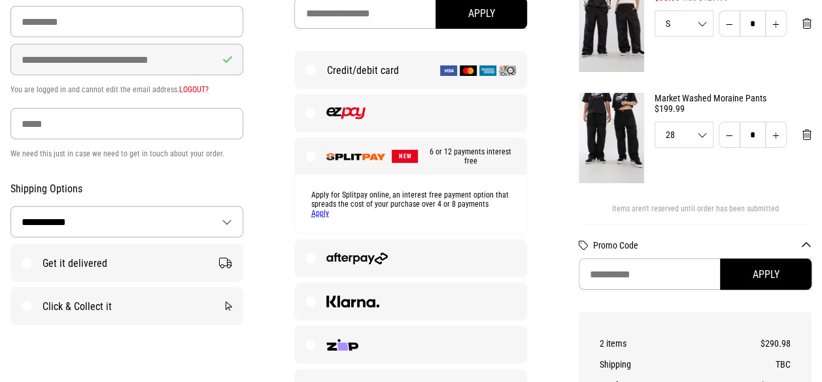
scroll to position [206, 0]
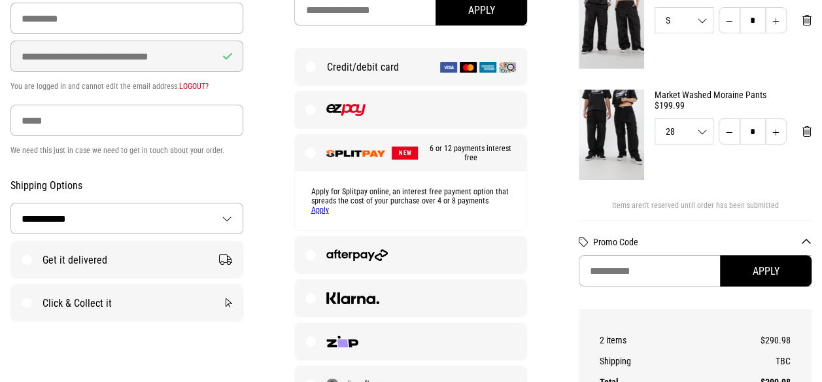
click at [30, 256] on label "Get it delivered" at bounding box center [126, 259] width 231 height 37
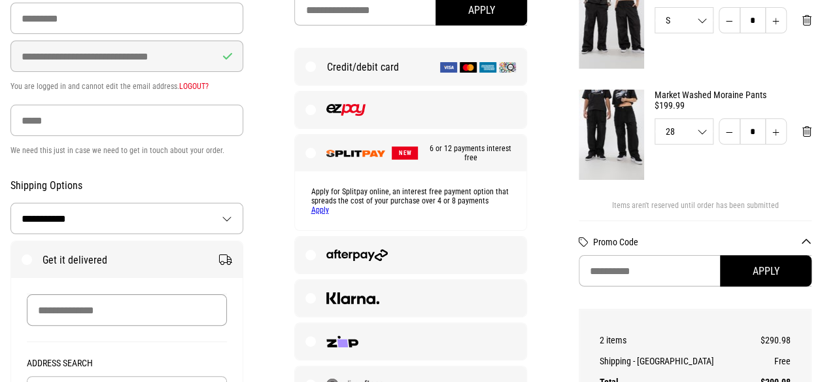
click at [144, 313] on input "Recipient Name" at bounding box center [127, 309] width 200 height 31
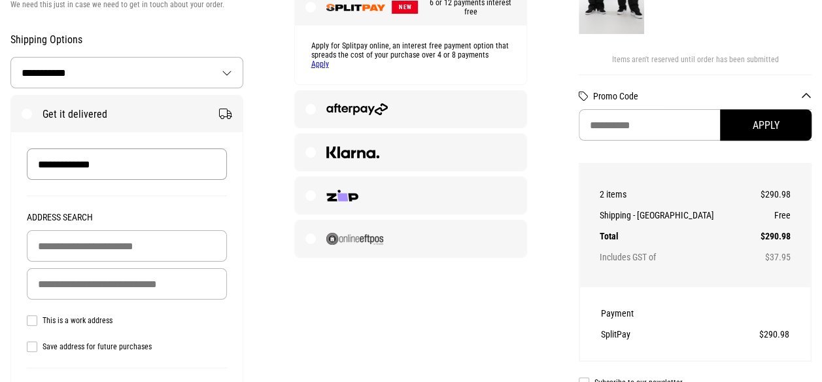
scroll to position [388, 0]
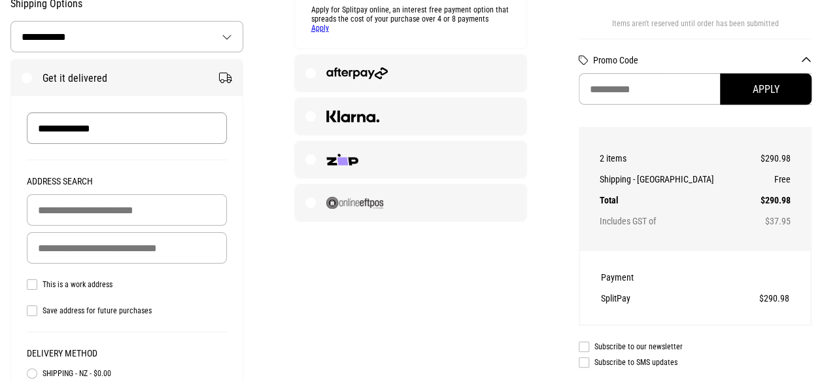
type input "**********"
click at [52, 209] on input "Building Name (Optional)" at bounding box center [127, 209] width 200 height 31
type input "**********"
click at [69, 248] on input "Delivery Address" at bounding box center [127, 247] width 200 height 31
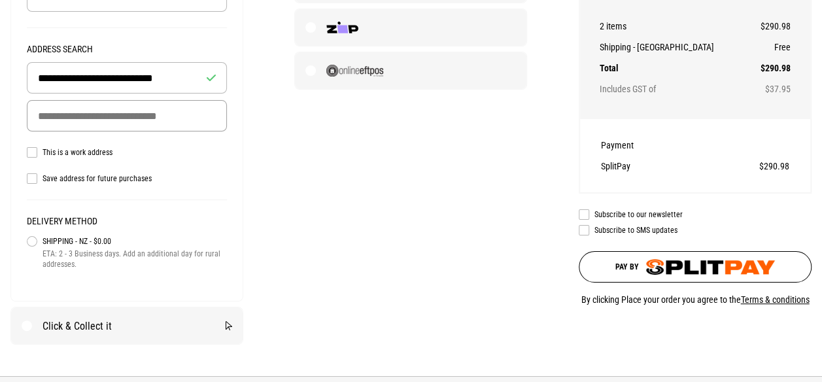
scroll to position [523, 0]
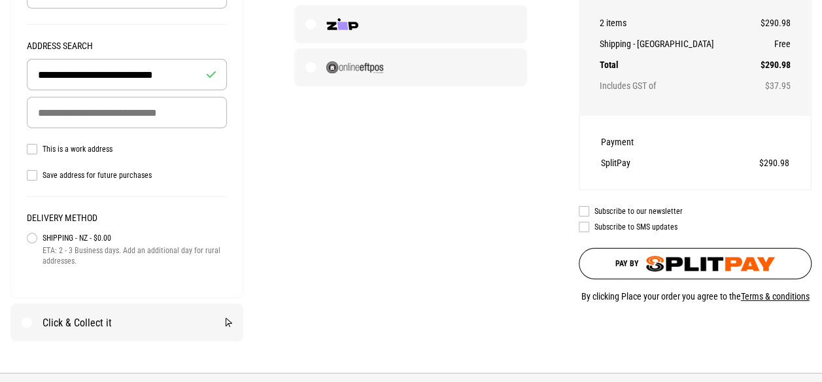
click at [669, 258] on img "submit" at bounding box center [710, 264] width 129 height 16
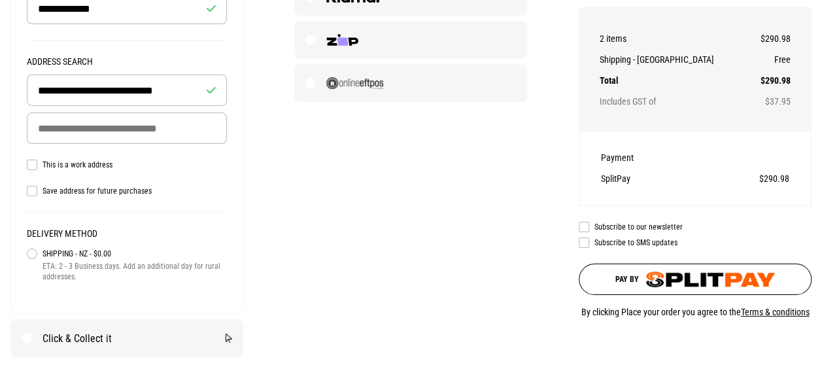
scroll to position [518, 0]
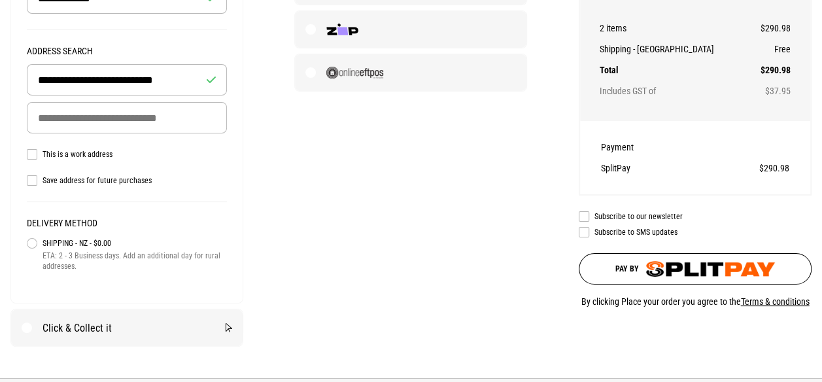
click at [649, 269] on img "submit" at bounding box center [710, 269] width 129 height 16
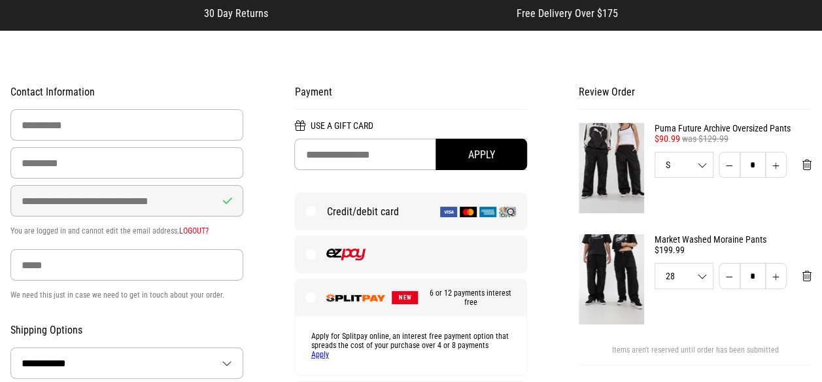
scroll to position [61, 0]
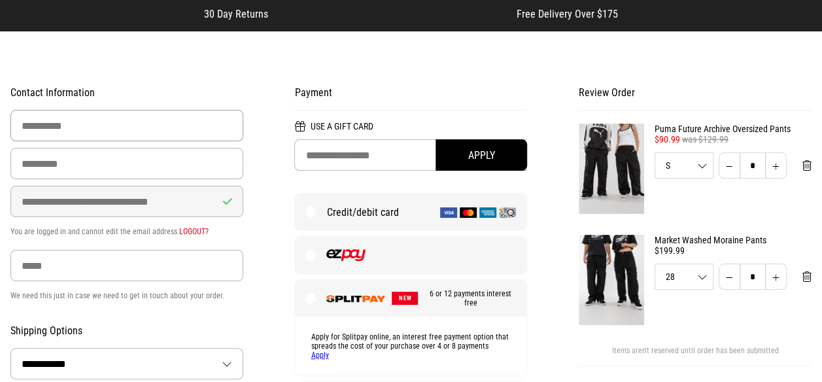
click at [140, 122] on input "First Name" at bounding box center [126, 125] width 233 height 31
type input "********"
type input "**********"
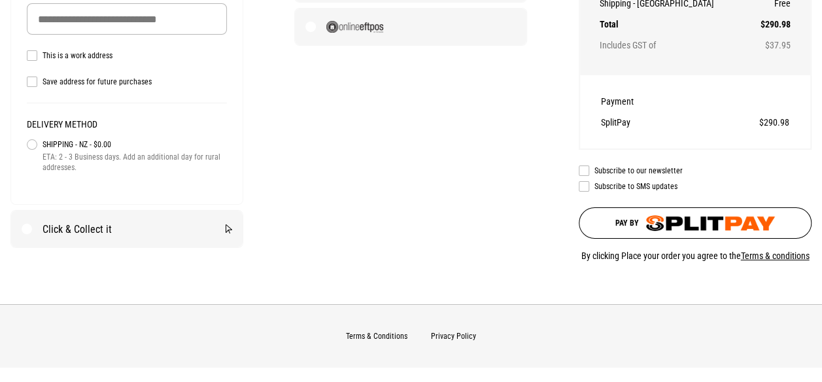
click at [669, 222] on img "submit" at bounding box center [710, 223] width 129 height 16
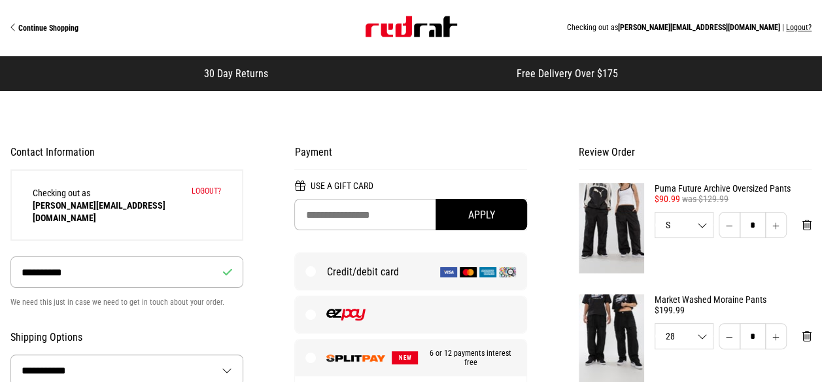
scroll to position [0, 0]
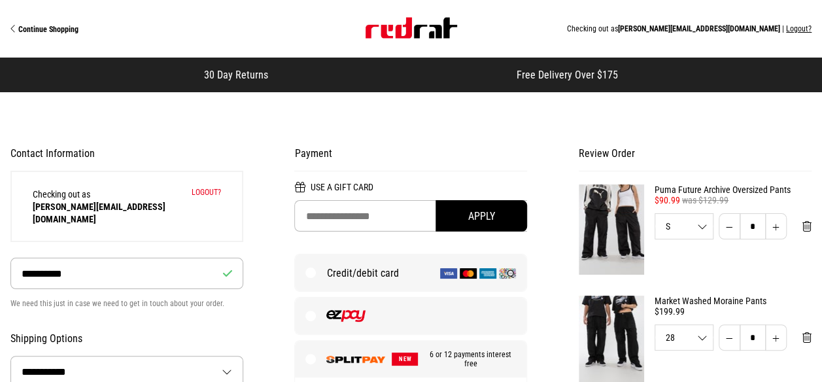
click at [210, 192] on button "Logout?" at bounding box center [206, 192] width 29 height 9
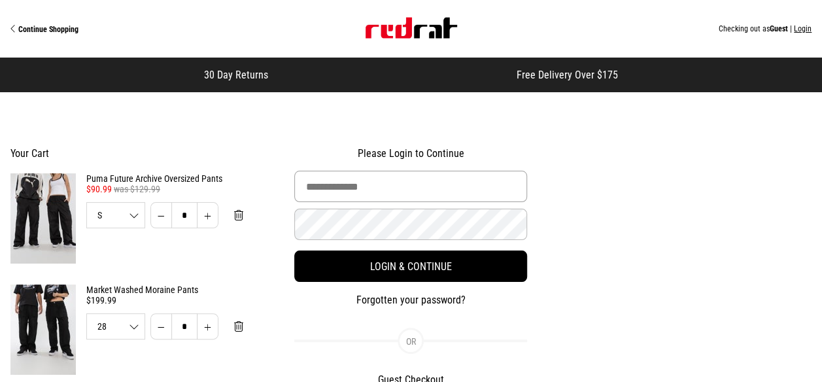
type input "**********"
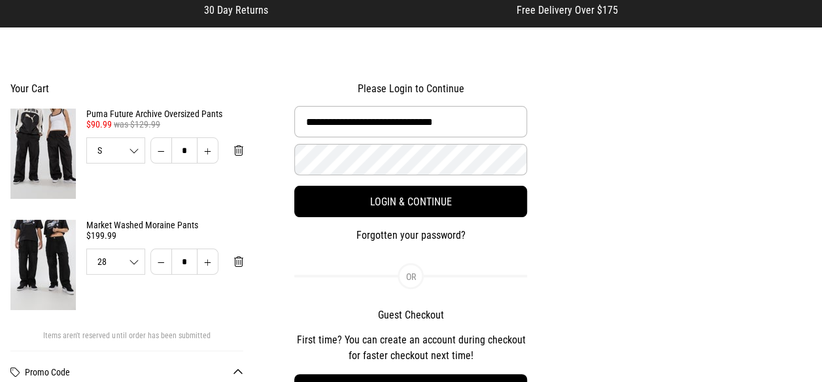
scroll to position [94, 0]
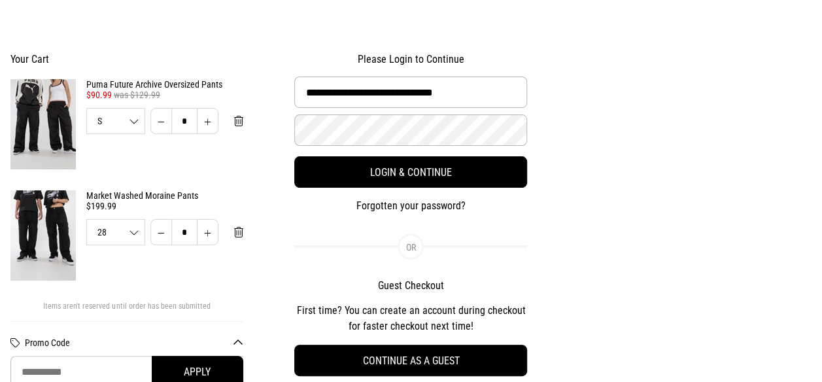
click at [424, 286] on h2 "Guest Checkout" at bounding box center [410, 285] width 233 height 13
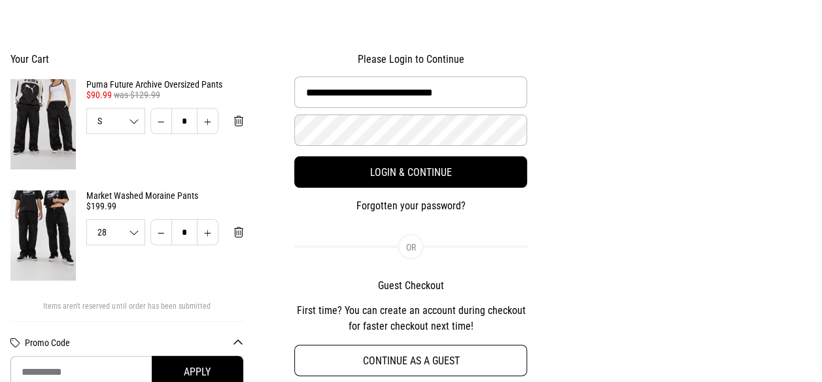
click at [447, 356] on button "Continue as a guest" at bounding box center [410, 359] width 233 height 31
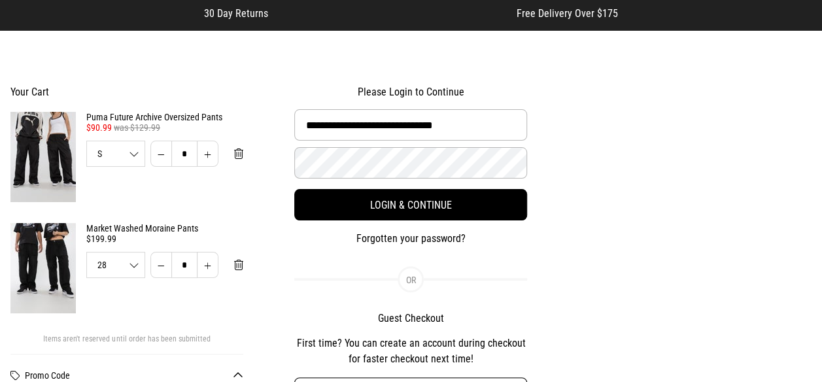
select select "**********"
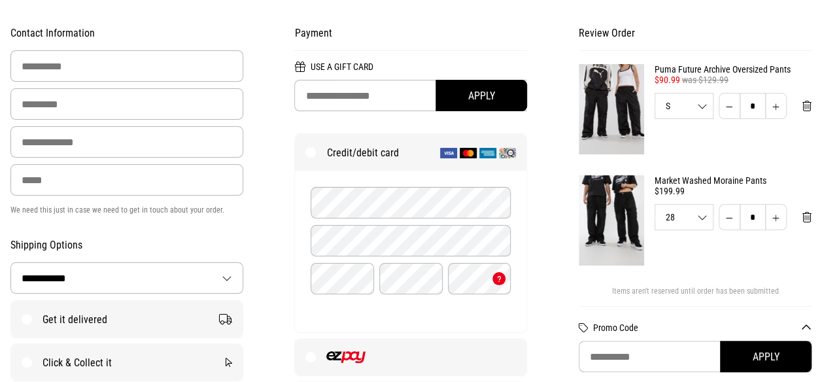
scroll to position [96, 0]
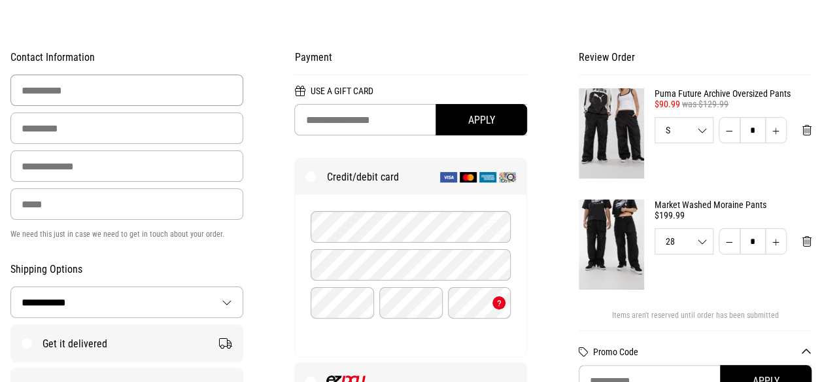
click at [135, 92] on input "First Name" at bounding box center [126, 90] width 233 height 31
type input "********"
type input "**********"
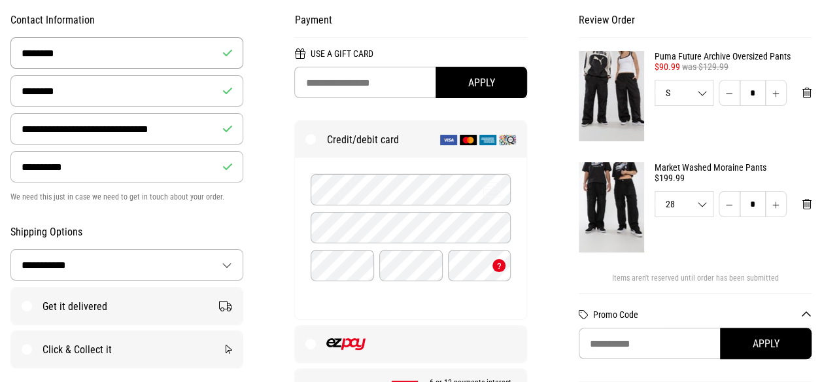
scroll to position [159, 0]
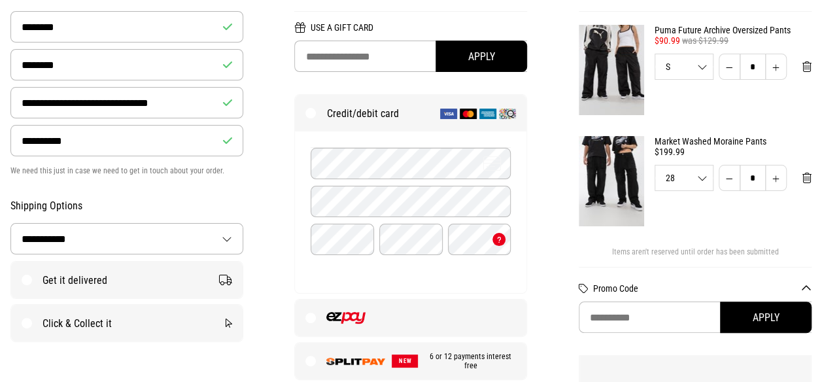
click at [27, 277] on label "Get it delivered" at bounding box center [126, 279] width 231 height 37
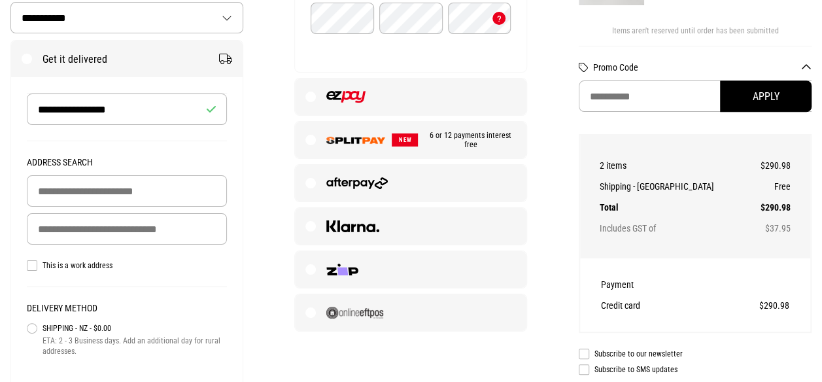
scroll to position [383, 0]
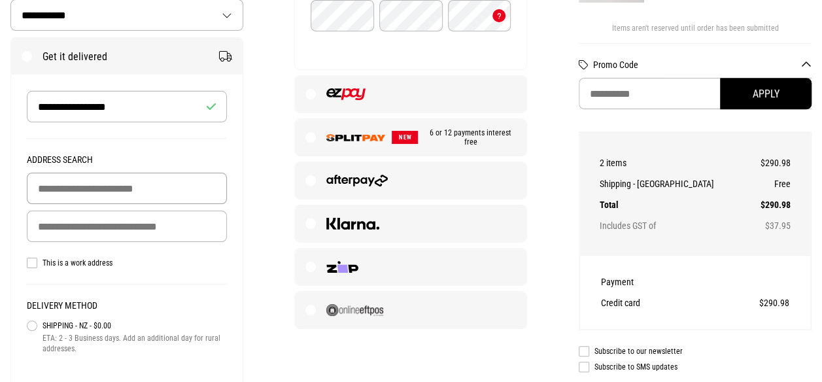
click at [136, 183] on input "Building Name (Optional)" at bounding box center [127, 188] width 200 height 31
type input "**********"
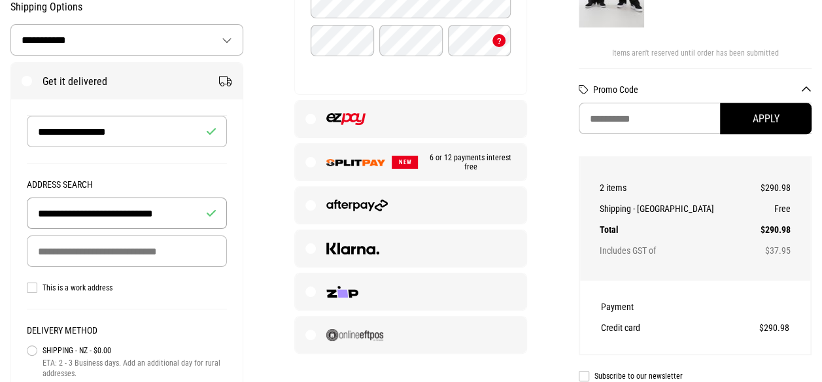
scroll to position [355, 0]
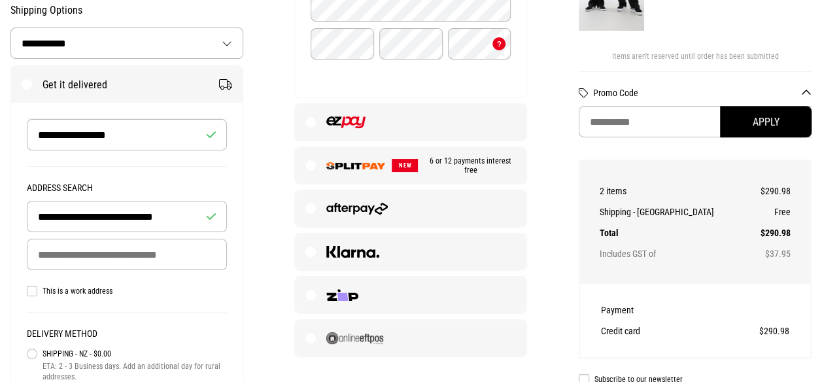
click at [315, 173] on label "NEW 6 or 12 payments interest free" at bounding box center [410, 165] width 231 height 37
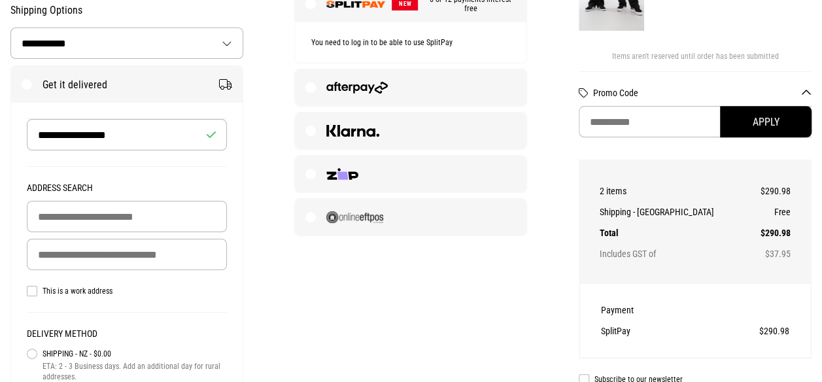
type input "**********"
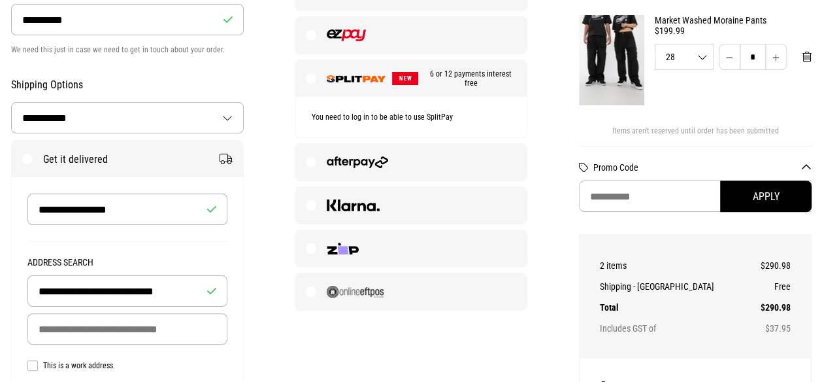
scroll to position [0, 0]
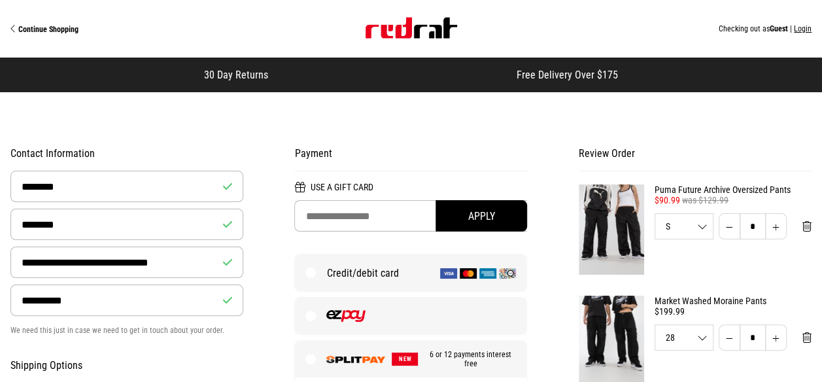
click at [805, 32] on button "Login" at bounding box center [802, 28] width 18 height 9
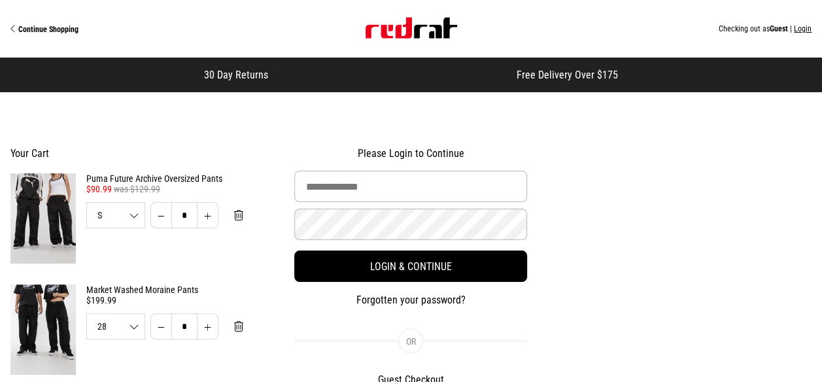
type input "**********"
click at [442, 306] on button "Forgotten your password?" at bounding box center [410, 300] width 233 height 16
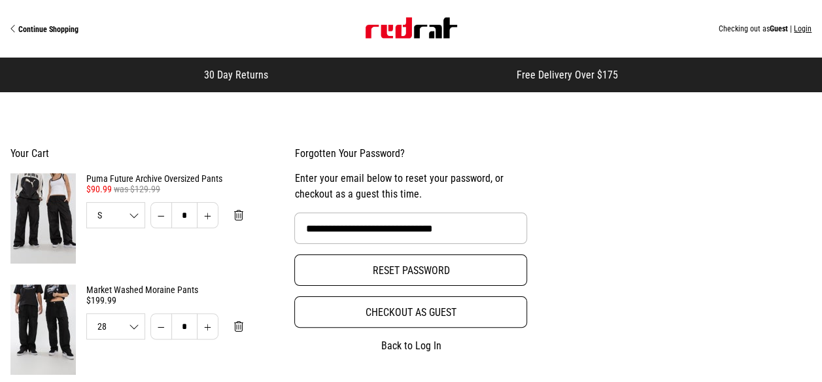
click at [435, 280] on button "Reset password" at bounding box center [410, 269] width 233 height 31
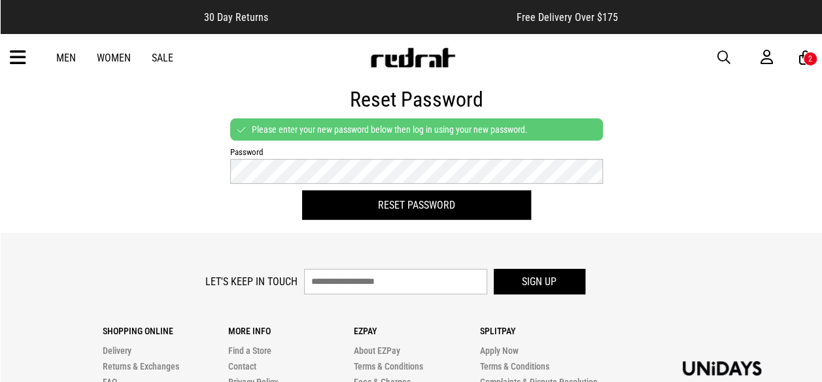
click at [590, 203] on form "Password Reset Password" at bounding box center [416, 183] width 373 height 73
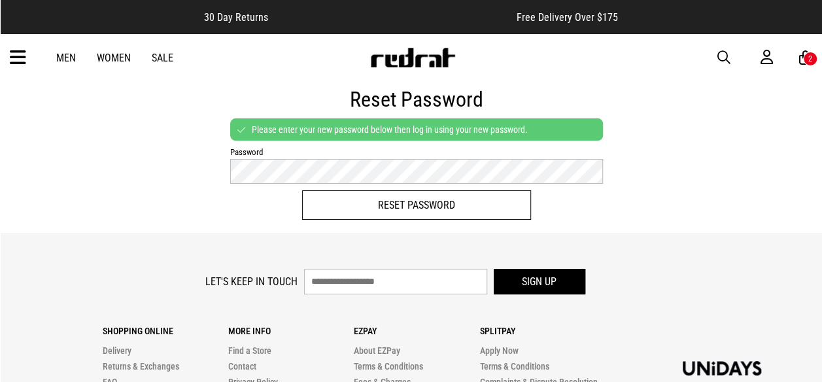
click at [485, 208] on button "Reset Password" at bounding box center [416, 204] width 229 height 29
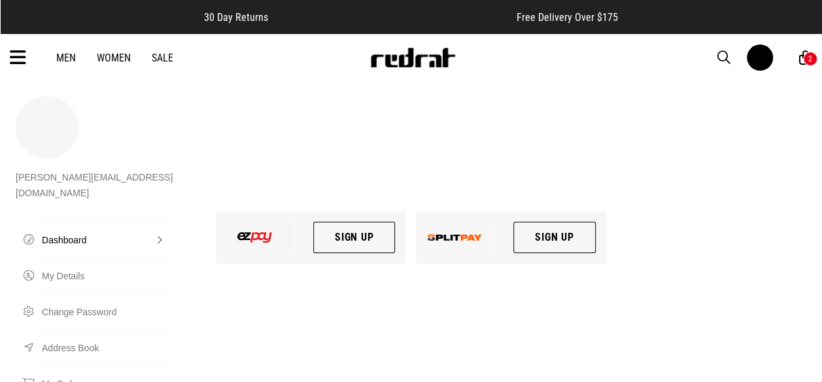
click at [545, 231] on link "Sign Up" at bounding box center [554, 237] width 82 height 31
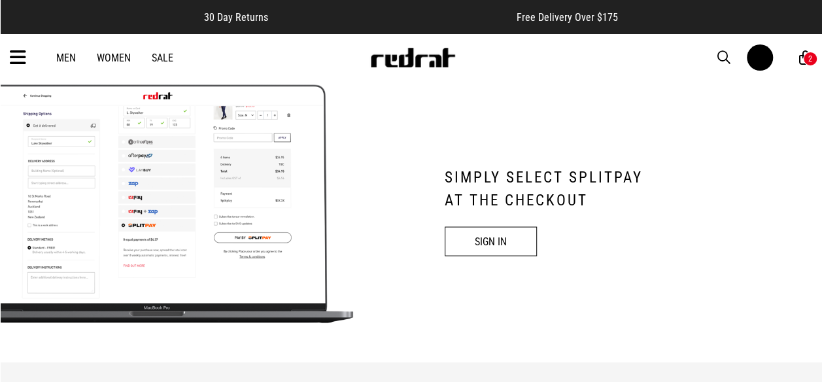
click at [497, 243] on link "SIGN IN" at bounding box center [490, 241] width 92 height 29
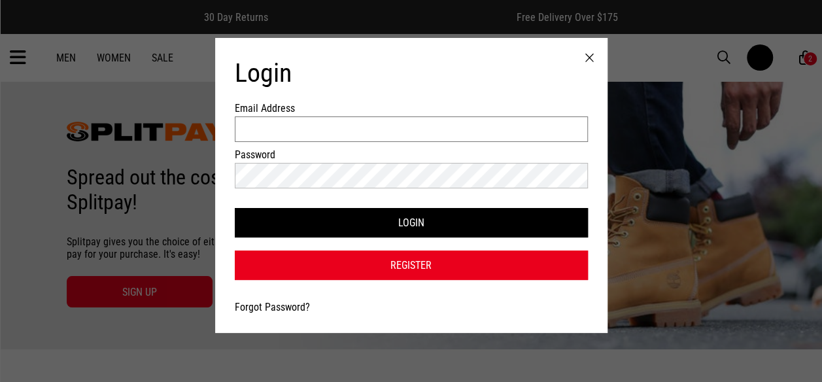
type input "**********"
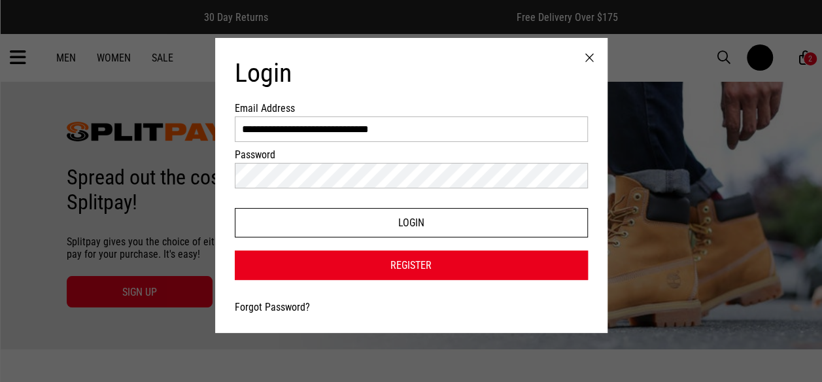
click at [438, 224] on button "Login" at bounding box center [411, 222] width 353 height 29
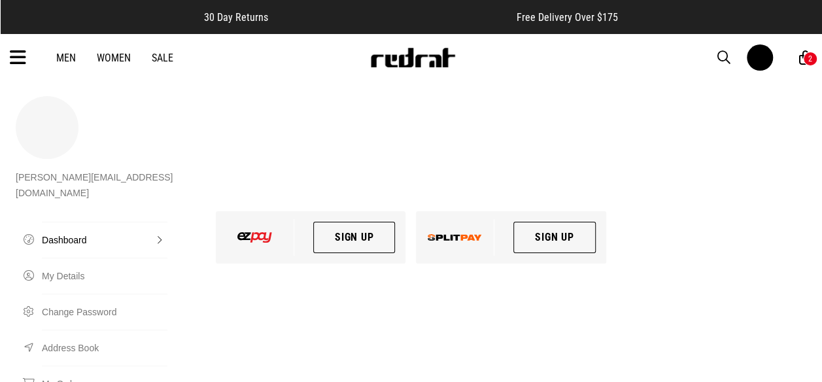
click at [544, 224] on link "Sign Up" at bounding box center [554, 237] width 82 height 31
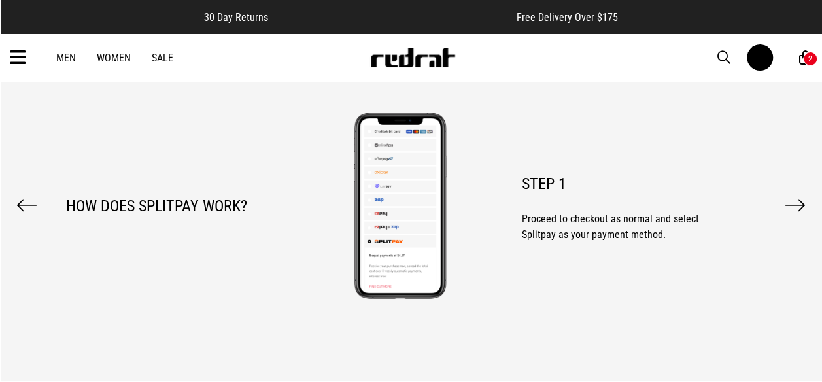
scroll to position [1029, 0]
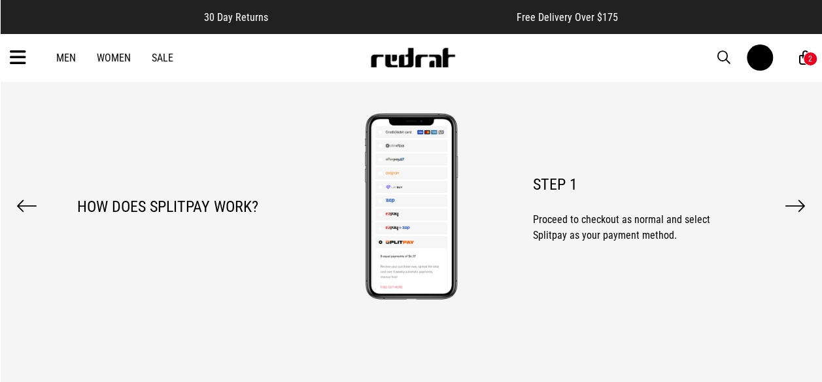
click at [765, 200] on div "STEP 1 Proceed to checkout as normal and select Splitpay as your payment method." at bounding box center [654, 206] width 243 height 94
click at [784, 203] on button "button" at bounding box center [794, 205] width 27 height 24
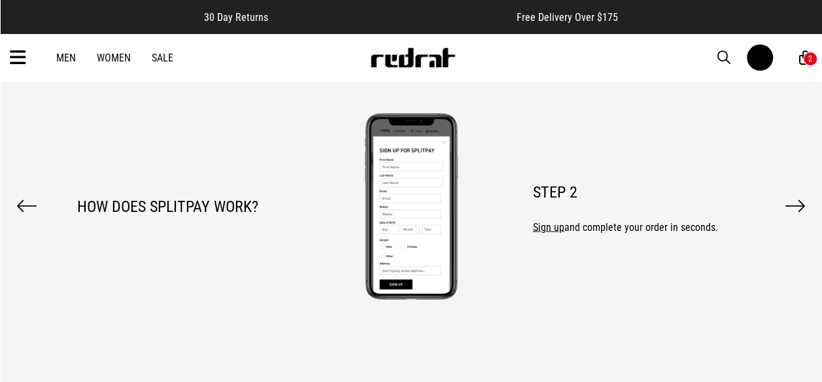
click at [800, 212] on icon "button" at bounding box center [795, 205] width 20 height 20
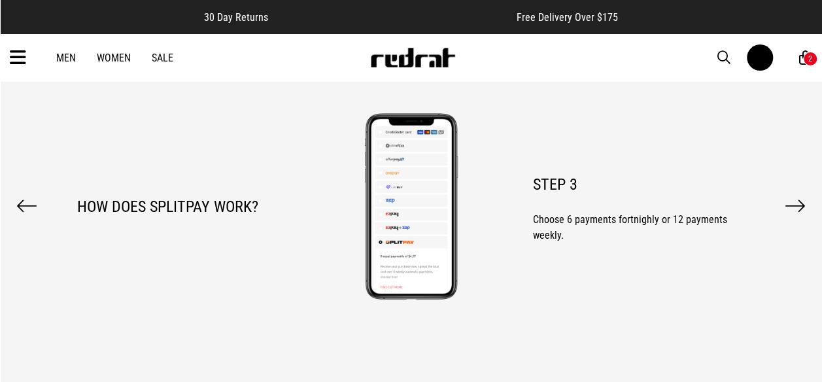
click at [22, 205] on icon "button" at bounding box center [27, 205] width 20 height 20
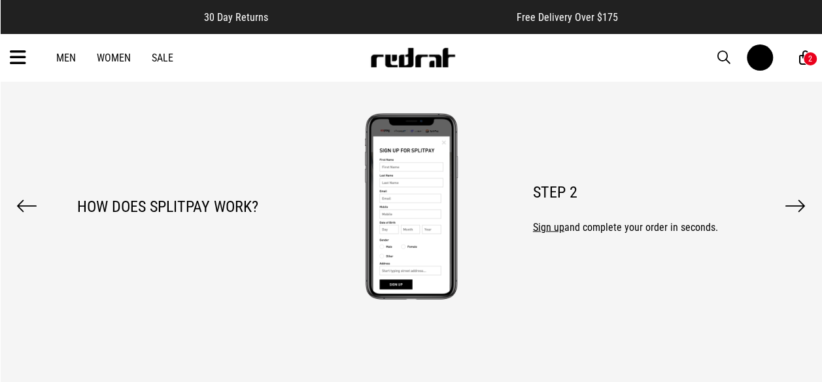
click at [549, 232] on p "Sign up and complete your order in seconds." at bounding box center [636, 227] width 207 height 16
click at [541, 222] on span "Sign up" at bounding box center [548, 226] width 31 height 12
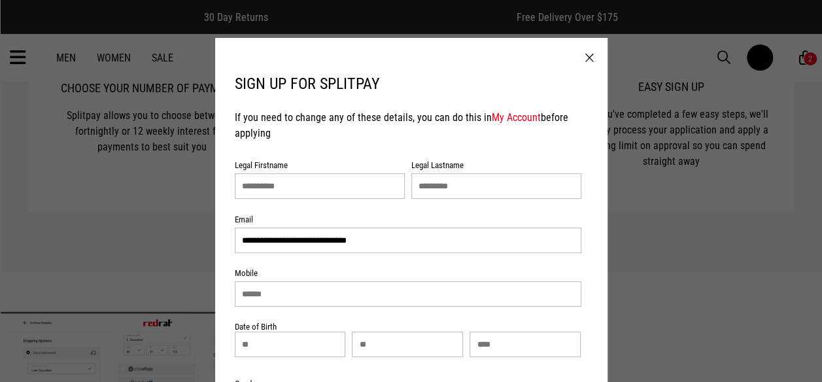
scroll to position [0, 0]
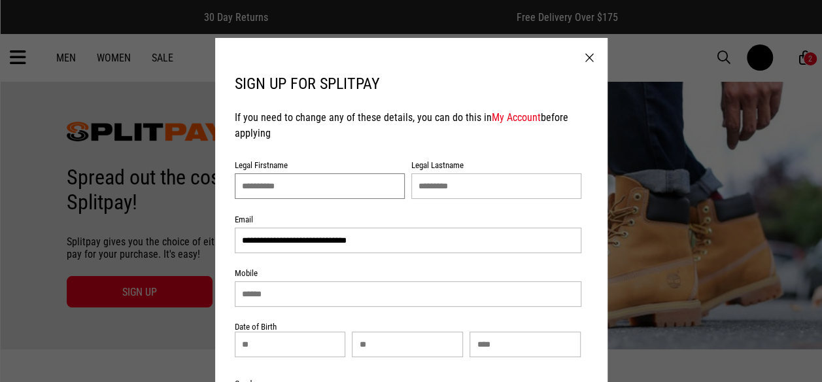
click at [333, 187] on input "text" at bounding box center [320, 185] width 170 height 25
type input "********"
type input "**********"
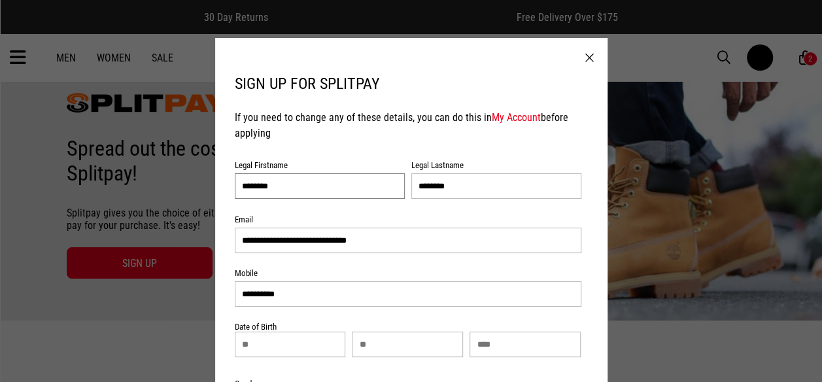
scroll to position [82, 0]
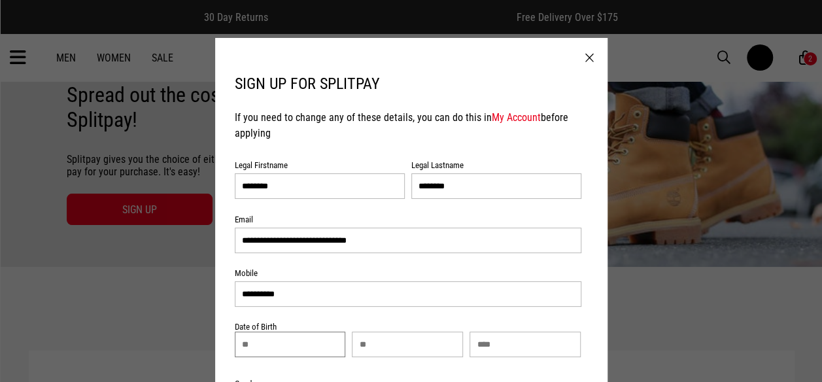
click at [288, 348] on input "text" at bounding box center [290, 343] width 111 height 25
type input "**"
click at [393, 347] on input "text" at bounding box center [407, 343] width 111 height 25
type input "**"
click at [492, 346] on input "text" at bounding box center [524, 343] width 111 height 25
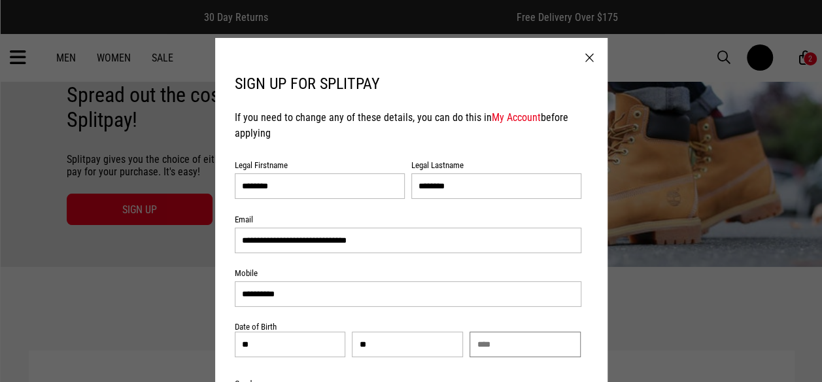
type input "****"
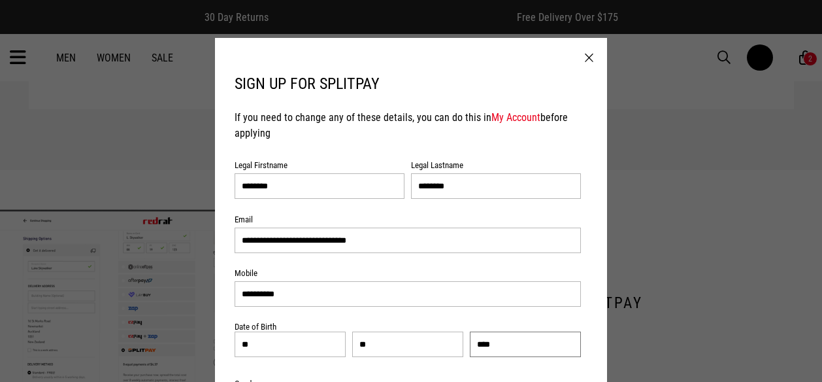
scroll to position [593, 0]
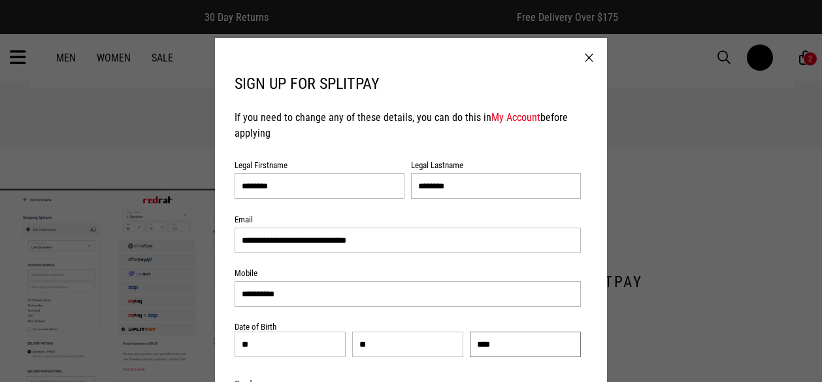
click at [580, 355] on input "****" at bounding box center [525, 343] width 111 height 25
click at [596, 372] on div "**********" at bounding box center [411, 298] width 392 height 521
click at [371, 243] on input "**********" at bounding box center [408, 239] width 346 height 25
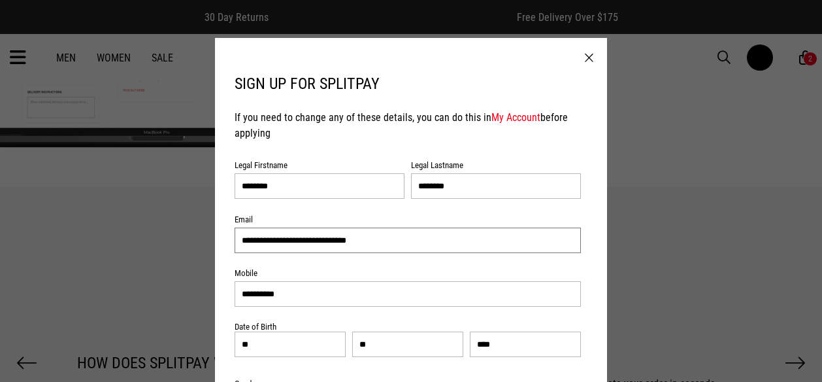
scroll to position [880, 0]
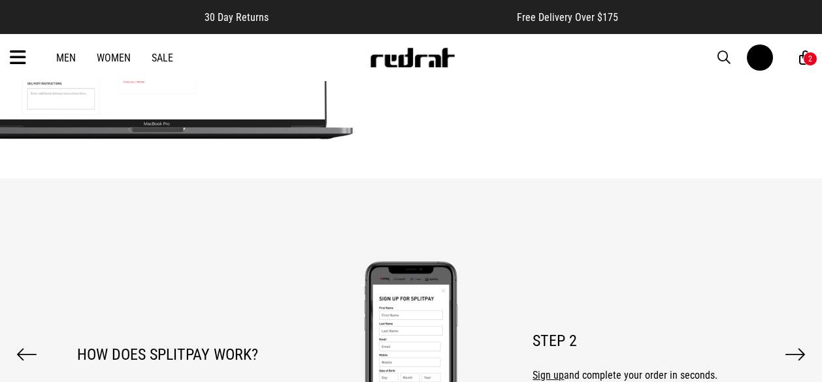
click at [810, 58] on div "2" at bounding box center [811, 58] width 4 height 9
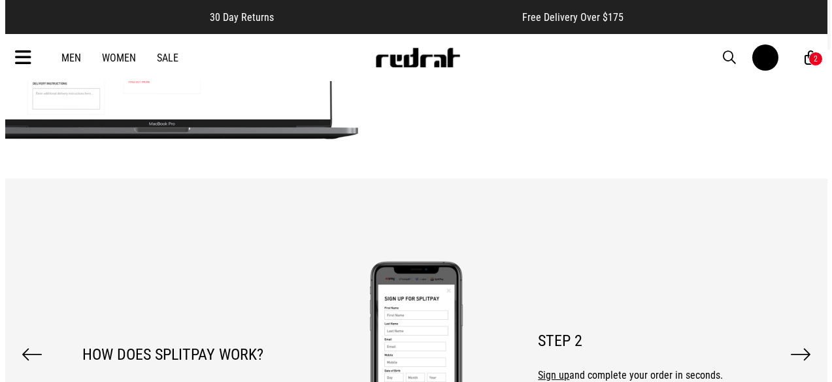
scroll to position [884, 0]
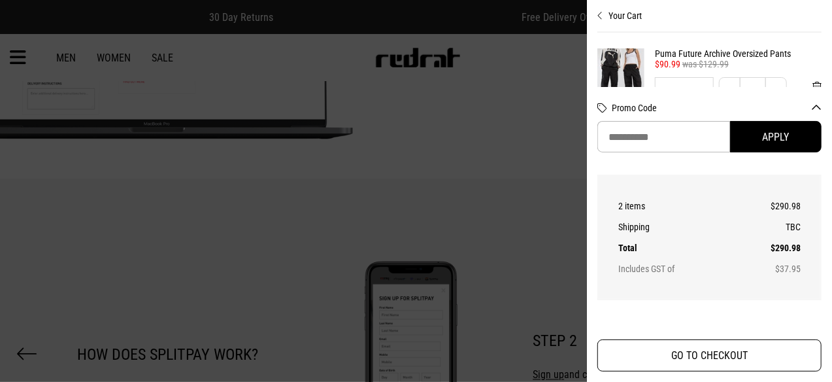
click at [726, 356] on button "GO TO CHECKOUT" at bounding box center [709, 355] width 224 height 32
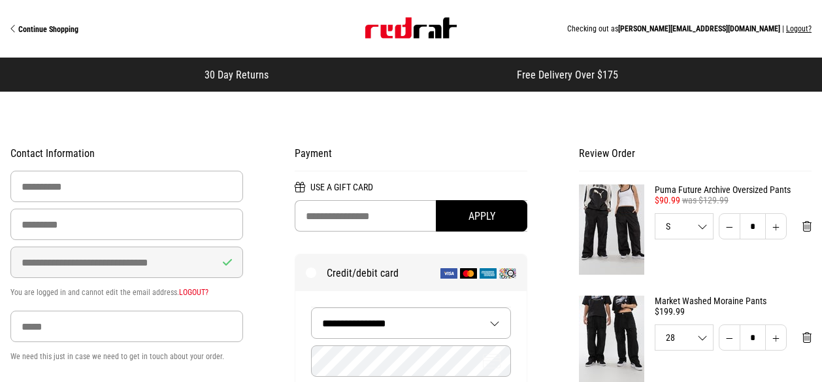
select select "**********"
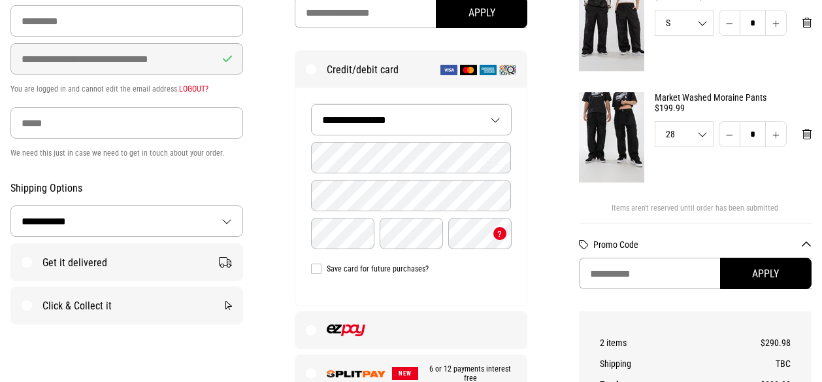
scroll to position [243, 0]
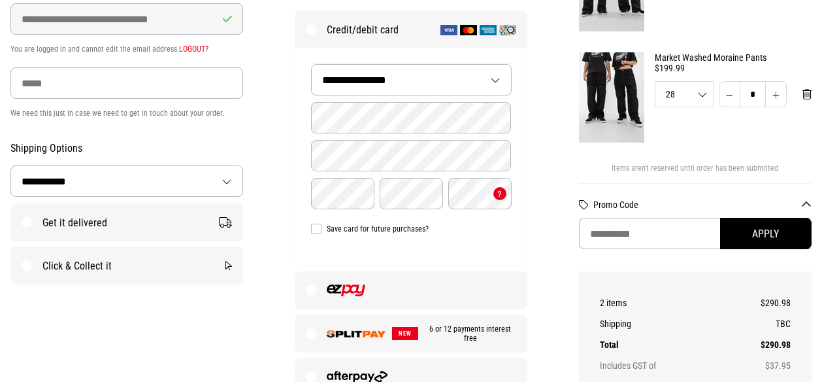
click at [31, 225] on label "Get it delivered" at bounding box center [126, 222] width 231 height 37
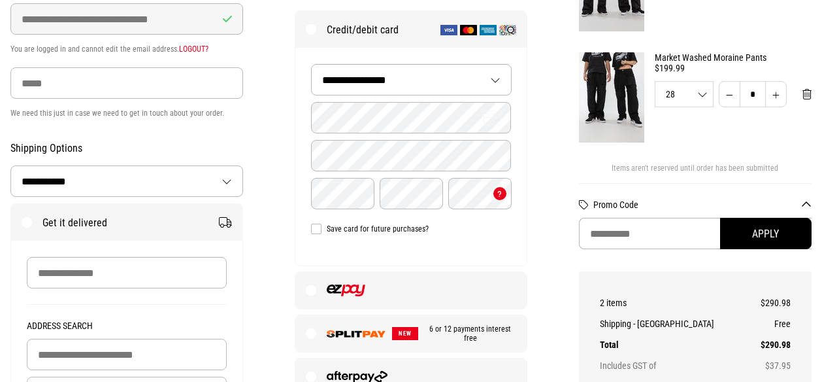
scroll to position [0, 0]
click at [309, 290] on label at bounding box center [410, 290] width 231 height 37
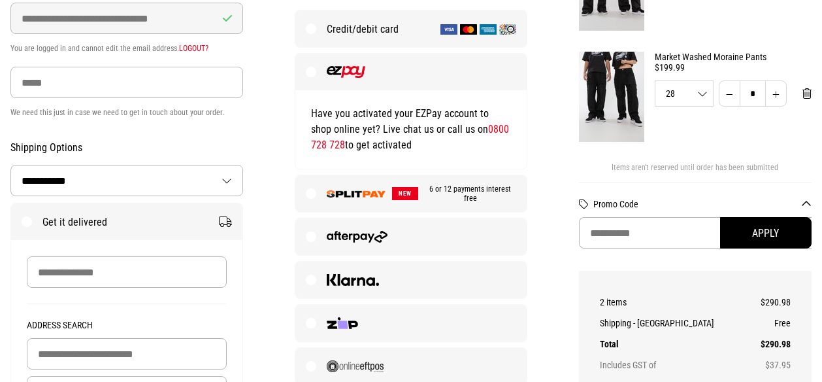
scroll to position [246, 0]
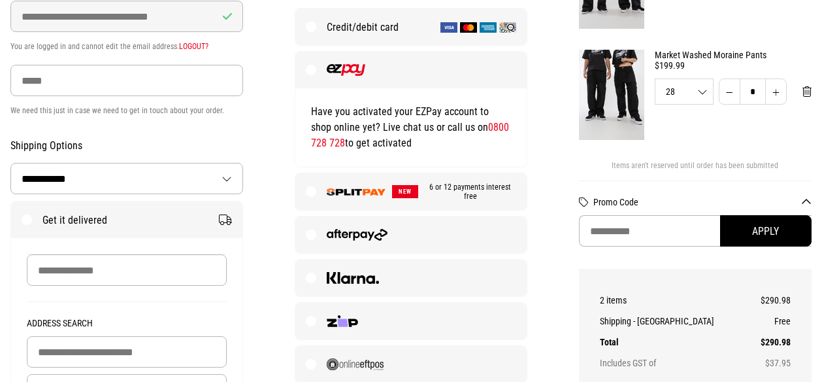
click at [305, 184] on label "NEW 6 or 12 payments interest free" at bounding box center [410, 191] width 231 height 37
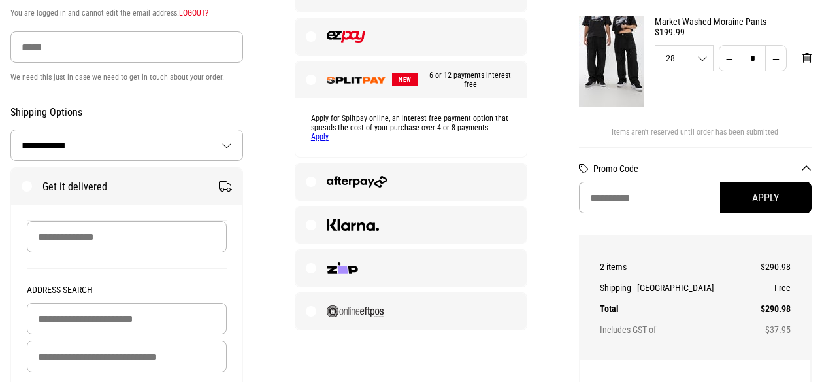
scroll to position [282, 0]
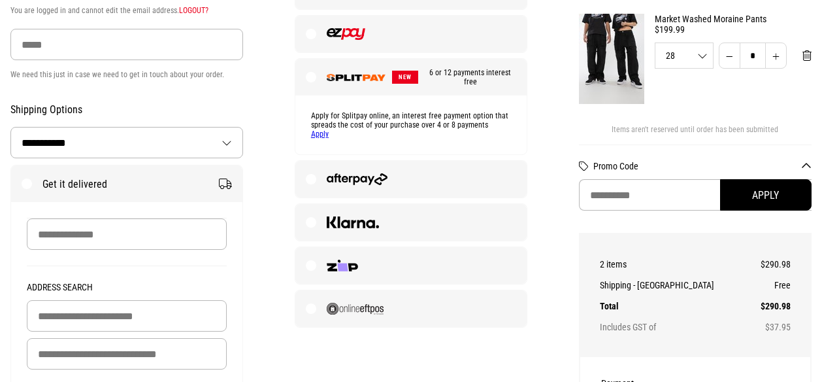
click at [319, 135] on link "Apply" at bounding box center [320, 133] width 18 height 9
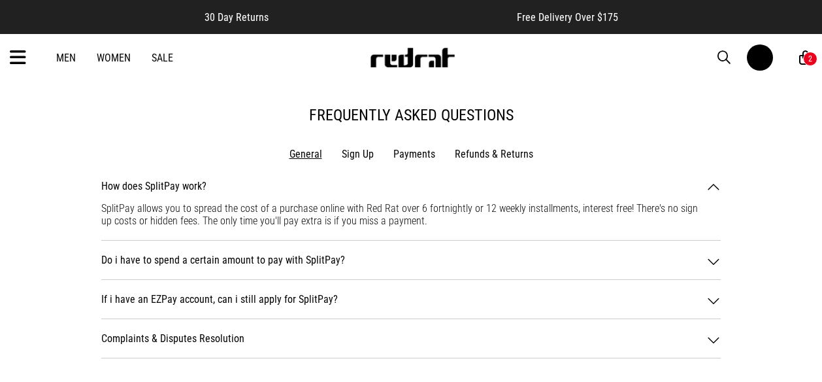
scroll to position [1427, 0]
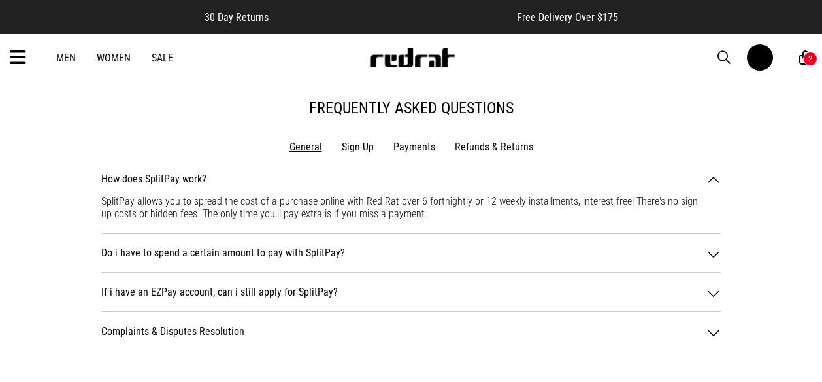
click at [359, 152] on li "Sign Up" at bounding box center [358, 147] width 52 height 12
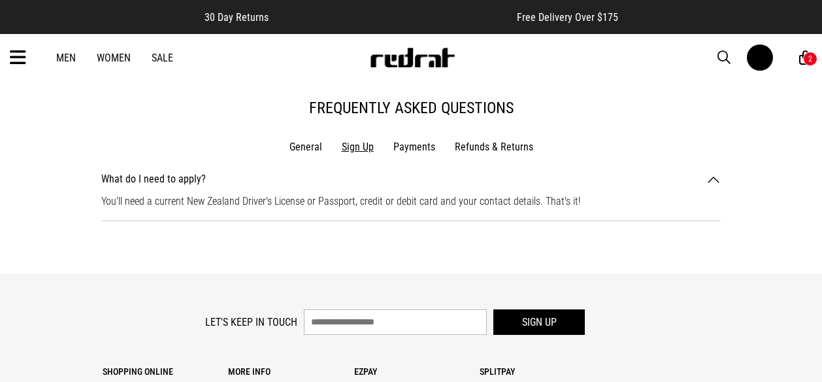
click at [545, 207] on div "You'll need a current New Zealand Driver's License or Passport, credit or debit…" at bounding box center [411, 196] width 620 height 22
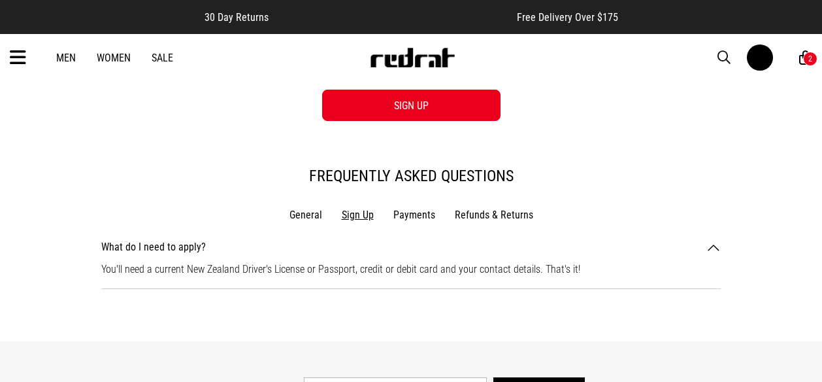
scroll to position [1357, 0]
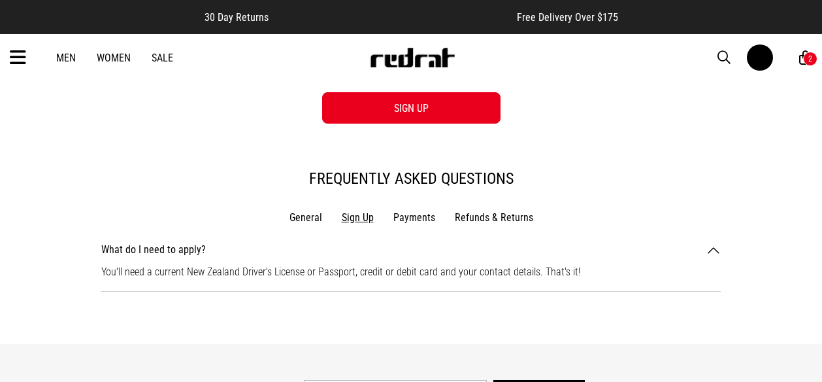
click at [359, 218] on li "Sign Up" at bounding box center [358, 217] width 52 height 12
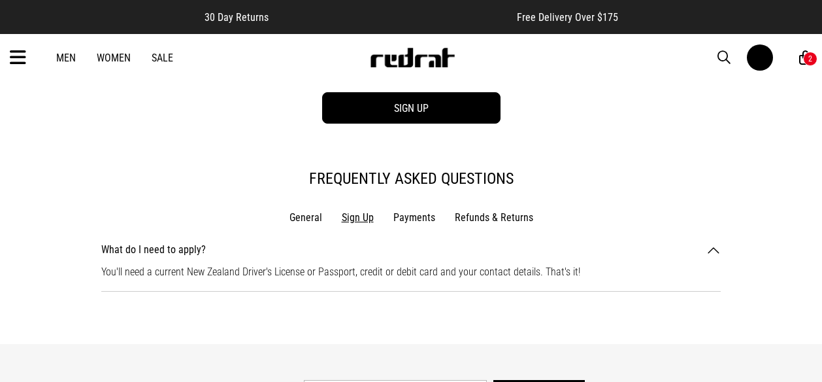
click at [414, 112] on link "SIGN UP" at bounding box center [411, 107] width 178 height 31
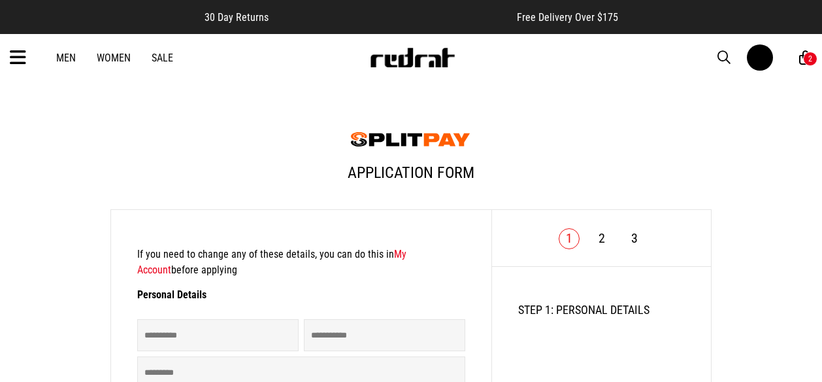
type input "********"
type input "******"
type input "********"
type input "**********"
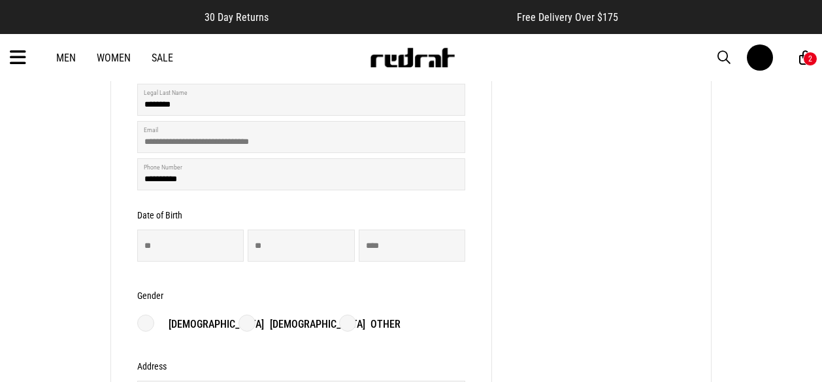
scroll to position [286, 0]
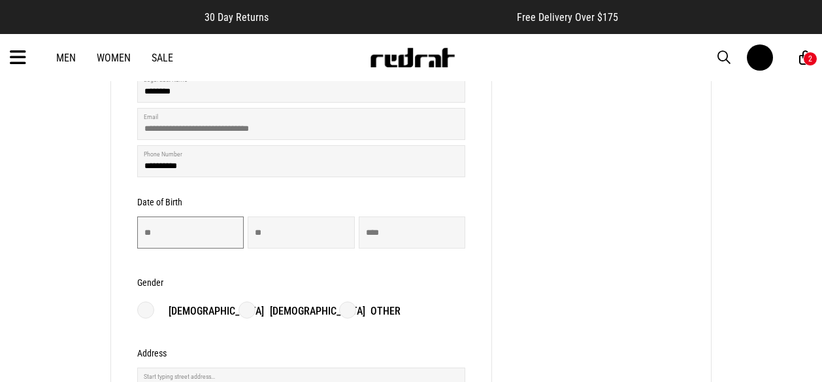
click at [180, 235] on input "number" at bounding box center [190, 232] width 107 height 32
type input "**"
click at [279, 235] on input "number" at bounding box center [301, 232] width 107 height 32
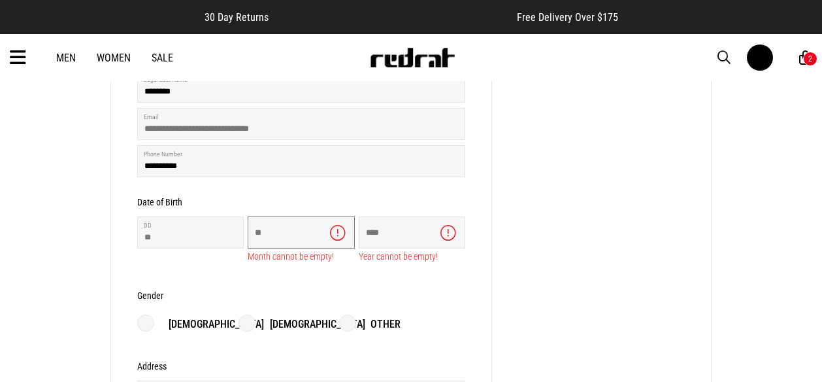
type input "**"
click at [384, 233] on input "number" at bounding box center [412, 232] width 107 height 32
type input "****"
click at [251, 320] on form "**********" at bounding box center [301, 244] width 328 height 588
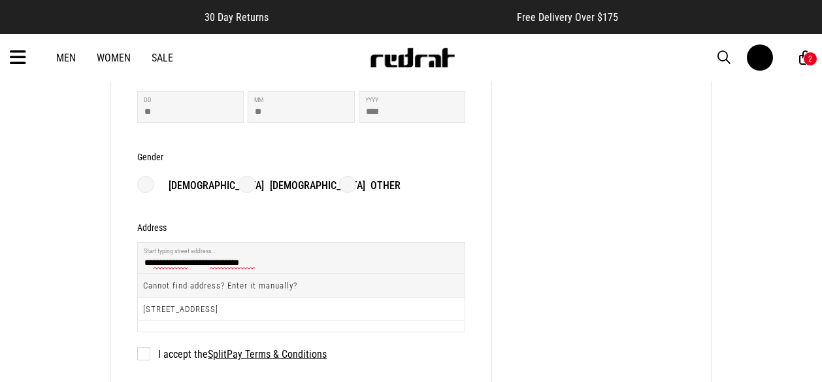
scroll to position [415, 0]
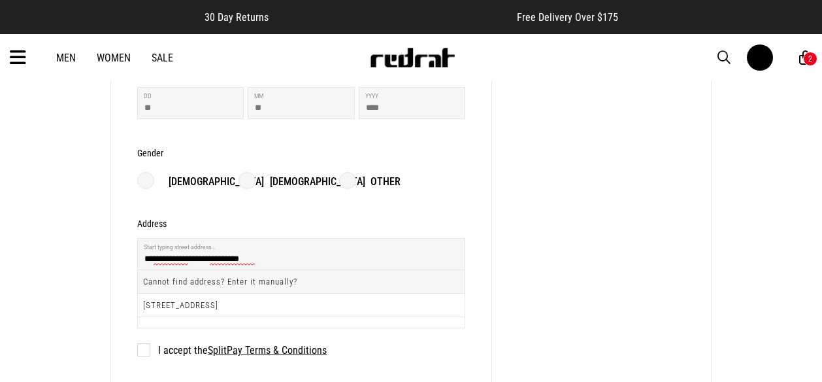
click at [244, 185] on label "Female" at bounding box center [302, 182] width 127 height 16
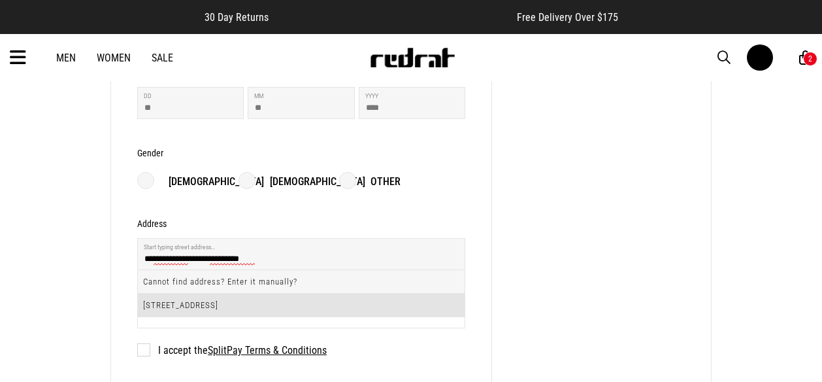
click at [302, 303] on li "18 Eastview Grove, Normandale, Lower Hutt 5010" at bounding box center [301, 304] width 327 height 23
type input "**********"
type input "**"
type input "**********"
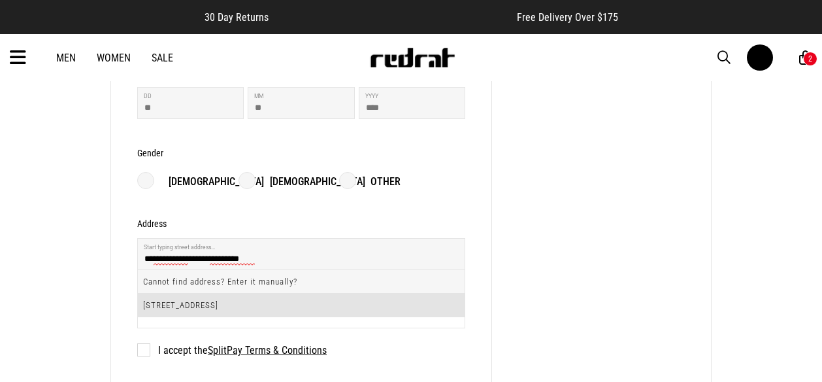
type input "**********"
type input "****"
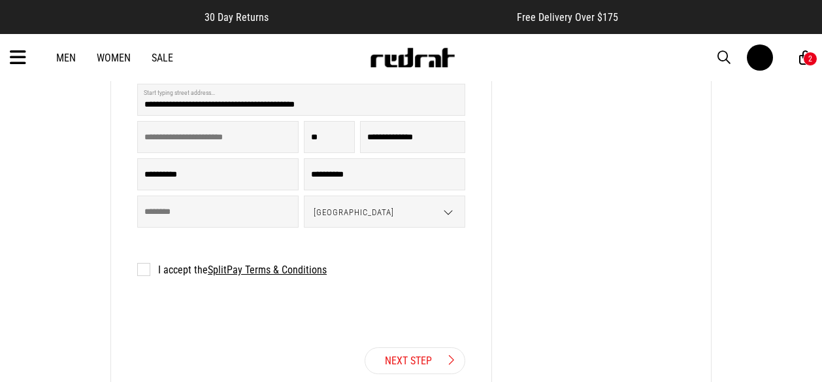
scroll to position [576, 0]
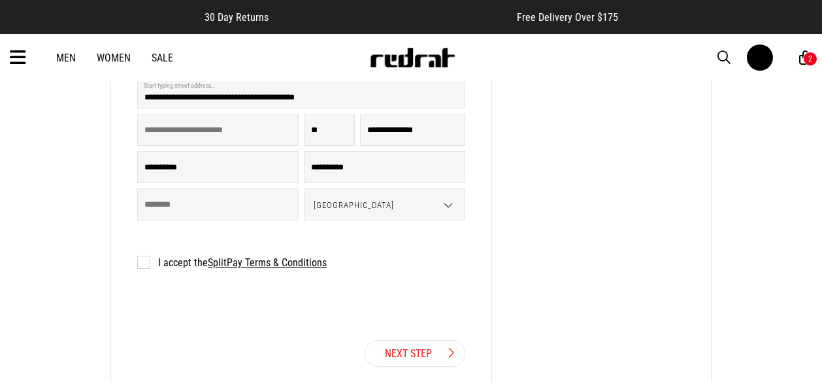
click at [137, 269] on label "I accept the SplitPay Terms & Conditions" at bounding box center [232, 262] width 190 height 12
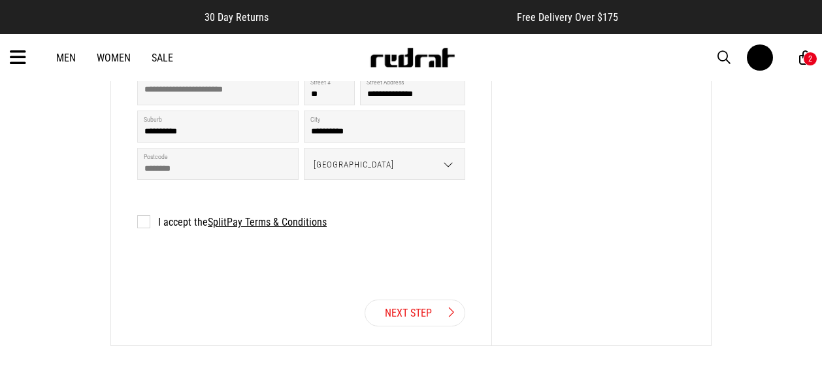
scroll to position [673, 0]
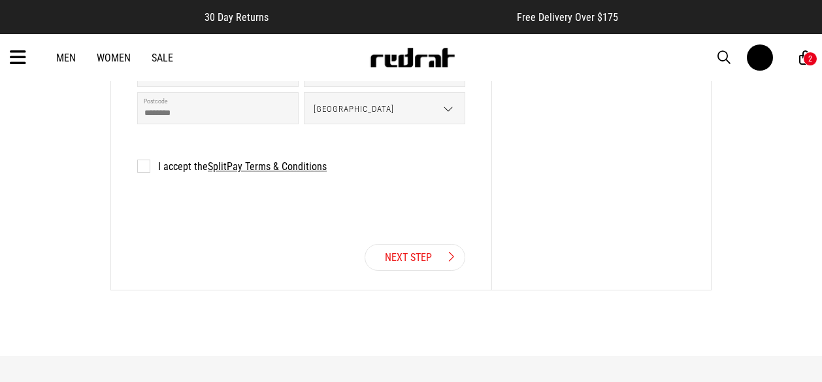
click at [420, 260] on link "Next Step" at bounding box center [415, 257] width 101 height 27
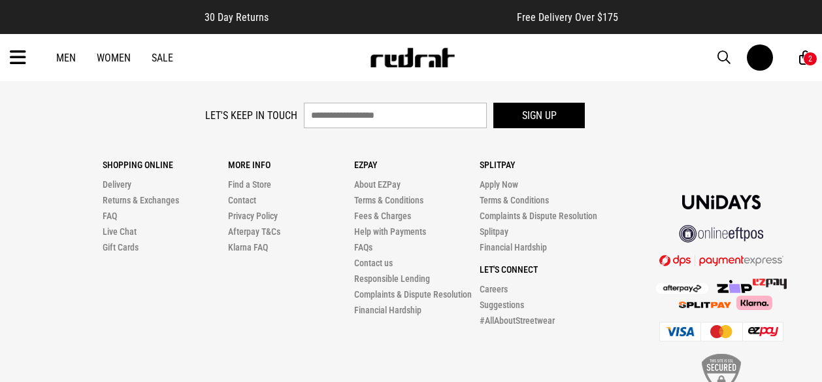
scroll to position [616, 0]
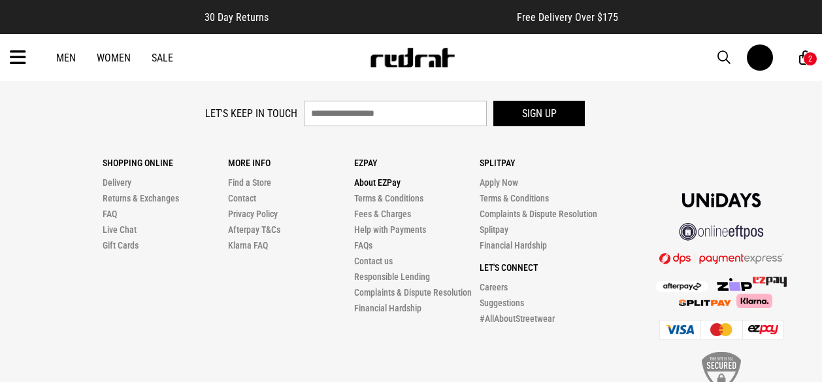
click at [387, 185] on link "About EZPay" at bounding box center [377, 182] width 46 height 10
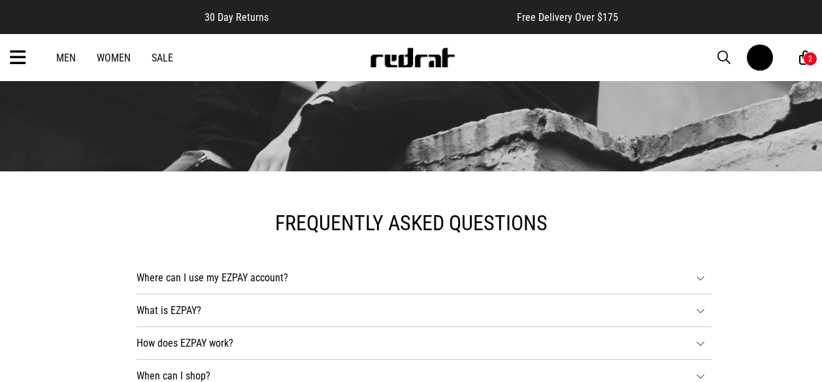
scroll to position [224, 0]
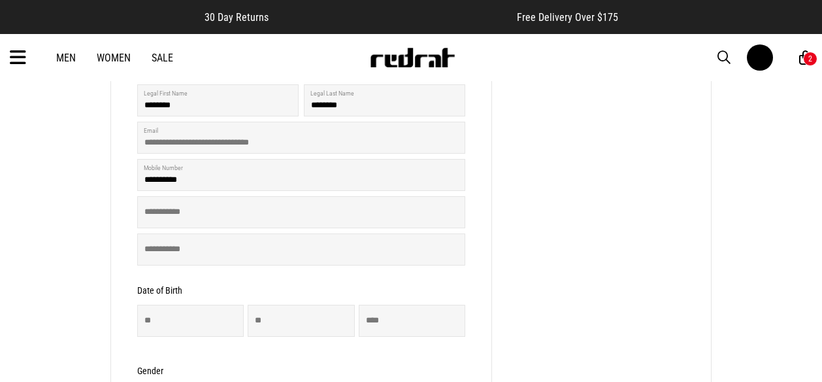
scroll to position [259, 0]
click at [256, 213] on input "text" at bounding box center [301, 211] width 328 height 32
click at [548, 235] on div "1 2 3 4 STEP 1: PERSONAL DETAILS 1/4" at bounding box center [601, 308] width 219 height 669
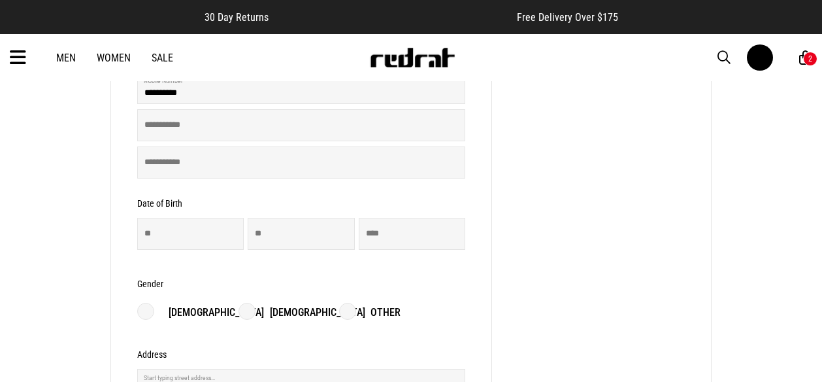
scroll to position [0, 0]
click at [176, 233] on input "number" at bounding box center [190, 234] width 107 height 32
type input "**"
click at [293, 231] on input "number" at bounding box center [301, 234] width 107 height 32
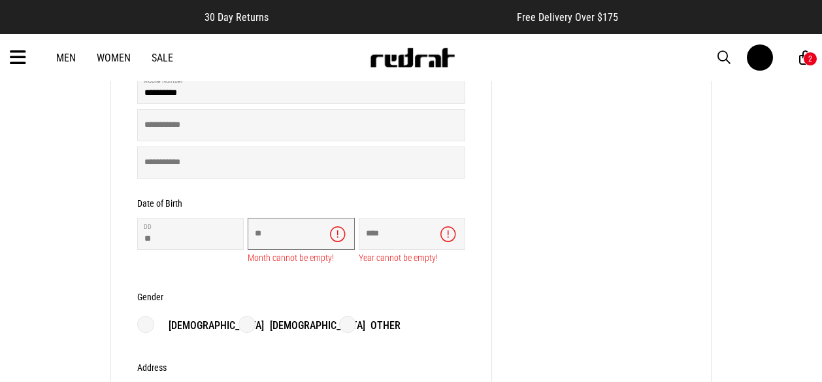
type input "**"
click at [388, 235] on input "number" at bounding box center [412, 234] width 107 height 32
type input "****"
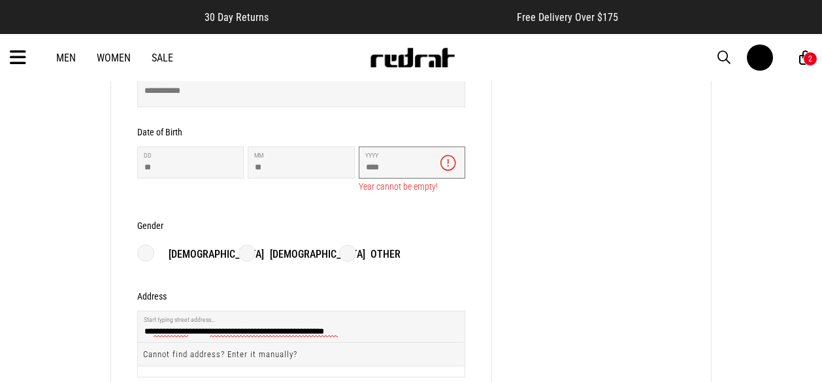
scroll to position [422, 0]
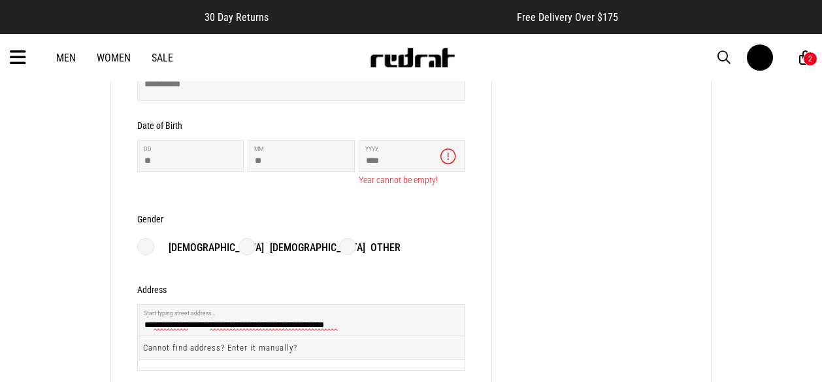
click at [241, 246] on form "**********" at bounding box center [301, 151] width 328 height 629
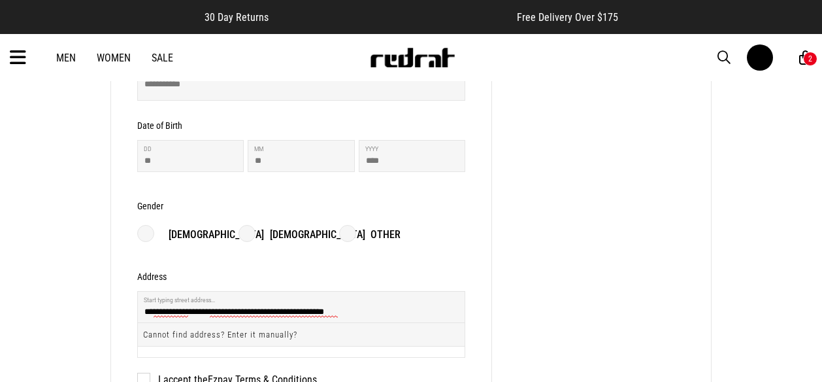
scroll to position [509, 0]
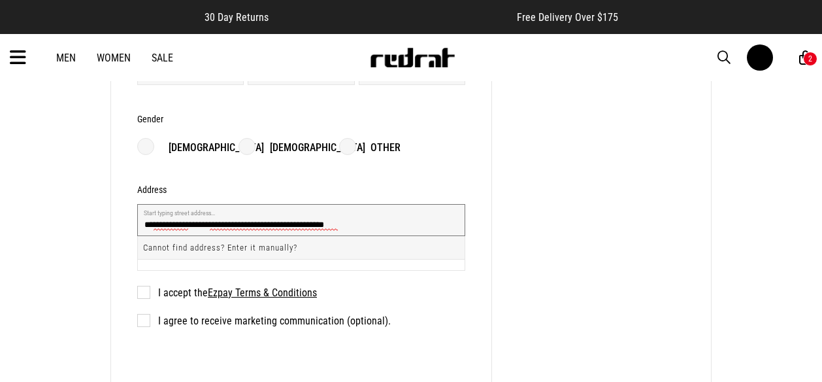
click at [299, 230] on input "**********" at bounding box center [301, 220] width 328 height 32
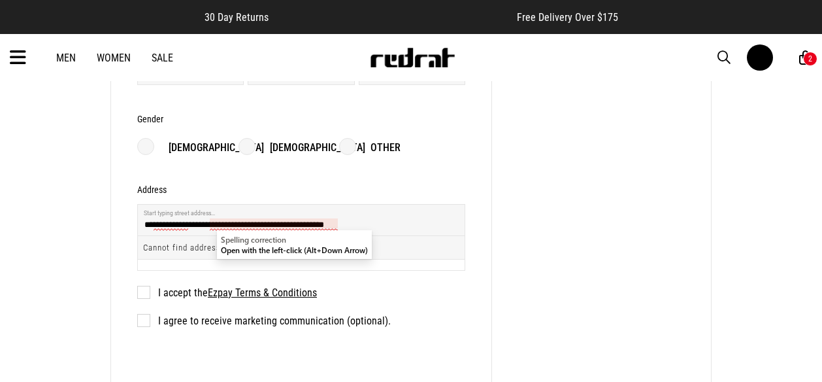
click at [379, 290] on form "**********" at bounding box center [301, 58] width 328 height 616
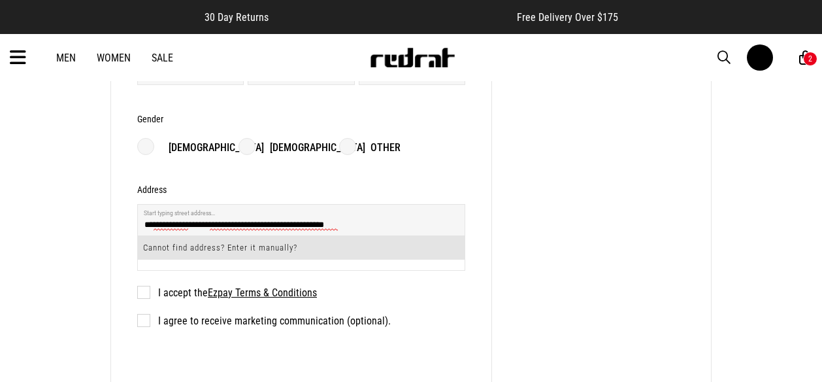
click at [227, 258] on li "Cannot find address? Enter it manually?" at bounding box center [301, 247] width 327 height 23
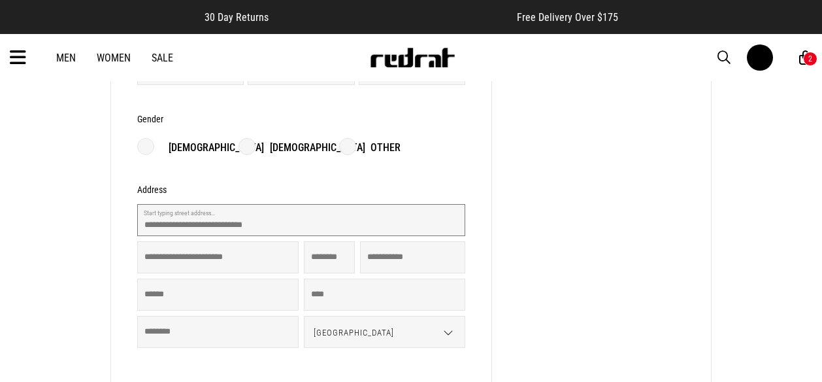
click at [237, 225] on input "text" at bounding box center [301, 220] width 328 height 32
type input "**********"
type input "****"
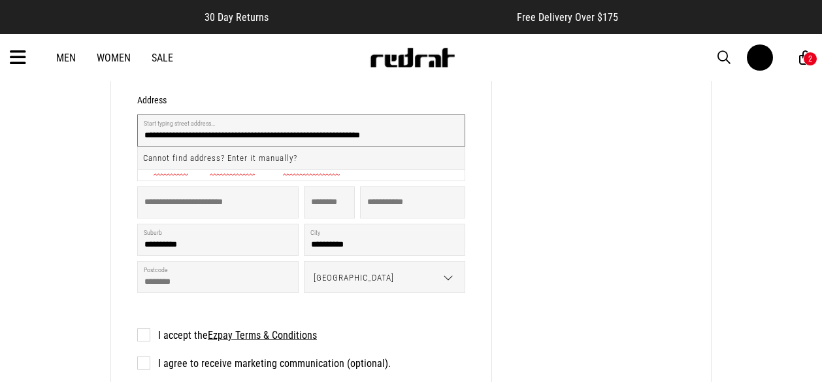
scroll to position [595, 0]
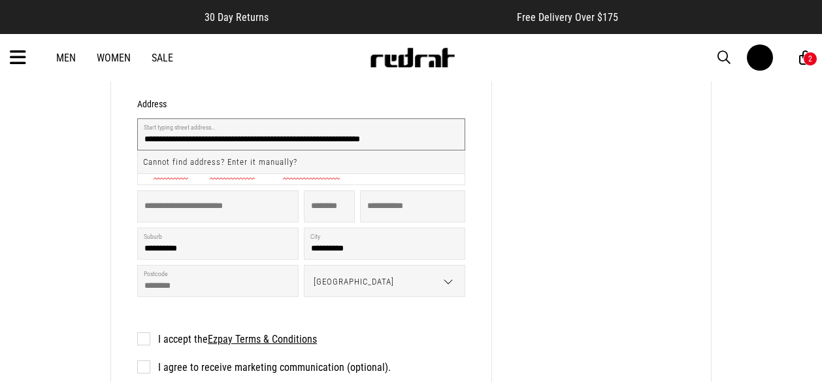
click at [265, 145] on input "**********" at bounding box center [301, 134] width 328 height 32
click at [341, 141] on input "**********" at bounding box center [301, 134] width 328 height 32
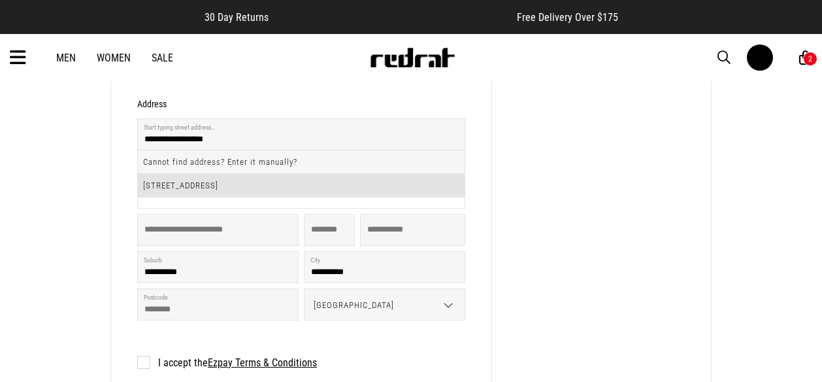
click at [184, 189] on li "18 Eastview Grove, Normandale, Lower Hutt 5010" at bounding box center [301, 185] width 327 height 23
type input "**********"
type input "**"
type input "**********"
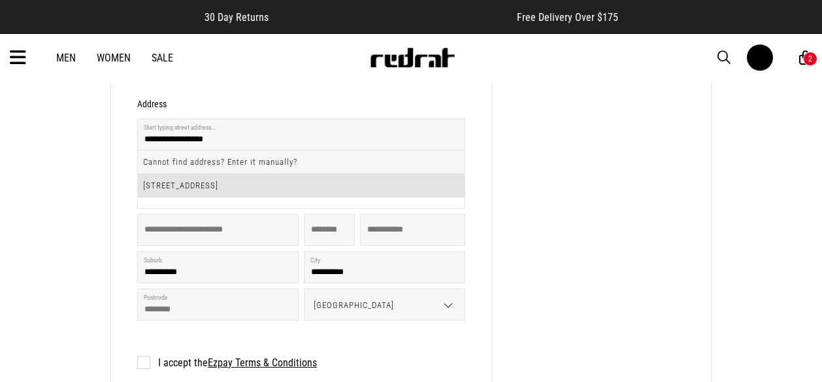
type input "**********"
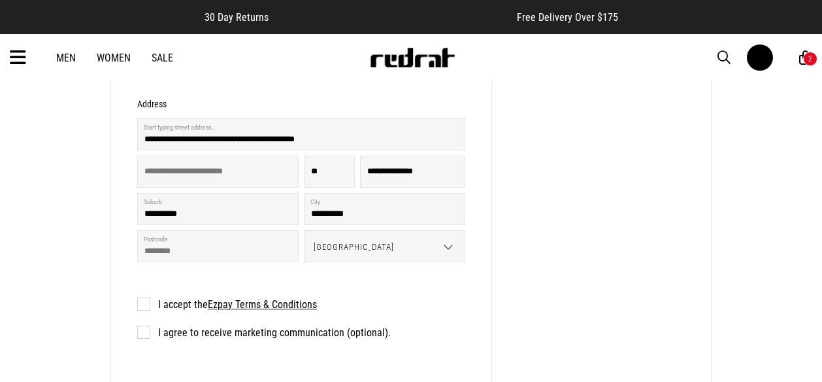
click at [152, 305] on label "I accept the Ezpay Terms & Conditions" at bounding box center [227, 304] width 180 height 12
click at [148, 337] on label "I agree to receive marketing communication (optional)." at bounding box center [264, 332] width 254 height 12
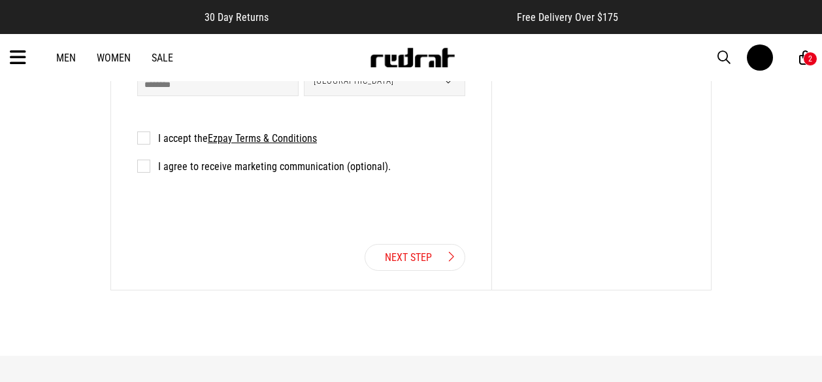
scroll to position [773, 0]
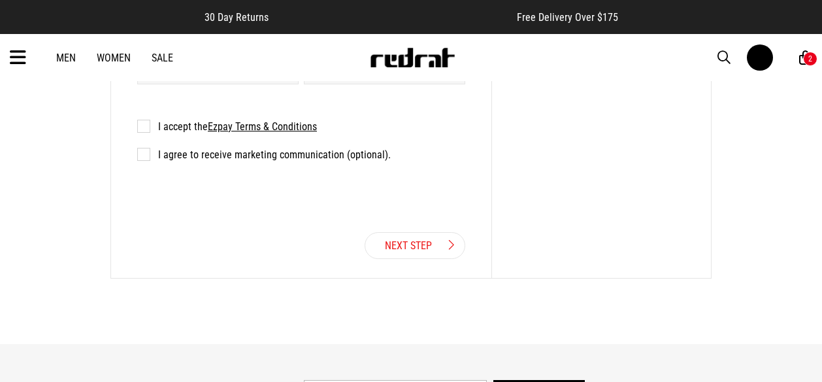
click at [420, 239] on link "Next Step" at bounding box center [415, 245] width 101 height 27
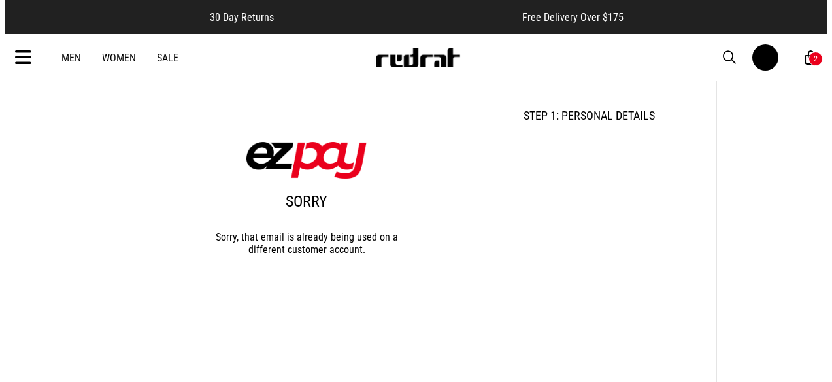
scroll to position [213, 0]
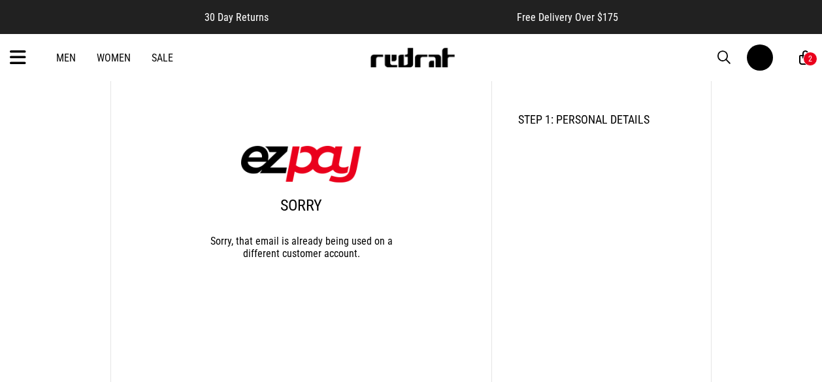
click at [17, 63] on icon at bounding box center [18, 58] width 16 height 22
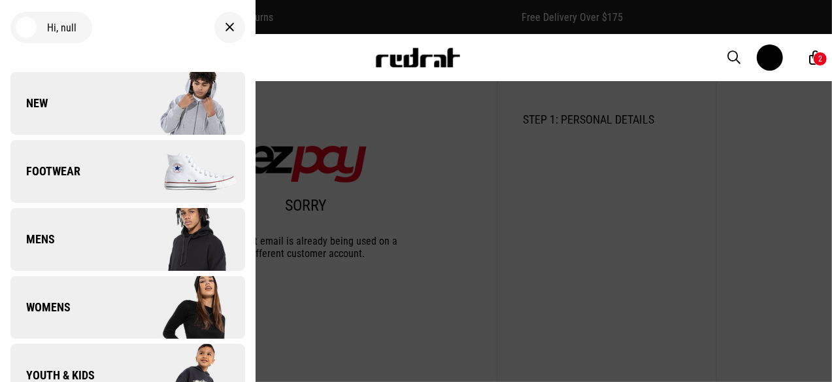
scroll to position [0, 0]
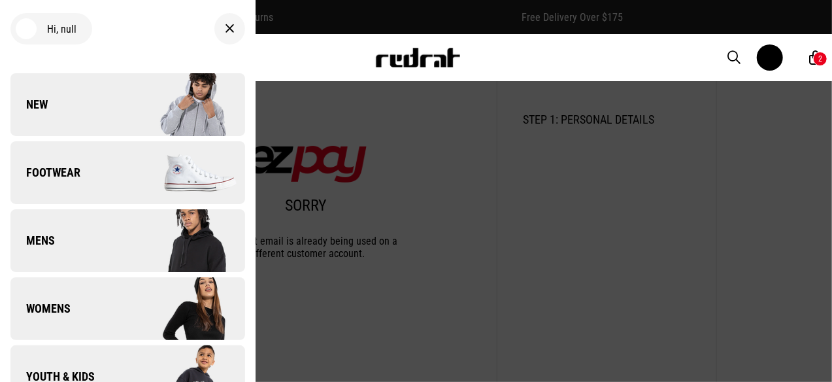
click at [32, 25] on div at bounding box center [26, 28] width 21 height 21
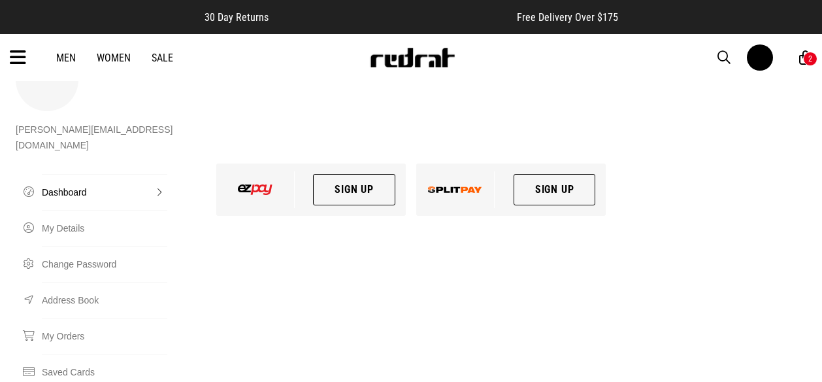
scroll to position [48, 0]
click at [135, 173] on link "Dashboard" at bounding box center [104, 191] width 125 height 36
click at [159, 175] on link "Dashboard" at bounding box center [104, 191] width 125 height 36
click at [116, 173] on link "Dashboard" at bounding box center [104, 191] width 125 height 36
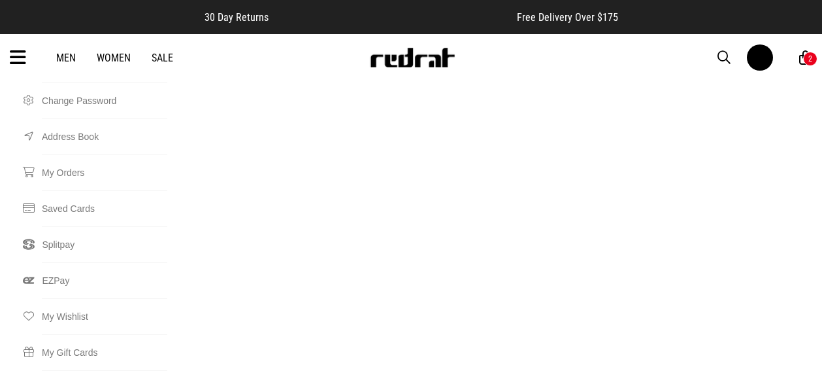
scroll to position [214, 0]
click at [67, 229] on link "Splitpay" at bounding box center [104, 241] width 125 height 36
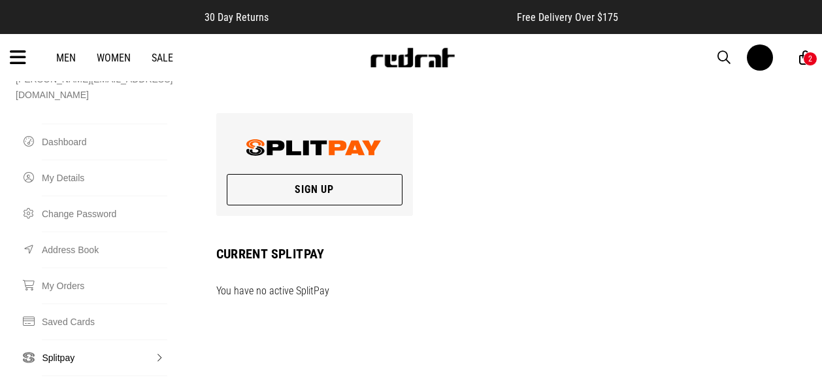
scroll to position [137, 0]
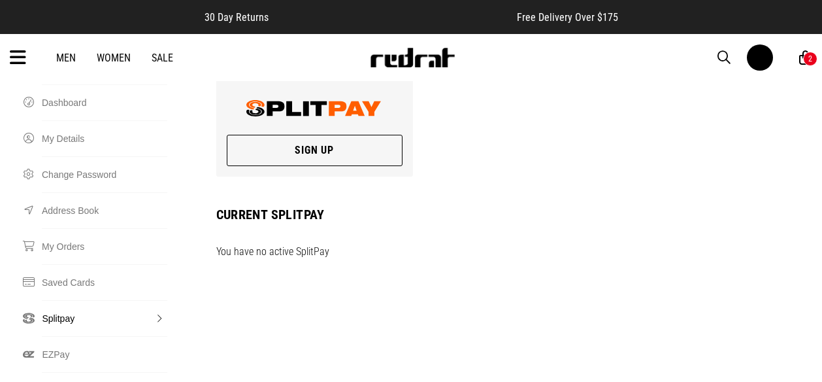
click at [284, 135] on link "Sign Up" at bounding box center [315, 150] width 176 height 31
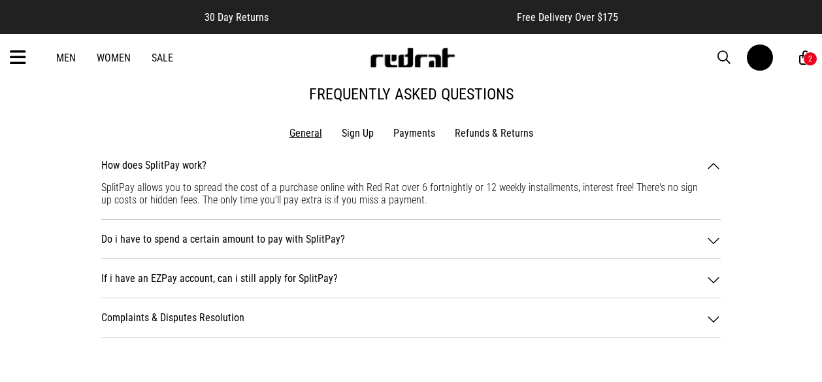
scroll to position [1450, 0]
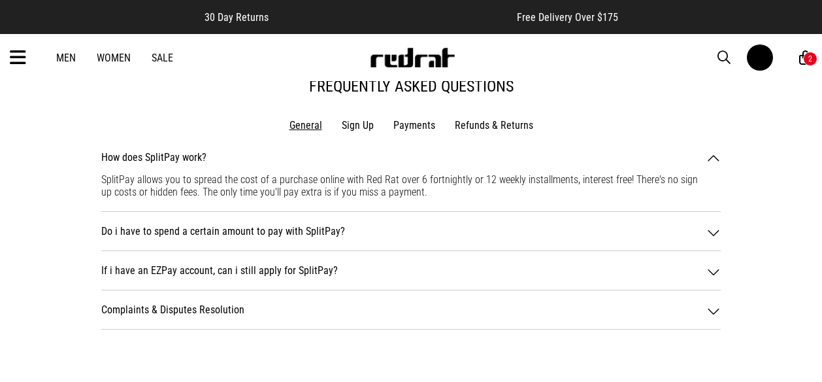
click at [415, 130] on li "Payments" at bounding box center [414, 125] width 61 height 12
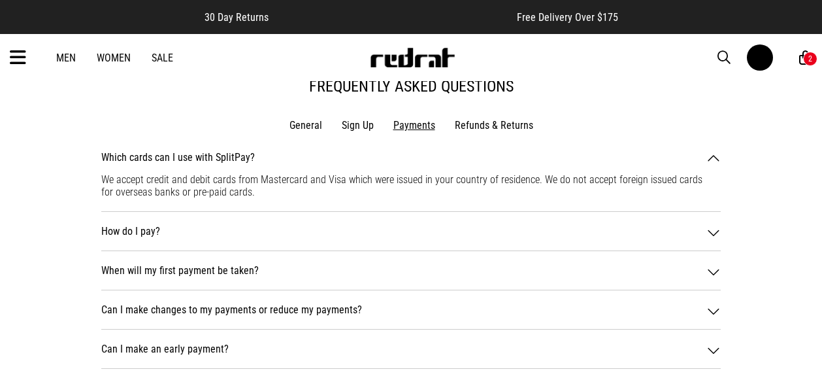
click at [359, 127] on li "Sign Up" at bounding box center [358, 125] width 52 height 12
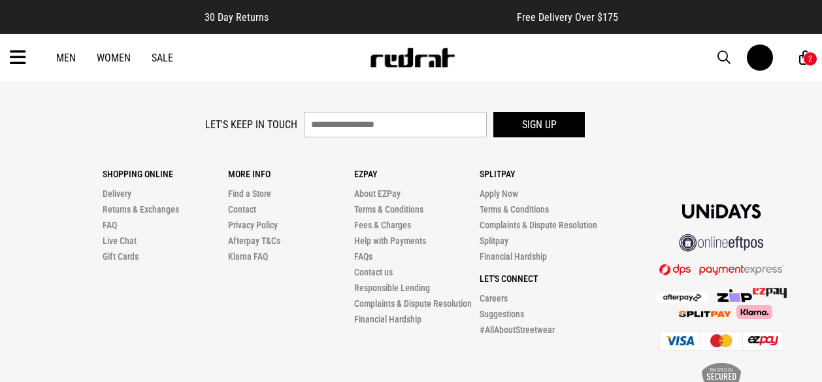
scroll to position [1627, 0]
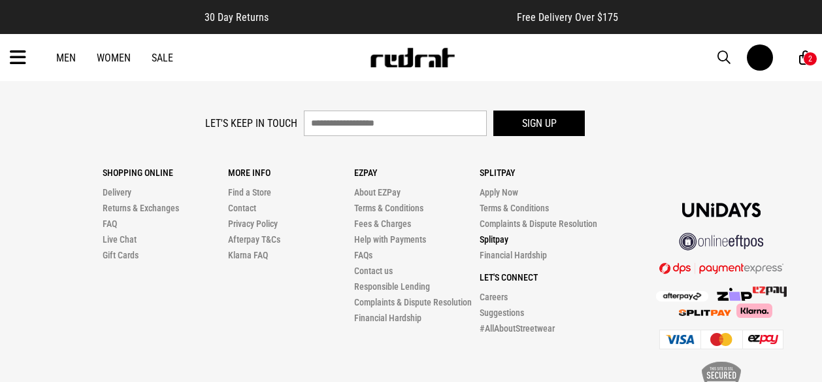
click at [499, 239] on link "Splitpay" at bounding box center [494, 239] width 29 height 10
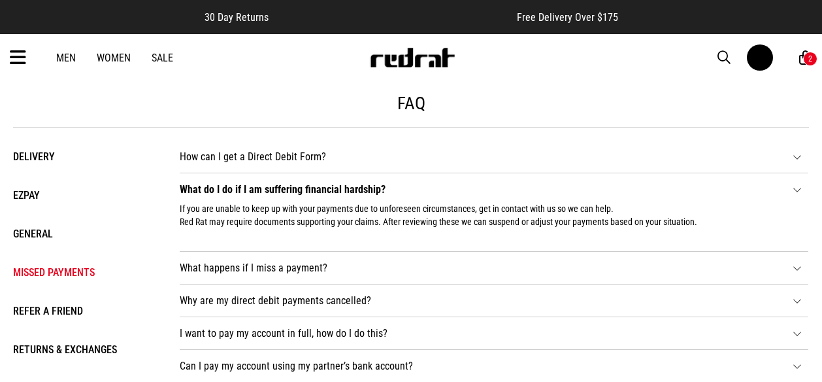
click at [18, 240] on li "General" at bounding box center [83, 233] width 141 height 19
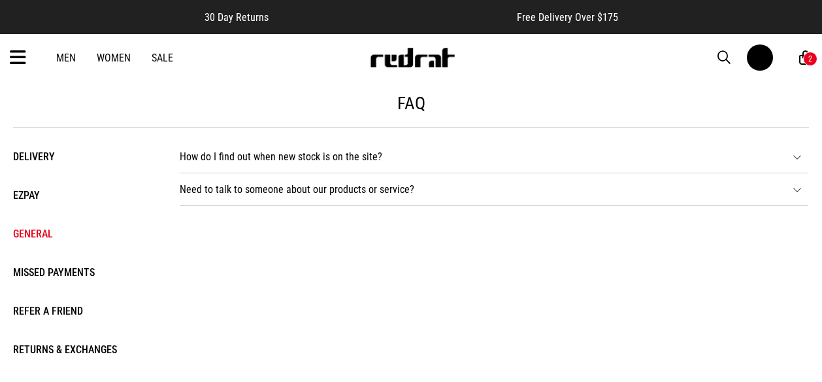
click at [31, 203] on li "EZPAY" at bounding box center [83, 195] width 141 height 19
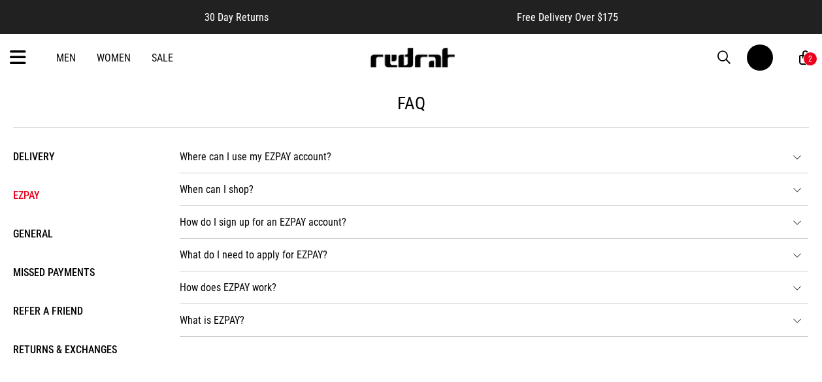
click at [314, 223] on li "How do I sign up for an EZPAY account? Simply complete our EZPAY application fo…" at bounding box center [494, 222] width 629 height 33
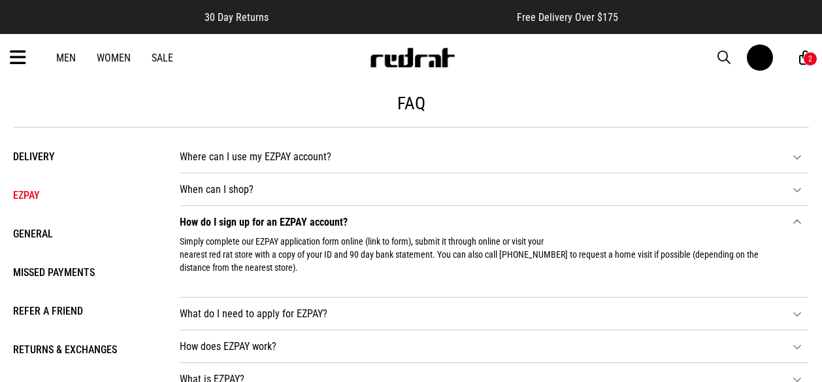
click at [810, 58] on div "2" at bounding box center [811, 58] width 4 height 9
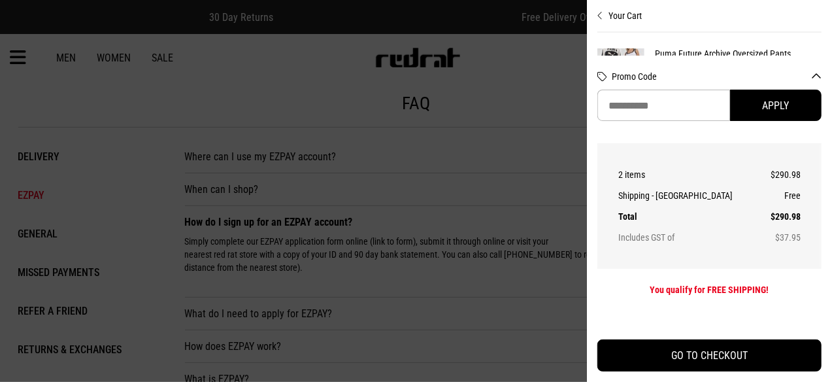
click at [816, 58] on div "Promo Code Apply" at bounding box center [709, 100] width 224 height 88
click at [600, 16] on icon "Close cart preview" at bounding box center [600, 15] width 6 height 10
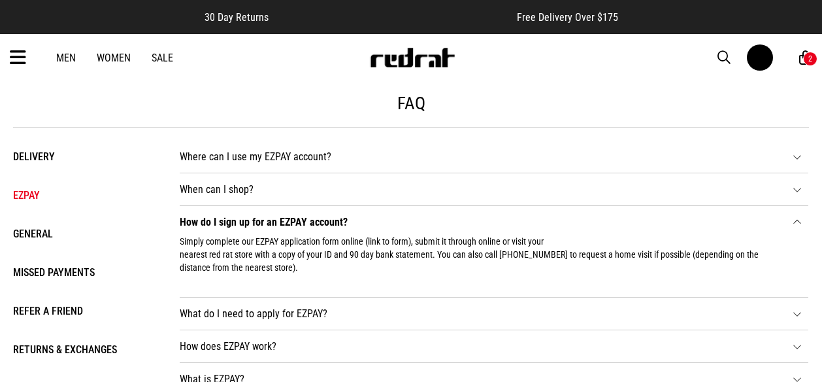
click at [806, 56] on div "2" at bounding box center [810, 59] width 14 height 14
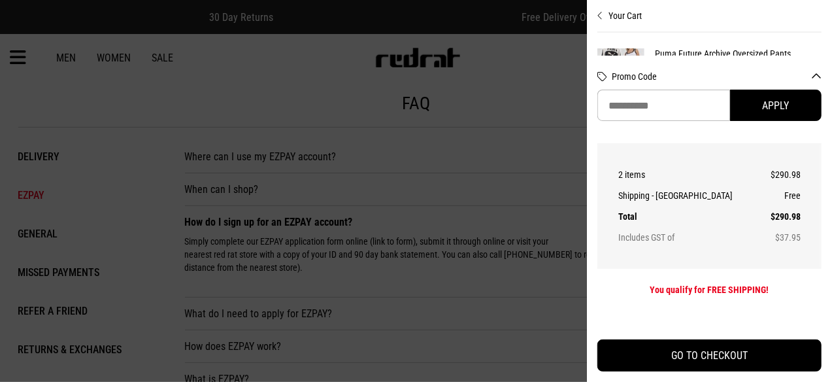
click at [602, 15] on icon "Close cart preview" at bounding box center [600, 15] width 6 height 10
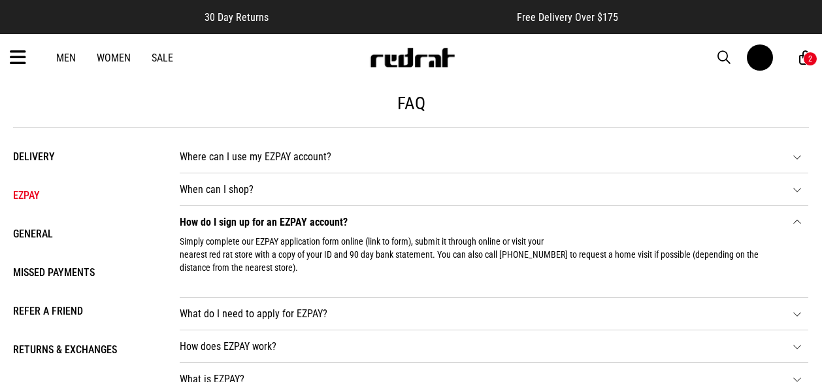
click at [18, 56] on icon at bounding box center [18, 58] width 16 height 22
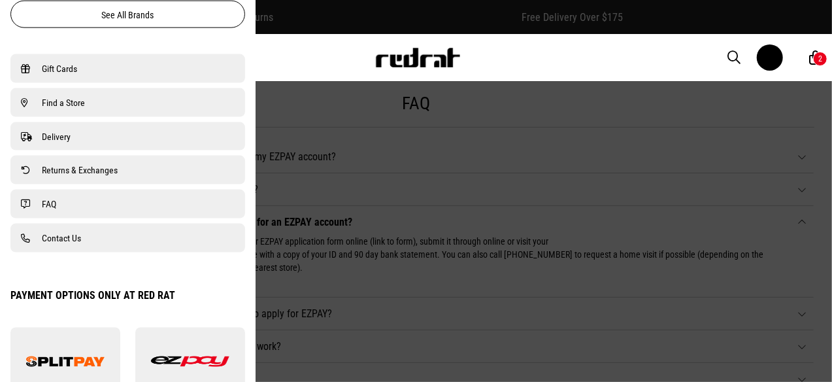
scroll to position [1035, 0]
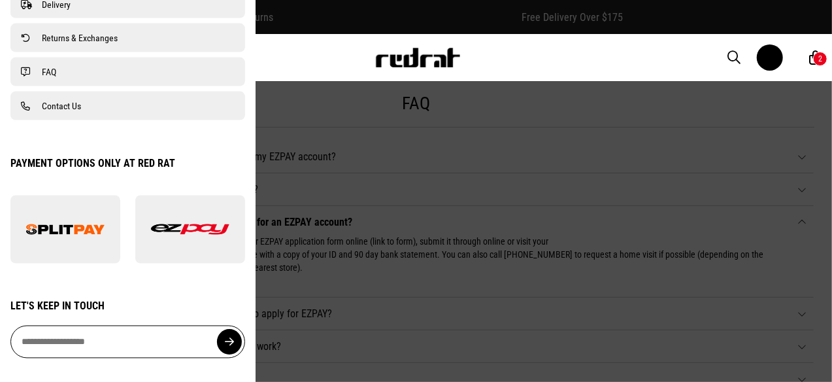
click at [58, 232] on img at bounding box center [65, 229] width 78 height 10
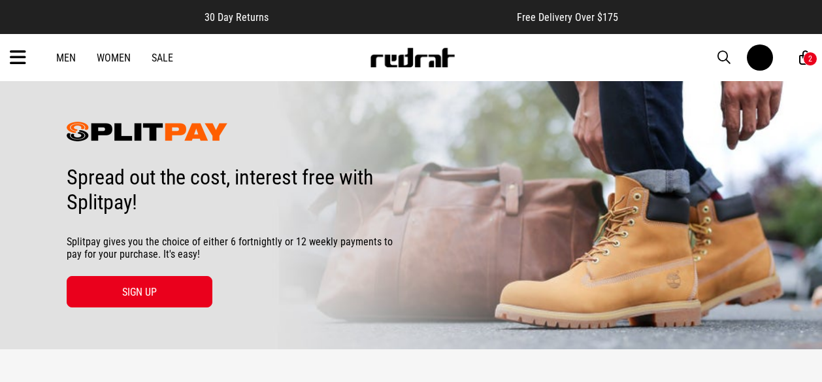
scroll to position [91, 0]
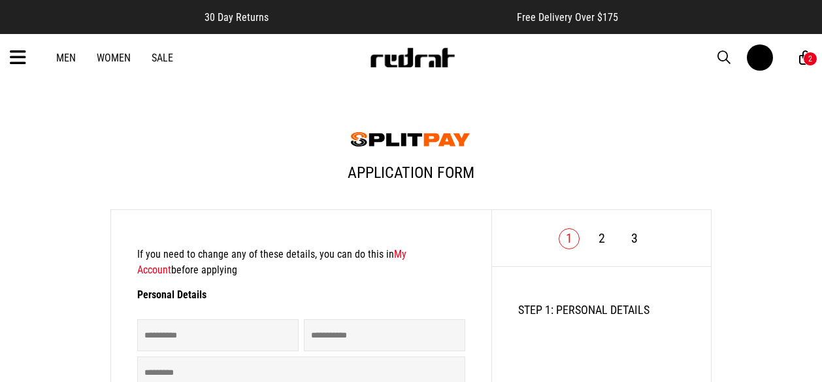
click at [806, 60] on div "2" at bounding box center [810, 59] width 14 height 14
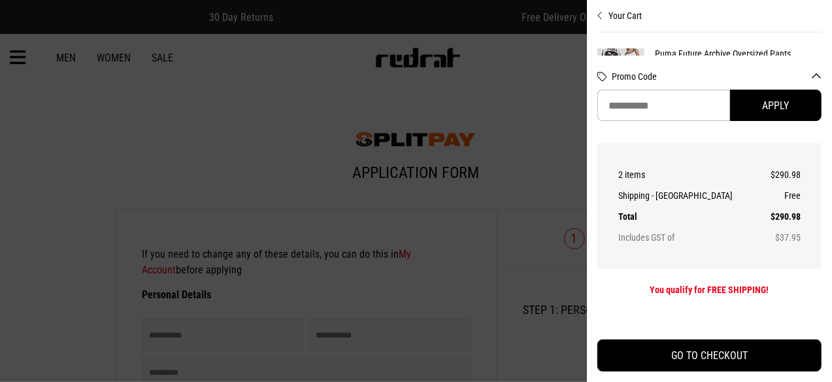
click at [599, 18] on icon "Close cart preview" at bounding box center [600, 15] width 6 height 10
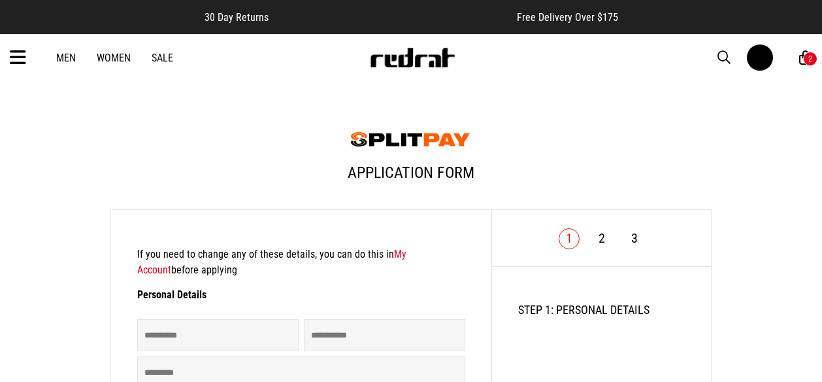
click at [760, 59] on link at bounding box center [760, 57] width 26 height 26
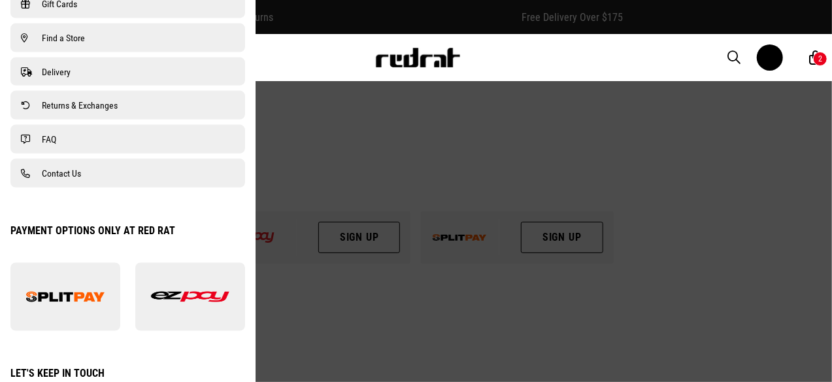
scroll to position [1035, 0]
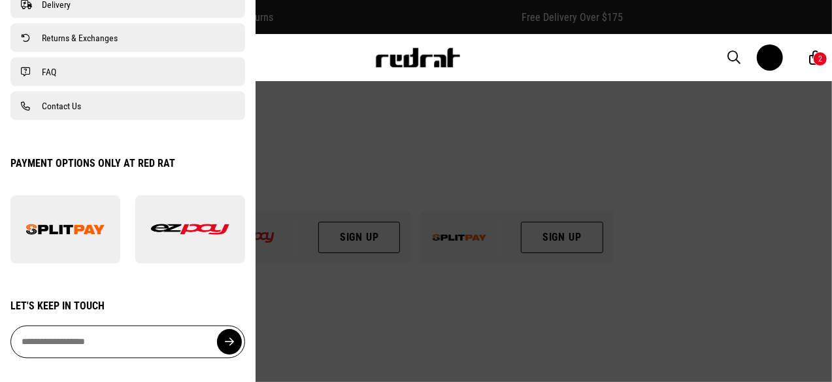
click at [79, 229] on img at bounding box center [65, 229] width 78 height 10
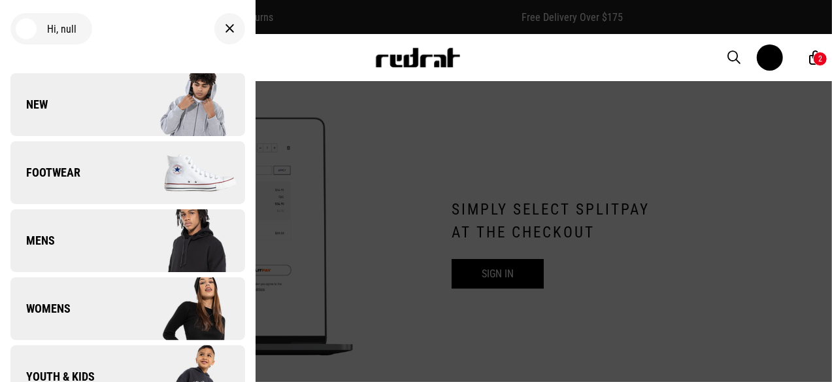
click at [67, 28] on div "Hi, null" at bounding box center [51, 28] width 82 height 31
click at [27, 31] on div at bounding box center [26, 28] width 21 height 21
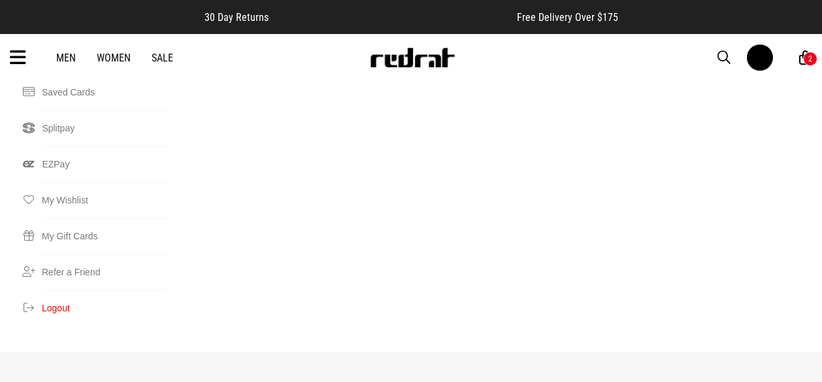
scroll to position [335, 0]
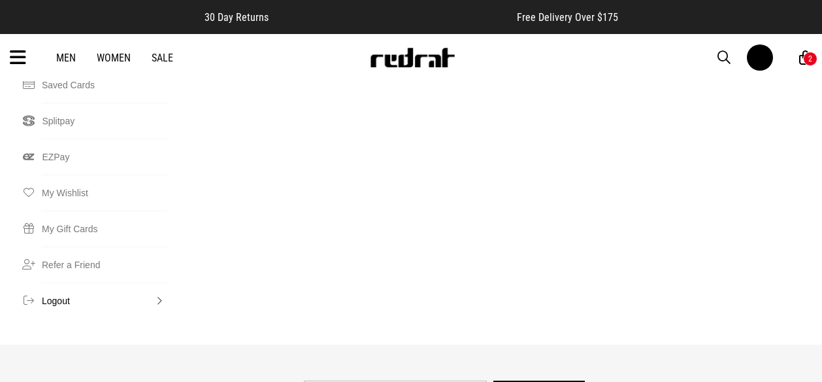
click at [56, 282] on button "Logout" at bounding box center [104, 300] width 125 height 36
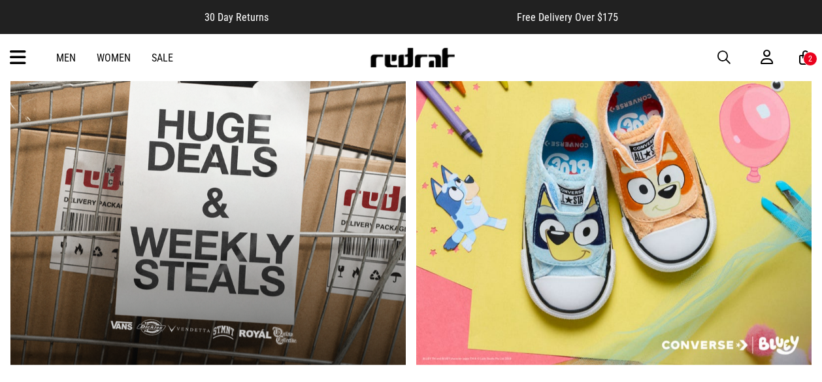
scroll to position [541, 0]
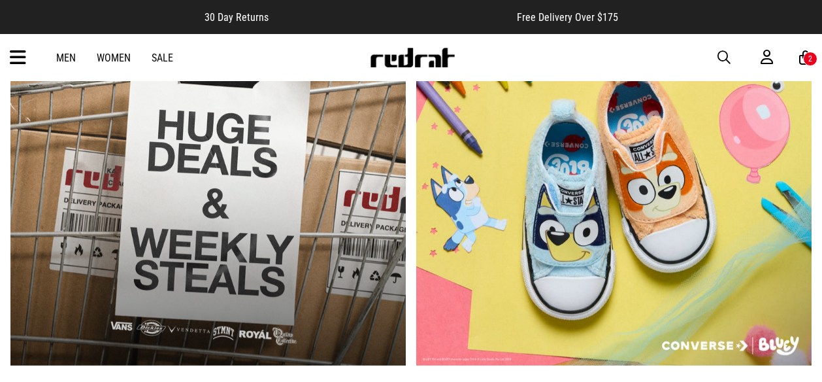
click at [567, 239] on link "2 / 2" at bounding box center [613, 201] width 395 height 327
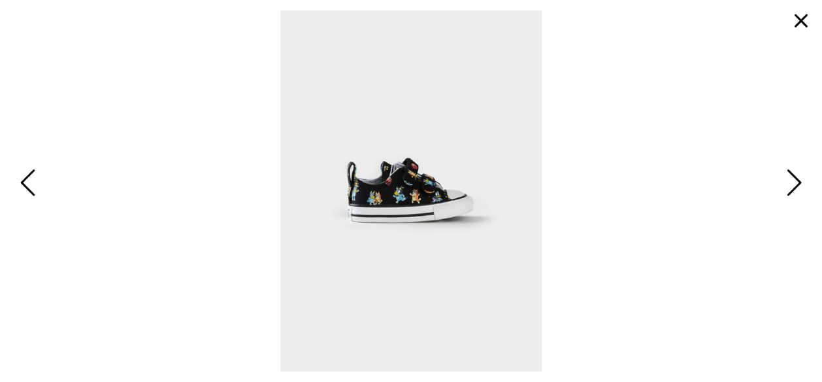
click at [785, 210] on span at bounding box center [410, 190] width 801 height 361
click at [790, 181] on span "Next" at bounding box center [792, 184] width 20 height 38
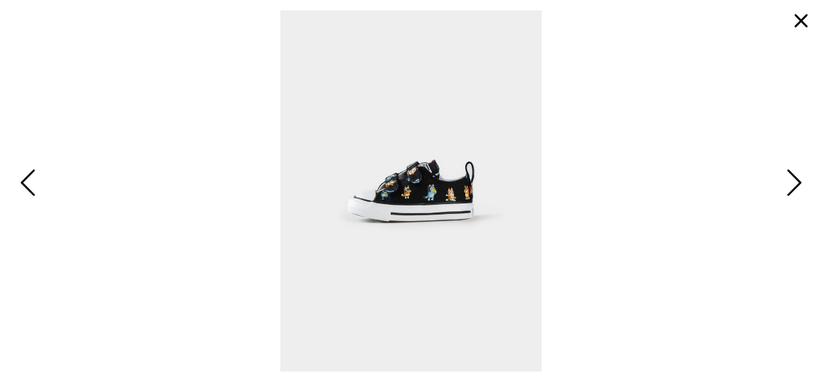
click at [786, 183] on span "Next" at bounding box center [792, 184] width 20 height 38
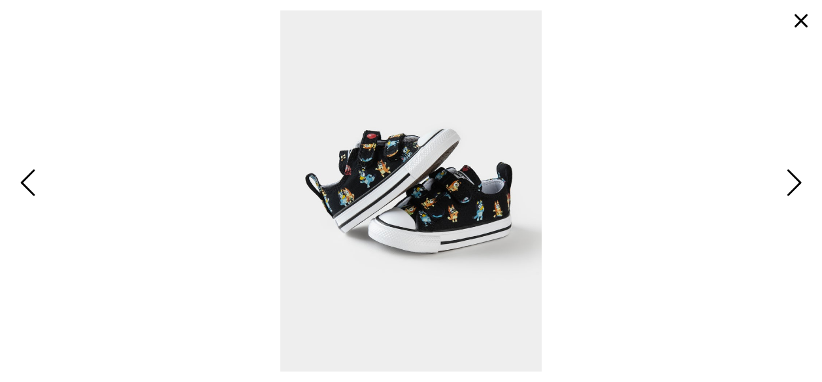
click at [797, 186] on span "Next" at bounding box center [792, 184] width 20 height 38
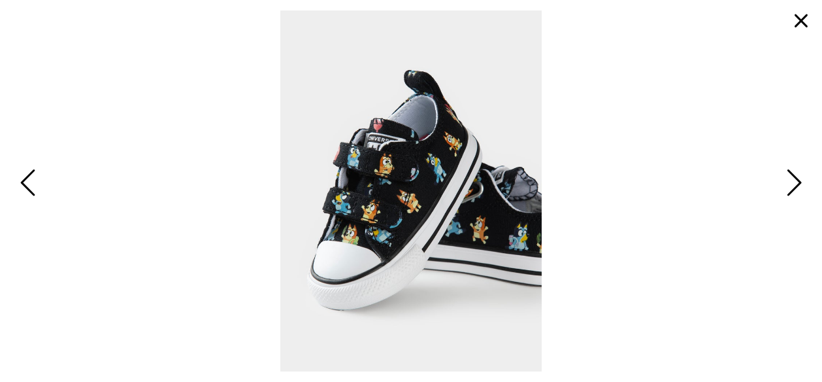
click at [786, 188] on span "Next" at bounding box center [792, 184] width 20 height 38
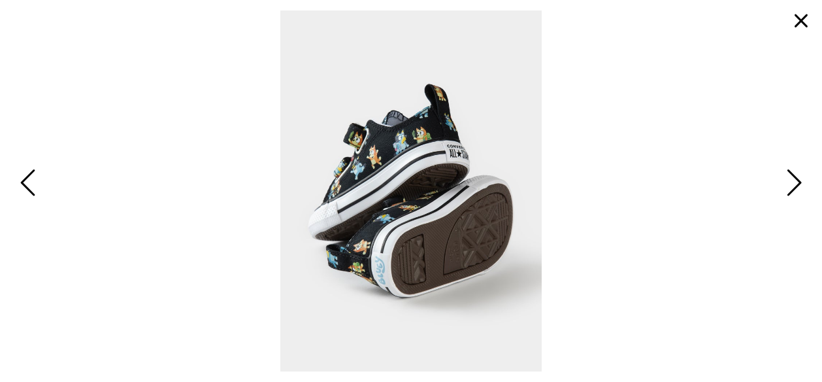
click at [781, 192] on button "Next" at bounding box center [792, 183] width 28 height 39
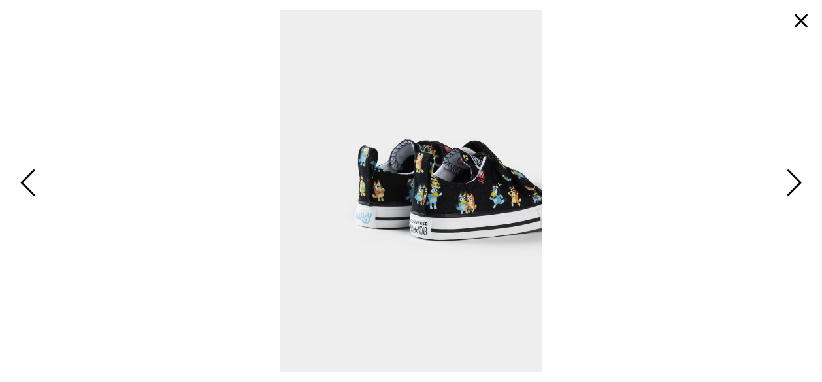
click at [790, 203] on button "Next" at bounding box center [792, 183] width 28 height 39
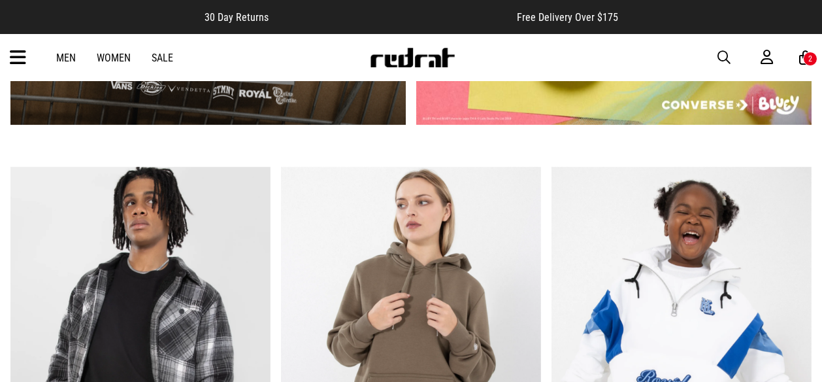
scroll to position [782, 0]
